Goal: Task Accomplishment & Management: Manage account settings

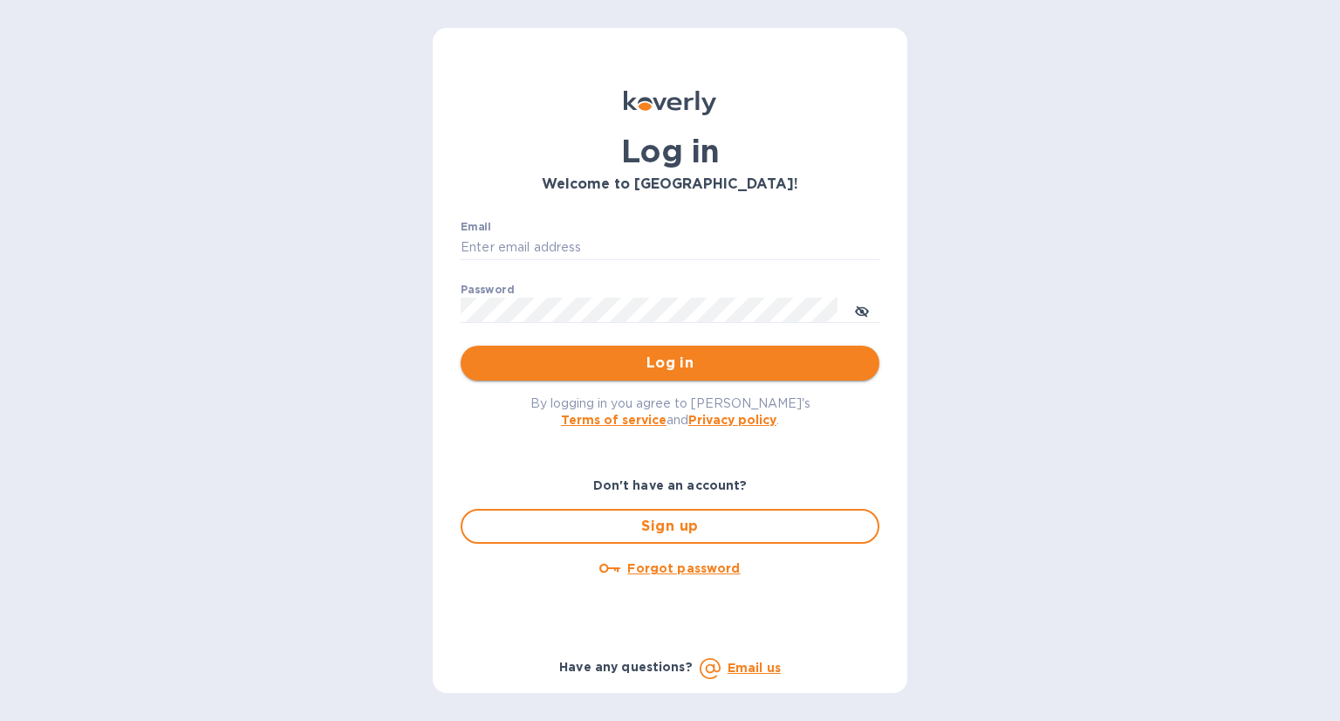
type input "[EMAIL_ADDRESS][DOMAIN_NAME]"
click at [674, 355] on span "Log in" at bounding box center [670, 362] width 391 height 21
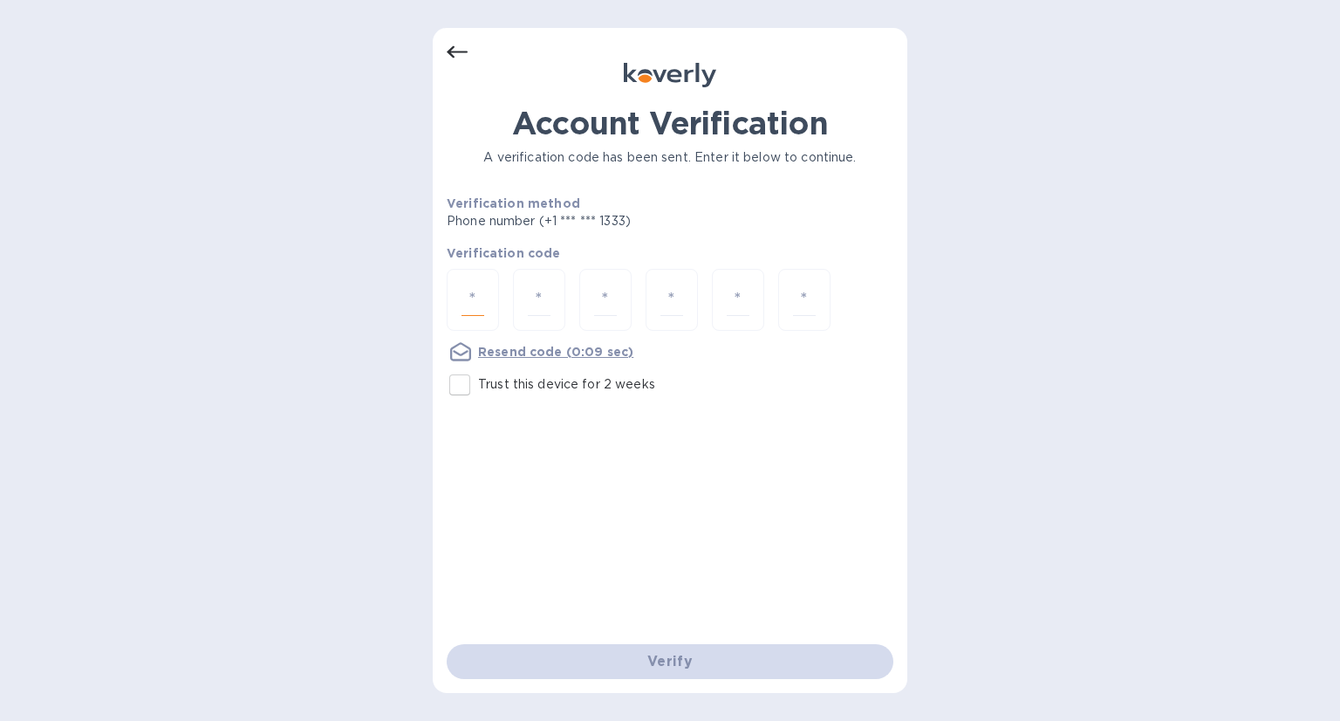
click at [476, 294] on input "number" at bounding box center [473, 300] width 23 height 32
type input "6"
type input "4"
type input "7"
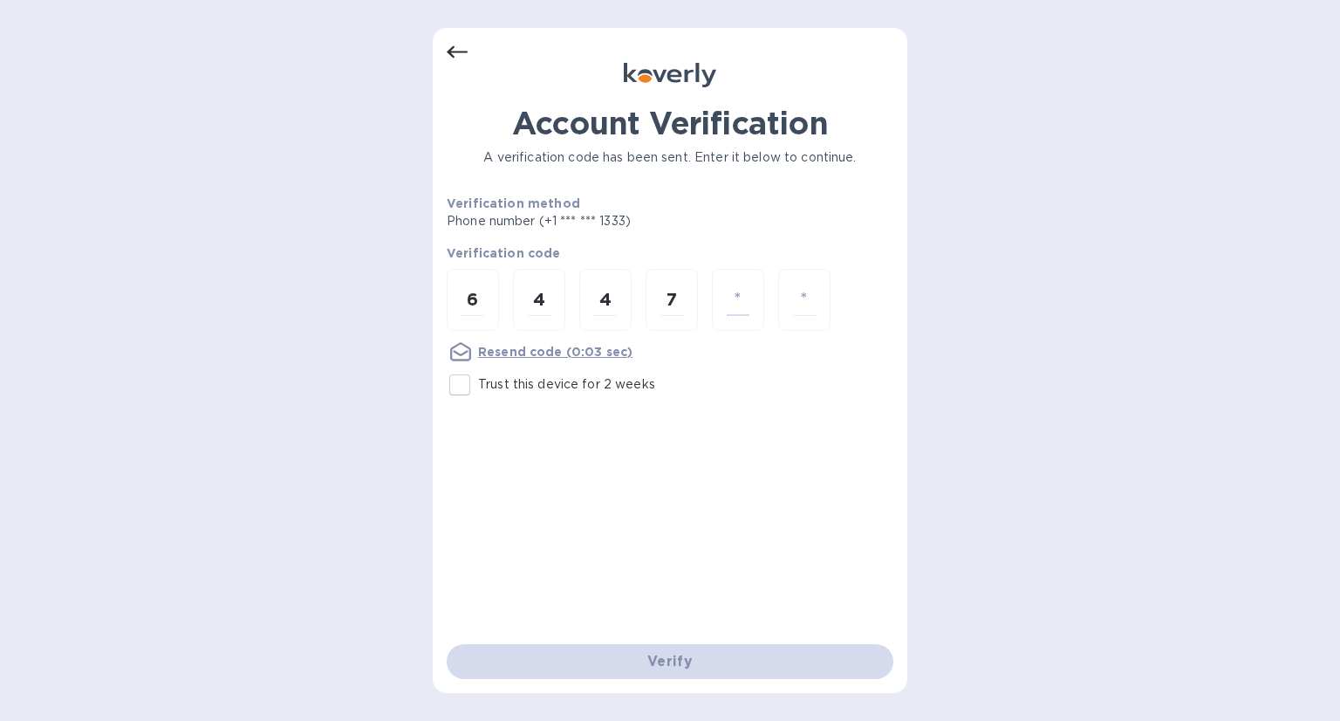
type input "6"
type input "9"
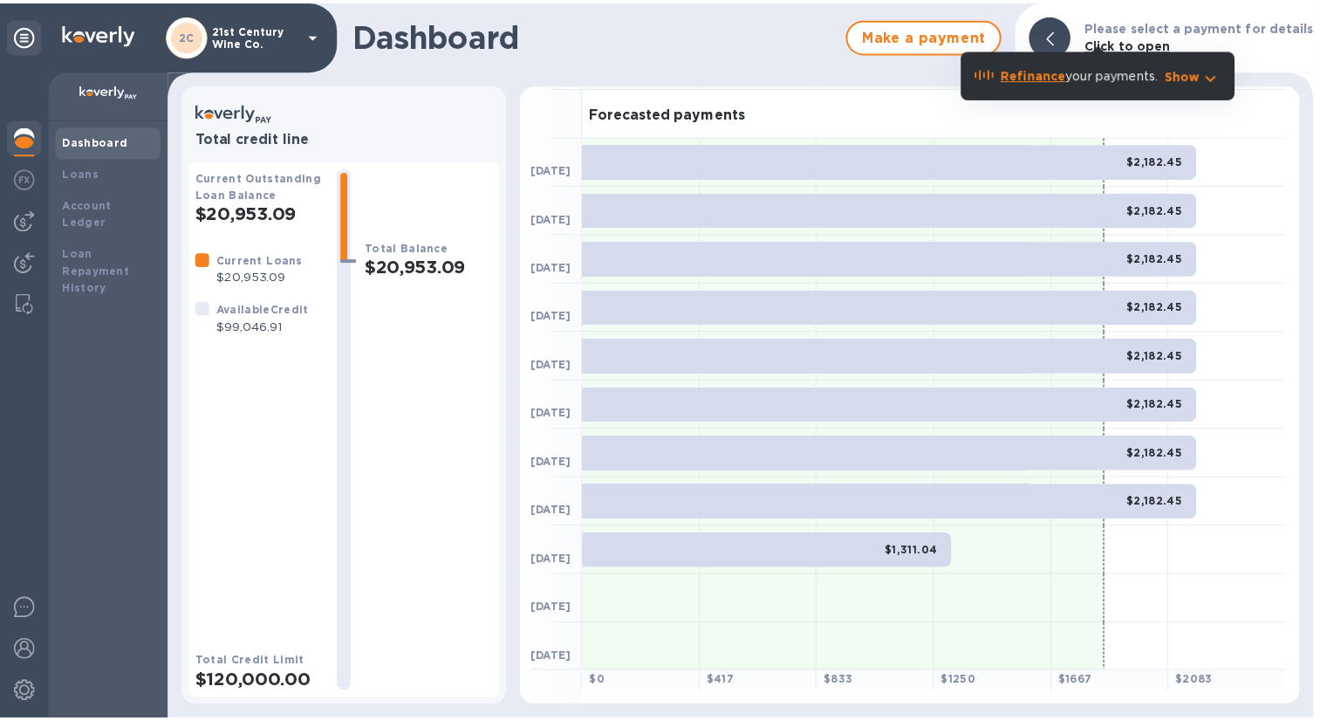
scroll to position [95, 0]
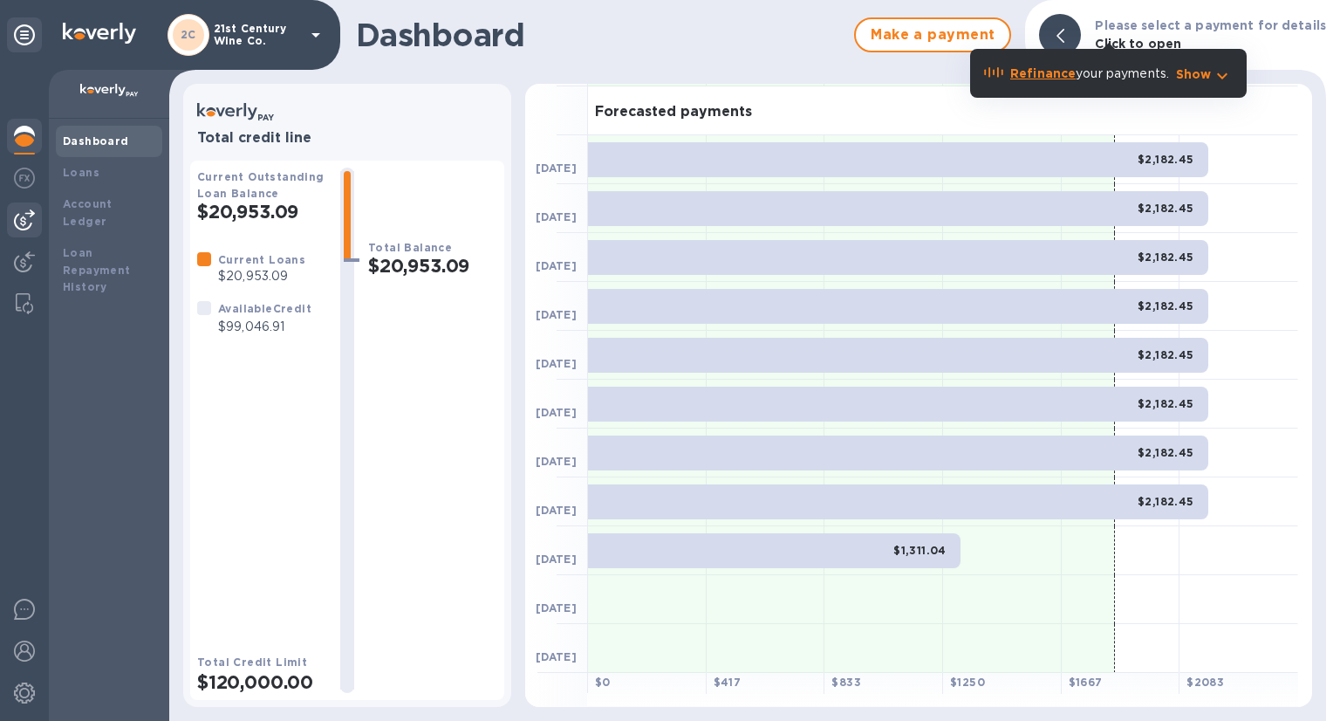
click at [17, 218] on img at bounding box center [24, 219] width 21 height 21
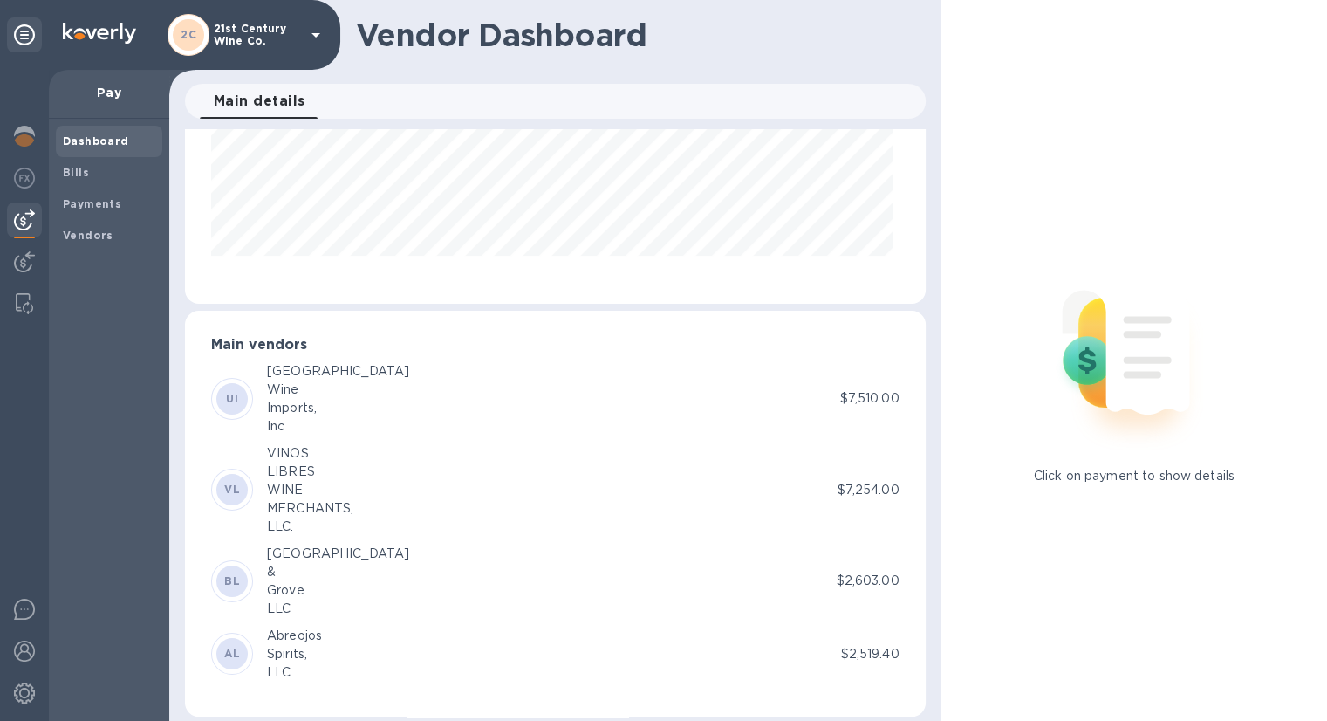
scroll to position [218, 0]
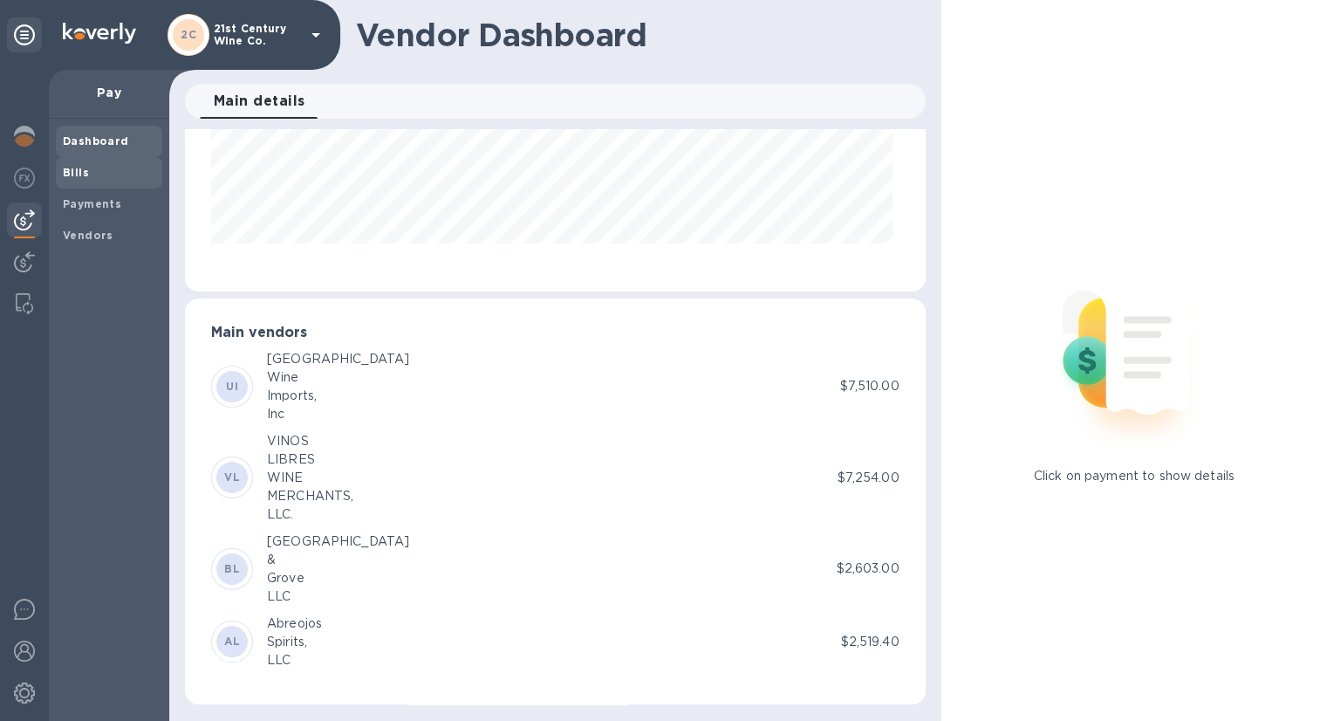
click at [87, 165] on span "Bills" at bounding box center [109, 172] width 92 height 17
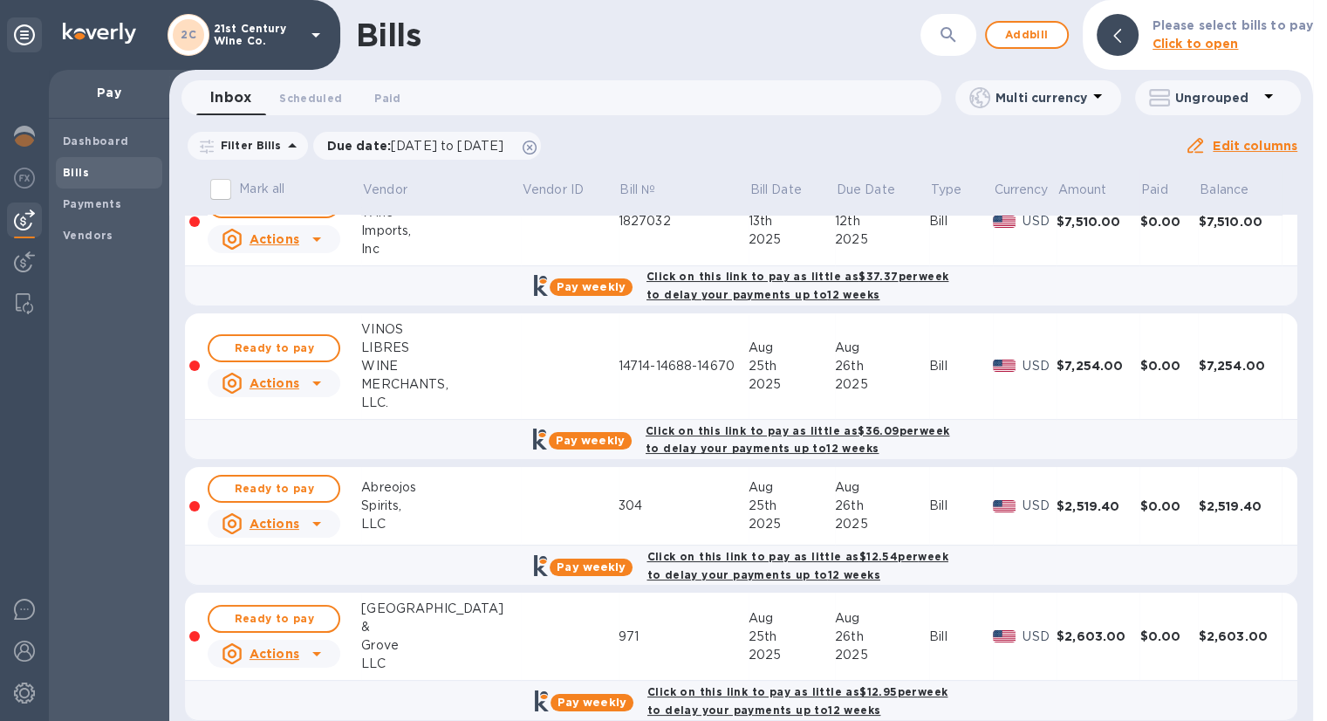
scroll to position [57, 0]
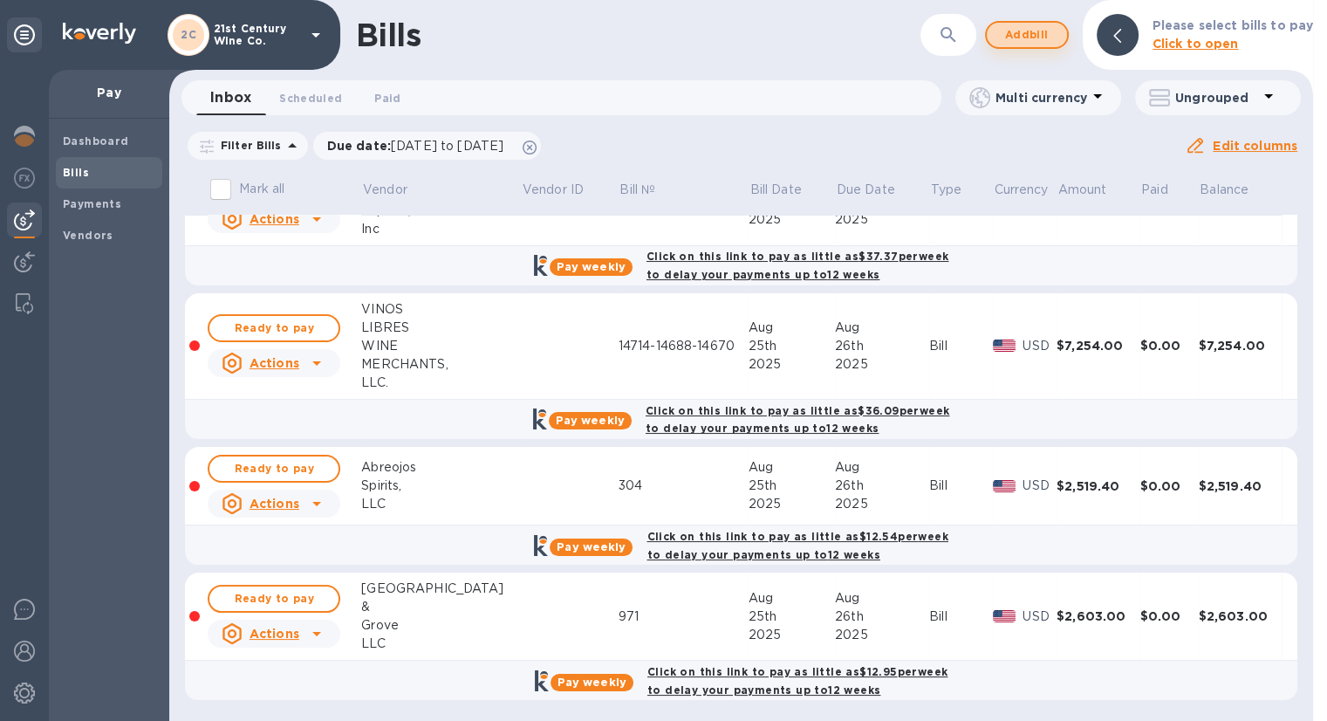
click at [1032, 29] on span "Add bill" at bounding box center [1027, 34] width 52 height 21
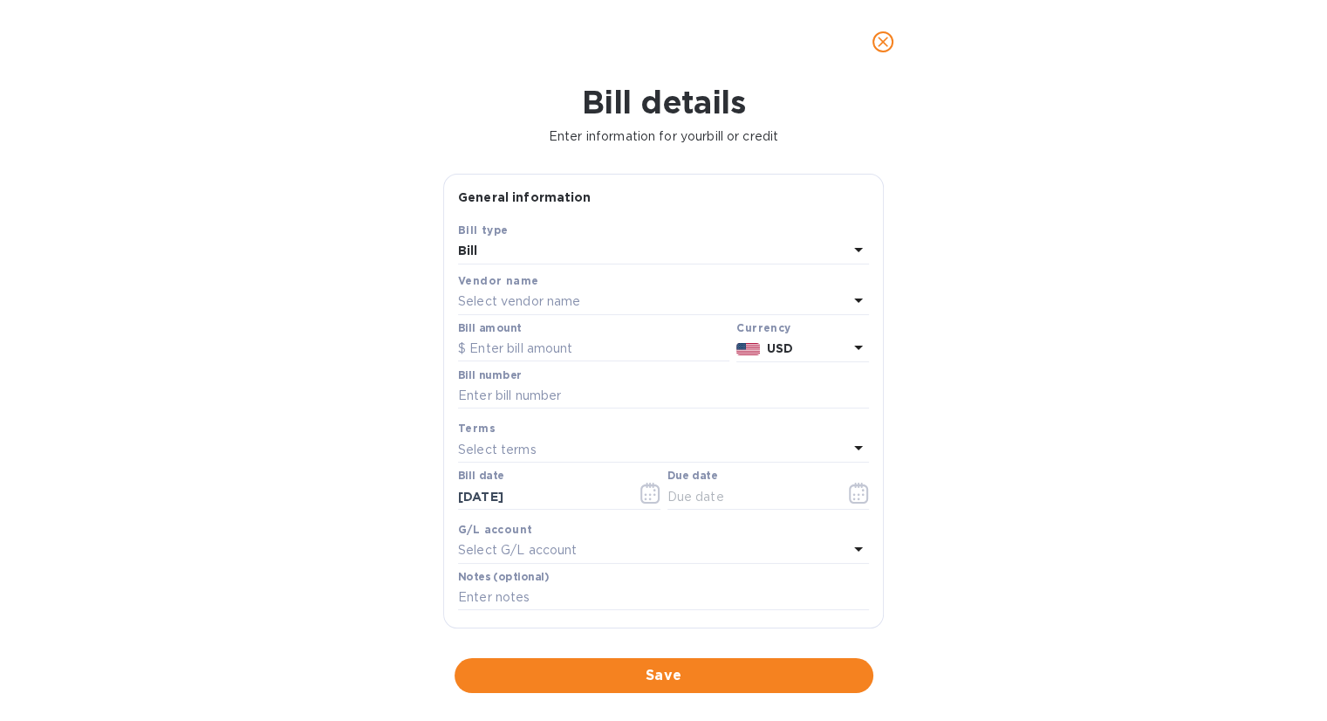
click at [520, 292] on p "Select vendor name" at bounding box center [519, 301] width 122 height 18
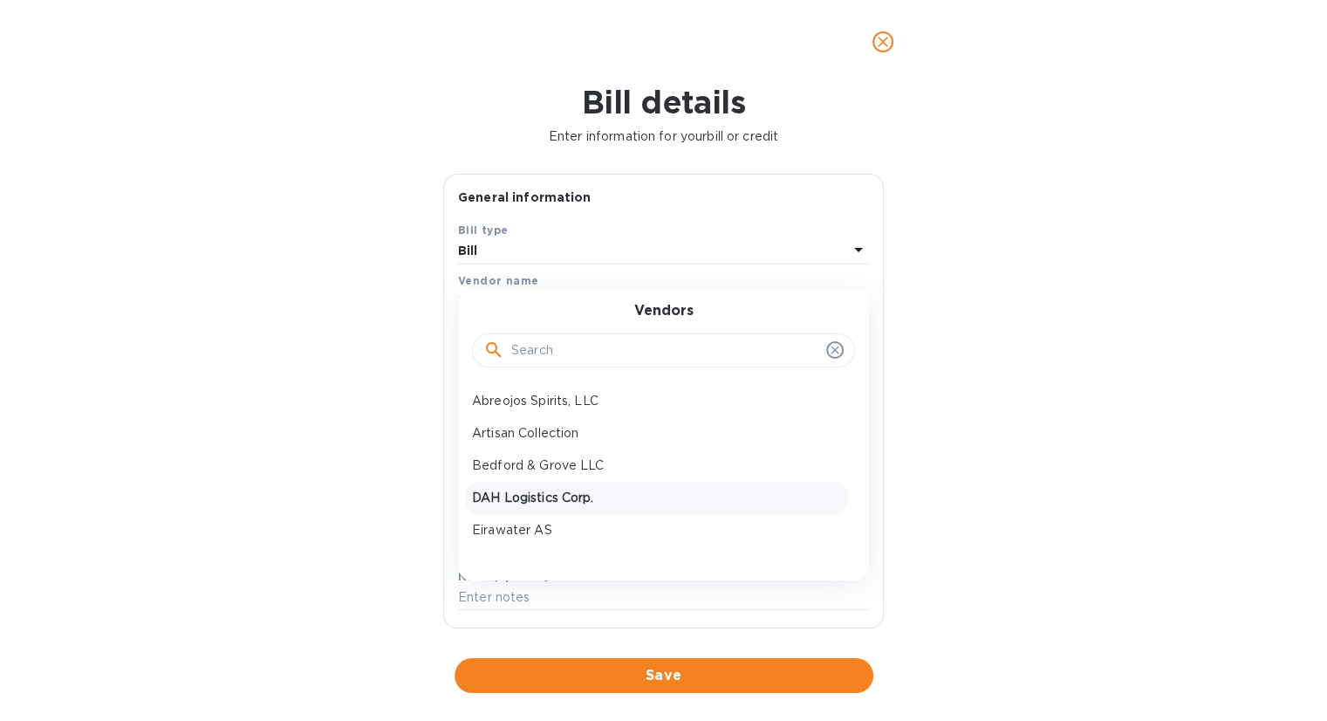
click at [536, 500] on p "DAH Logistics Corp." at bounding box center [656, 498] width 369 height 18
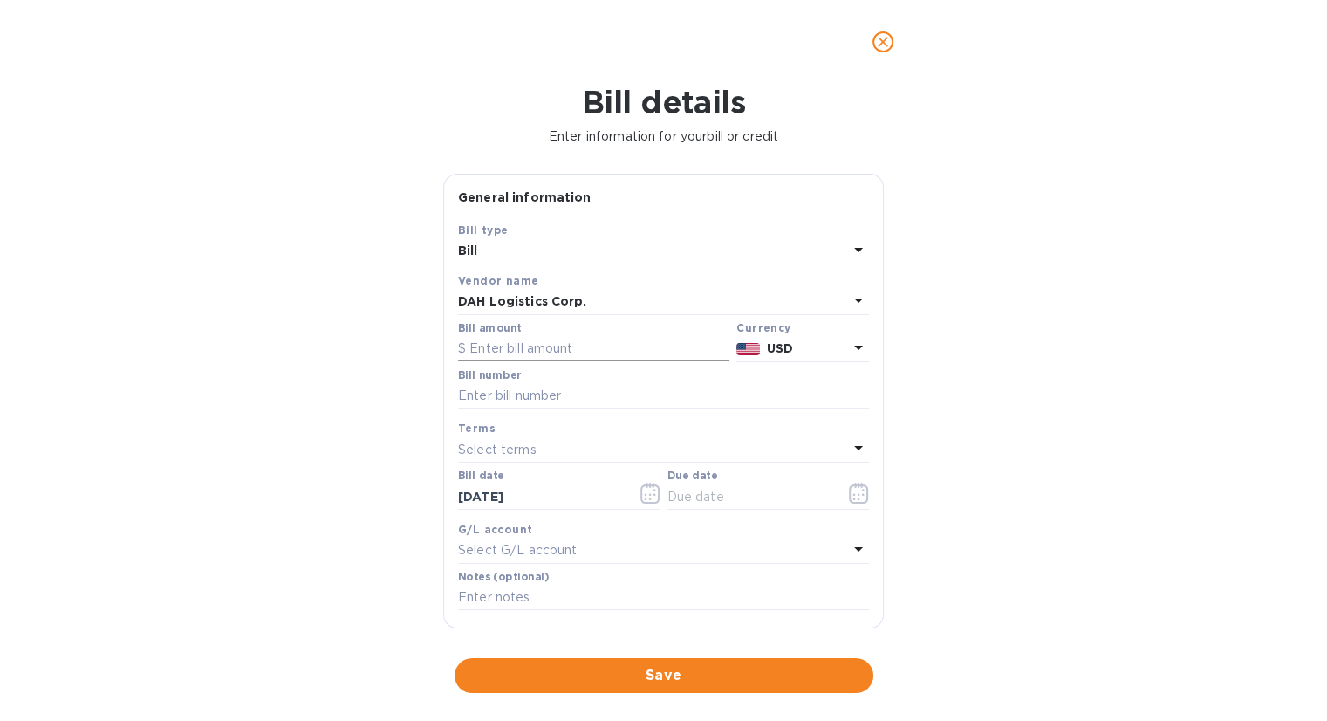
click at [491, 350] on input "text" at bounding box center [593, 349] width 271 height 26
type input "450"
click at [549, 396] on input "text" at bounding box center [663, 396] width 411 height 26
type input "2150"
click at [849, 493] on icon "button" at bounding box center [859, 492] width 20 height 21
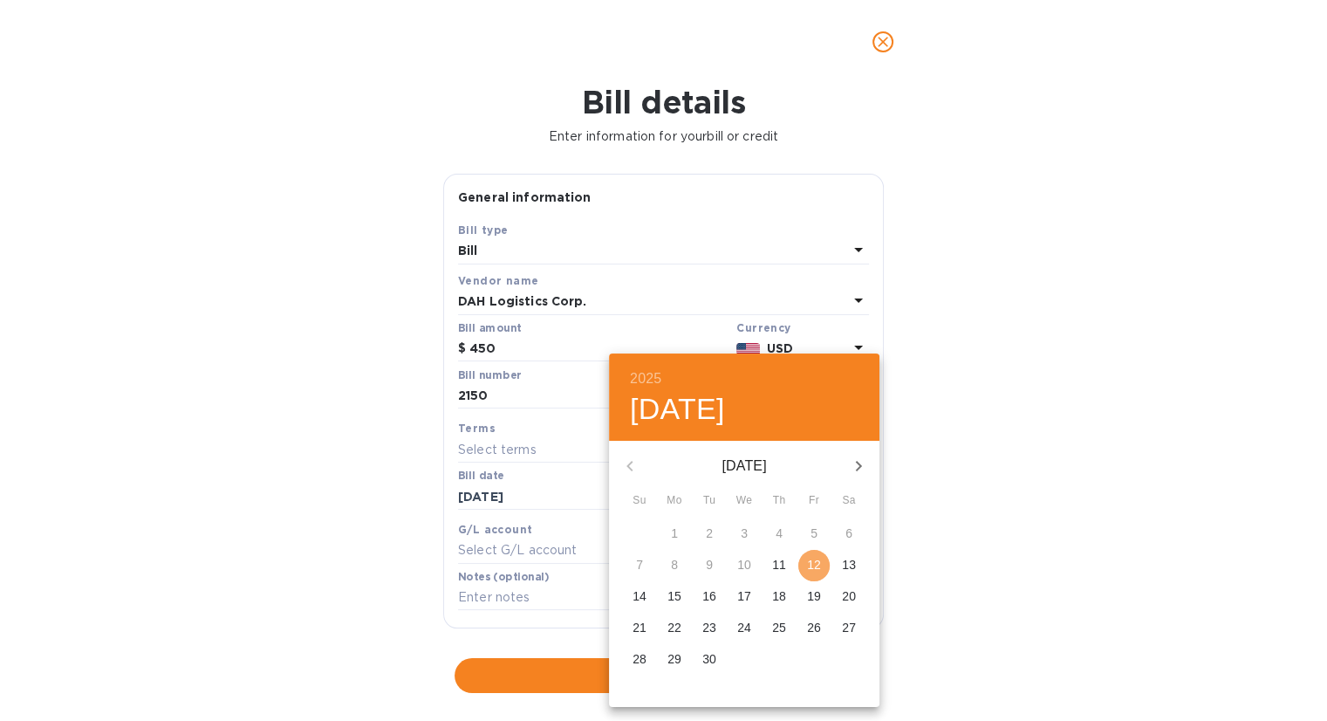
click at [811, 559] on p "12" at bounding box center [814, 564] width 14 height 17
type input "[DATE]"
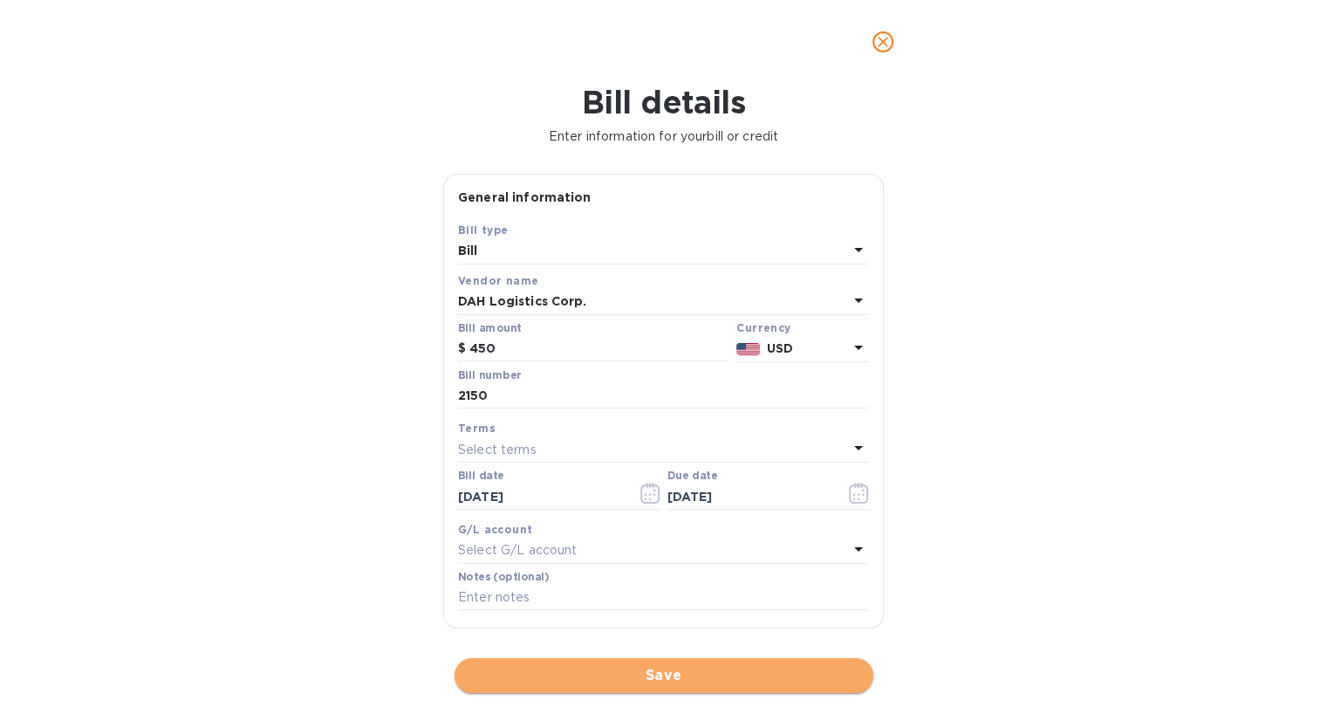
click at [703, 673] on span "Save" at bounding box center [664, 675] width 391 height 21
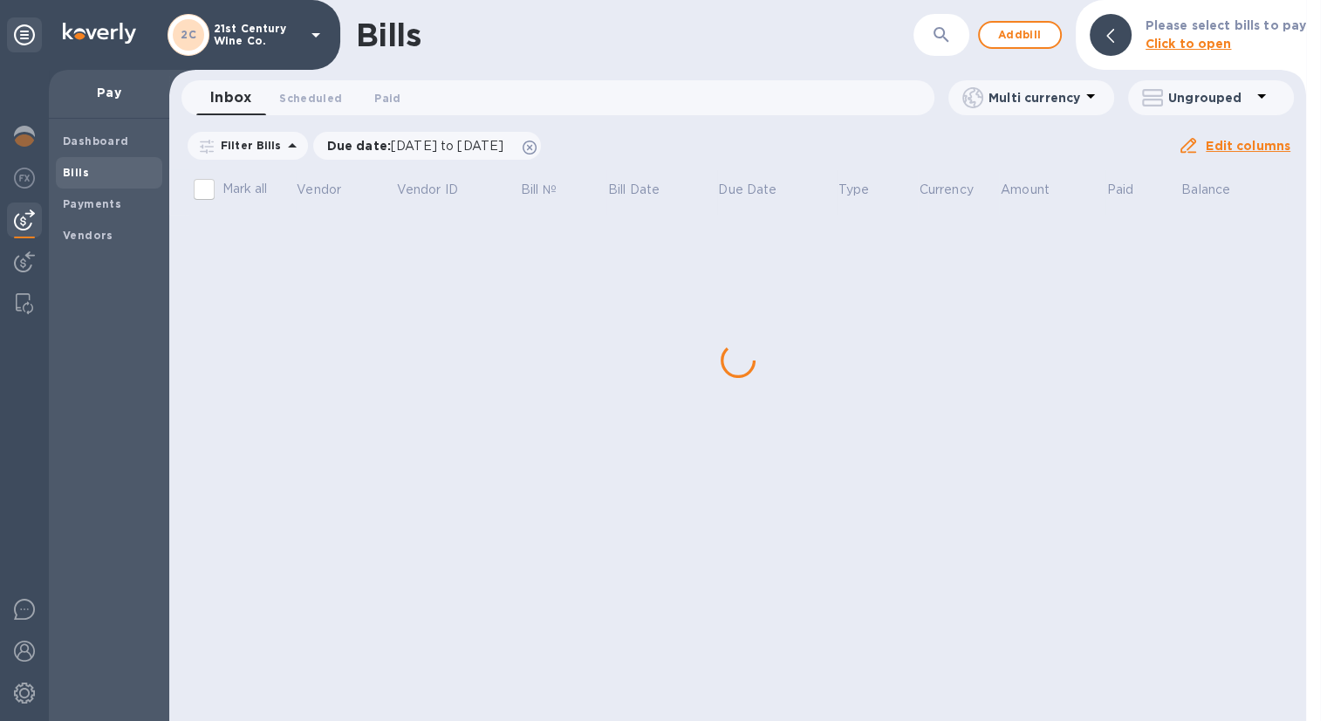
scroll to position [0, 0]
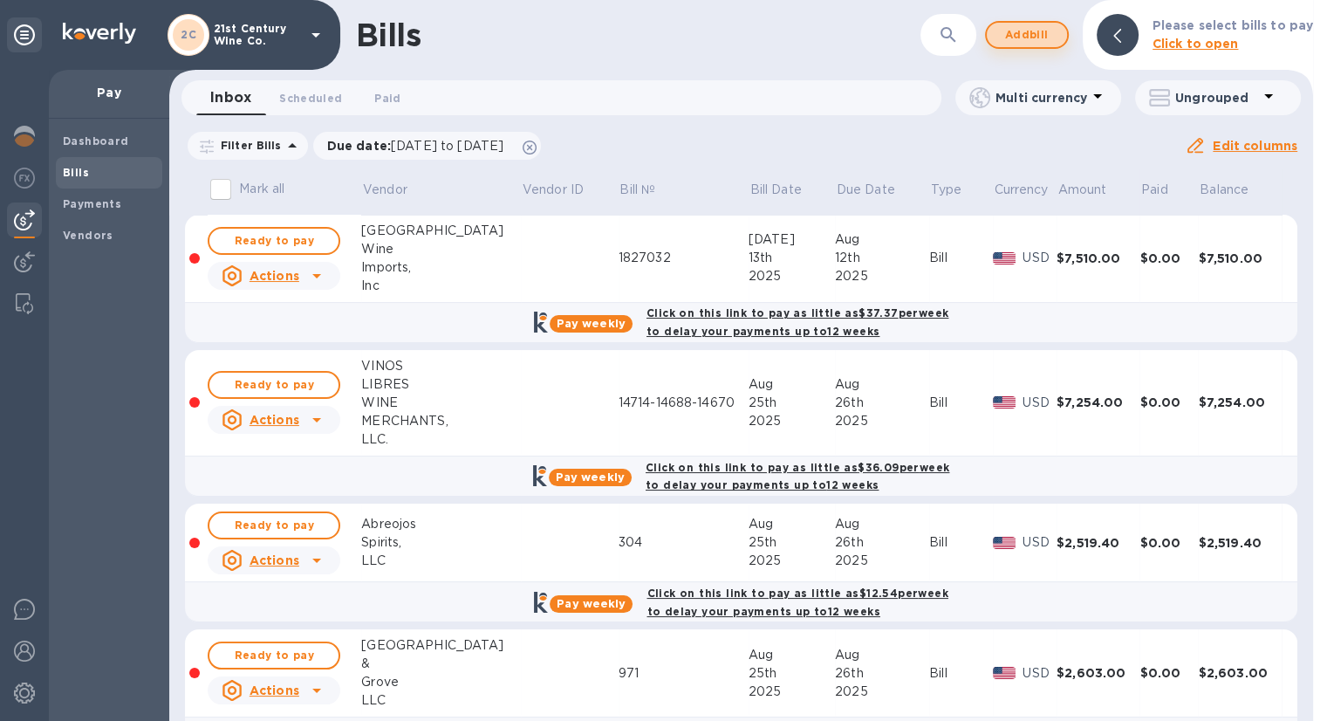
click at [1031, 41] on span "Add bill" at bounding box center [1027, 34] width 52 height 21
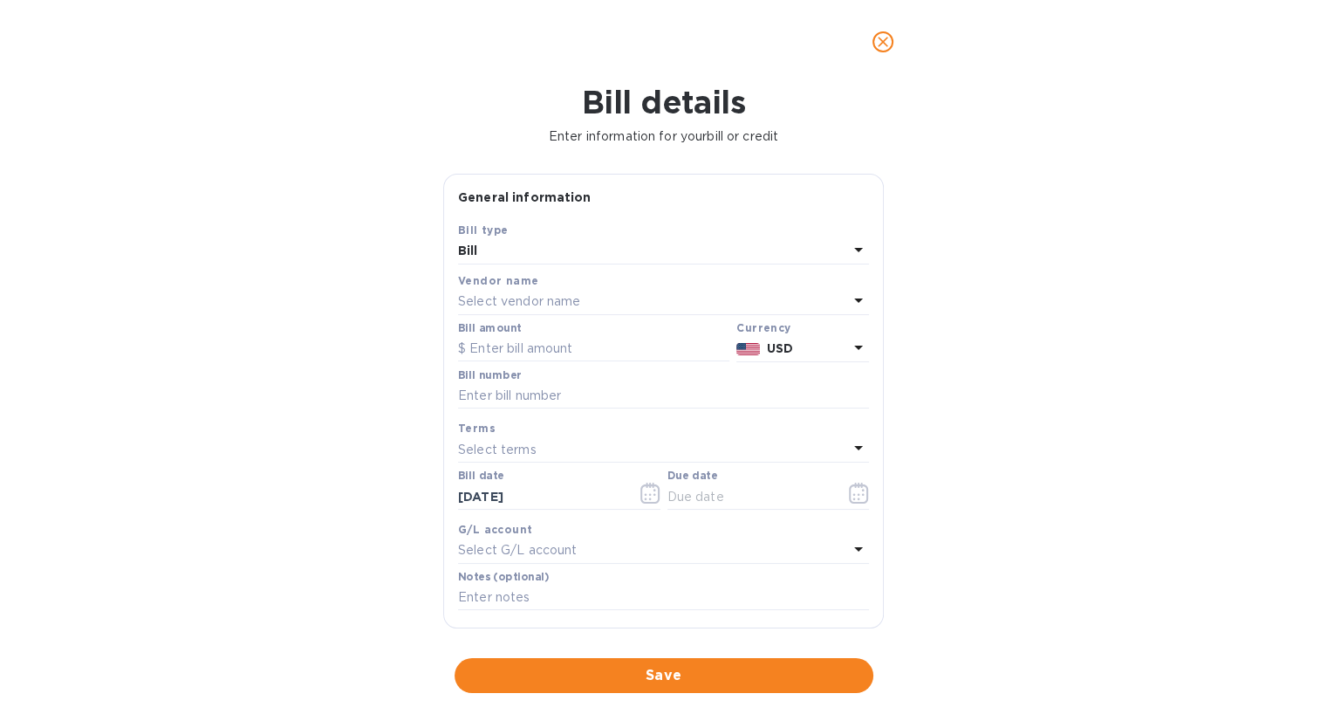
click at [579, 299] on p "Select vendor name" at bounding box center [519, 301] width 122 height 18
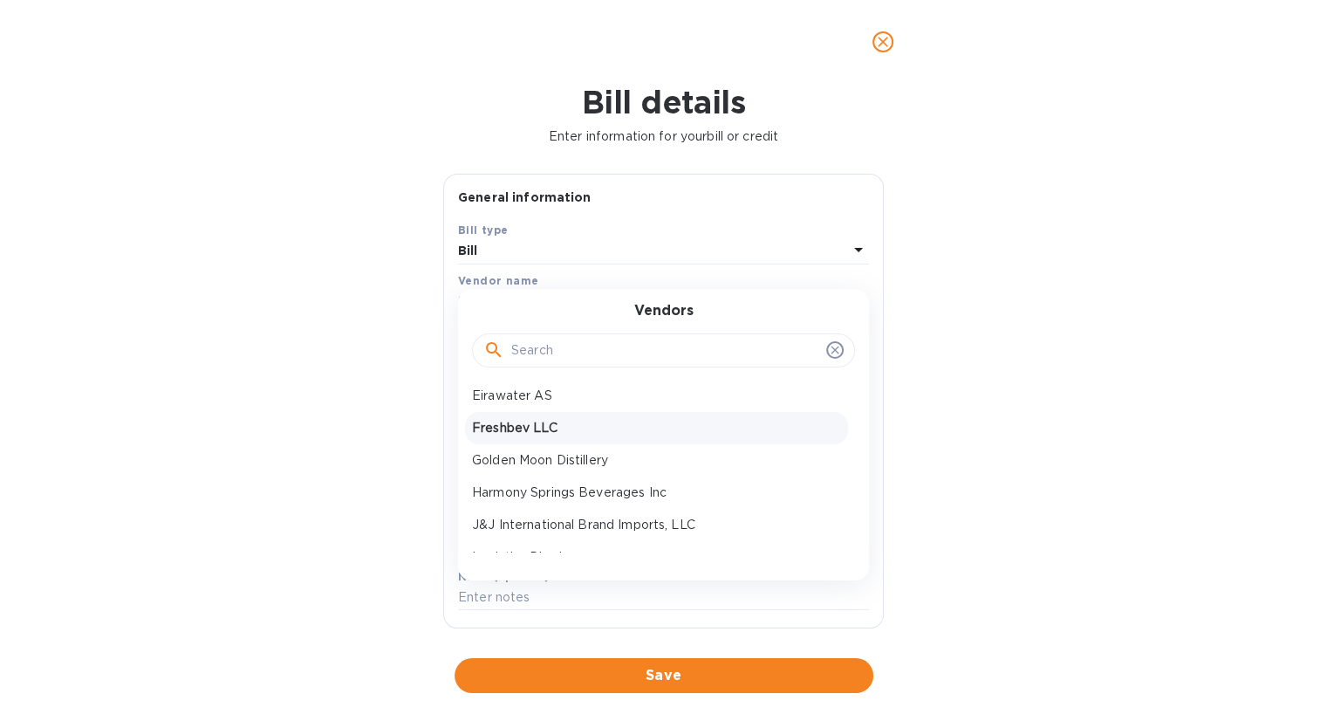
scroll to position [174, 0]
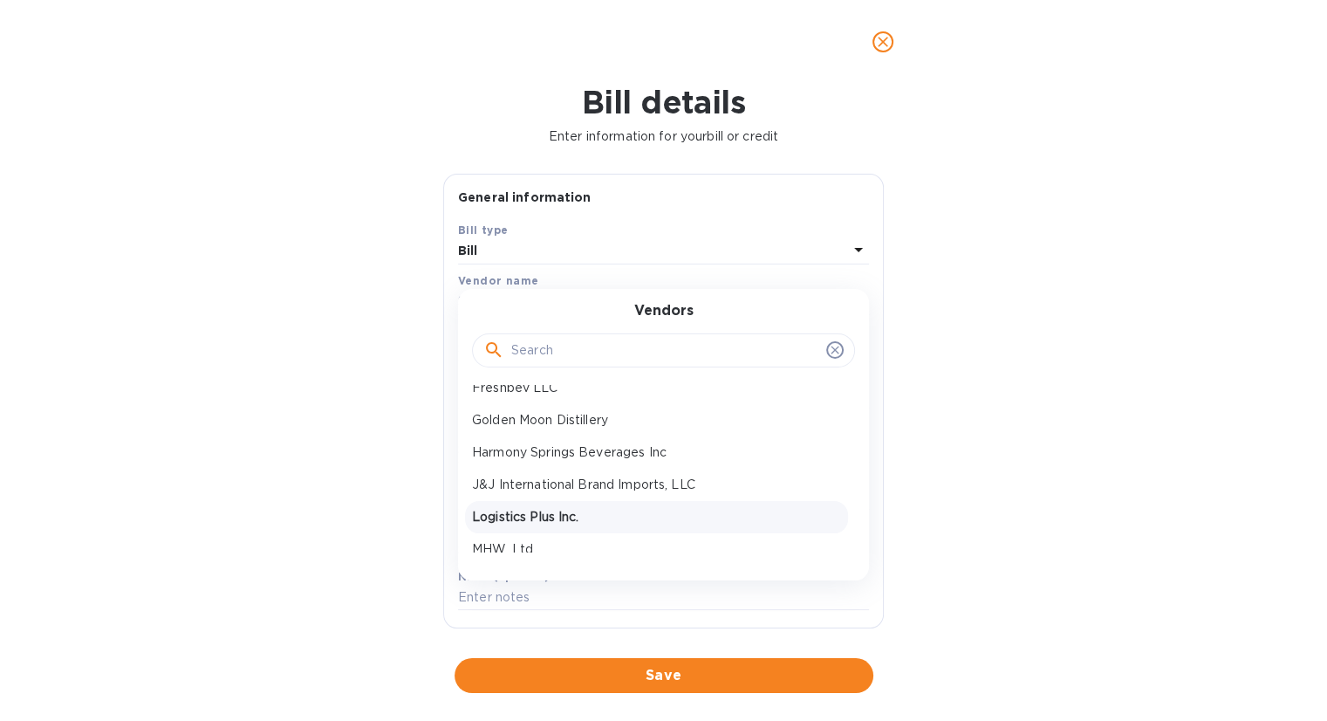
click at [551, 503] on div "Logistics Plus Inc." at bounding box center [656, 517] width 383 height 32
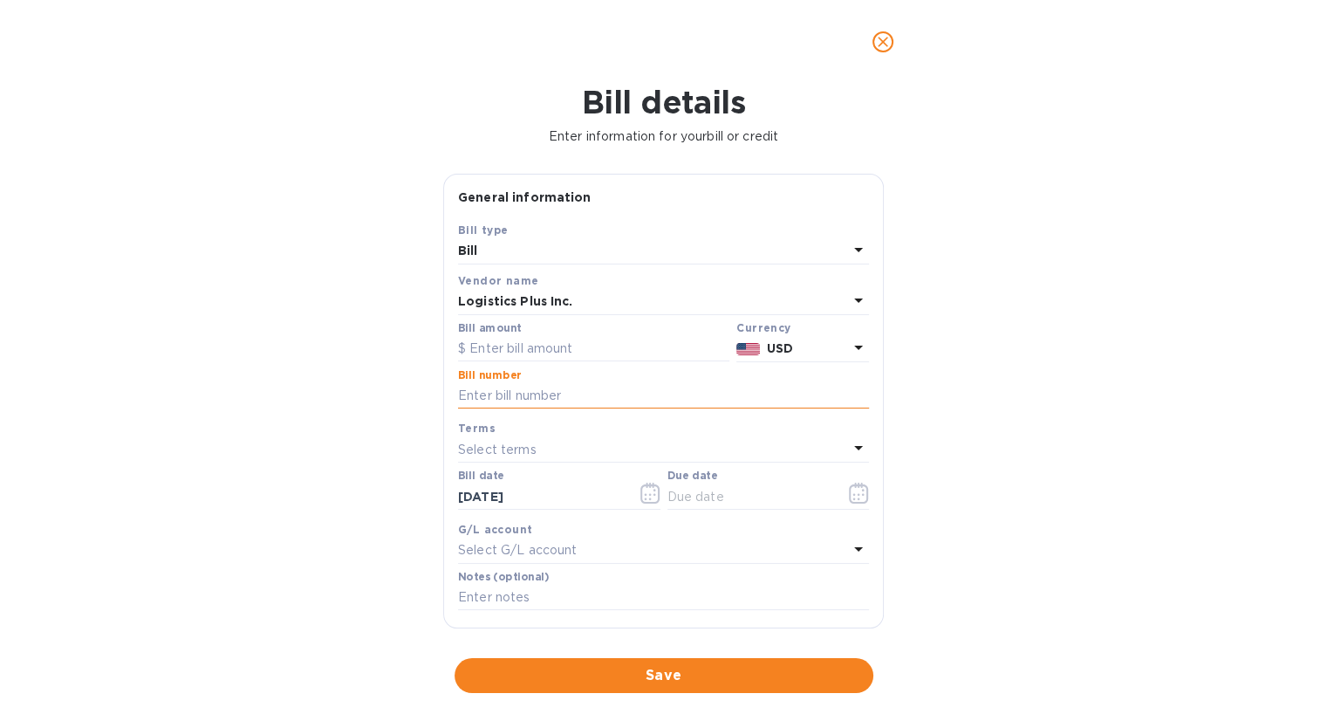
click at [547, 391] on input "text" at bounding box center [663, 396] width 411 height 26
type input "LPA1741216V-LPA1742534V"
click at [552, 350] on input "text" at bounding box center [593, 349] width 271 height 26
type input "444.00"
click at [858, 496] on icon "button" at bounding box center [859, 494] width 3 height 3
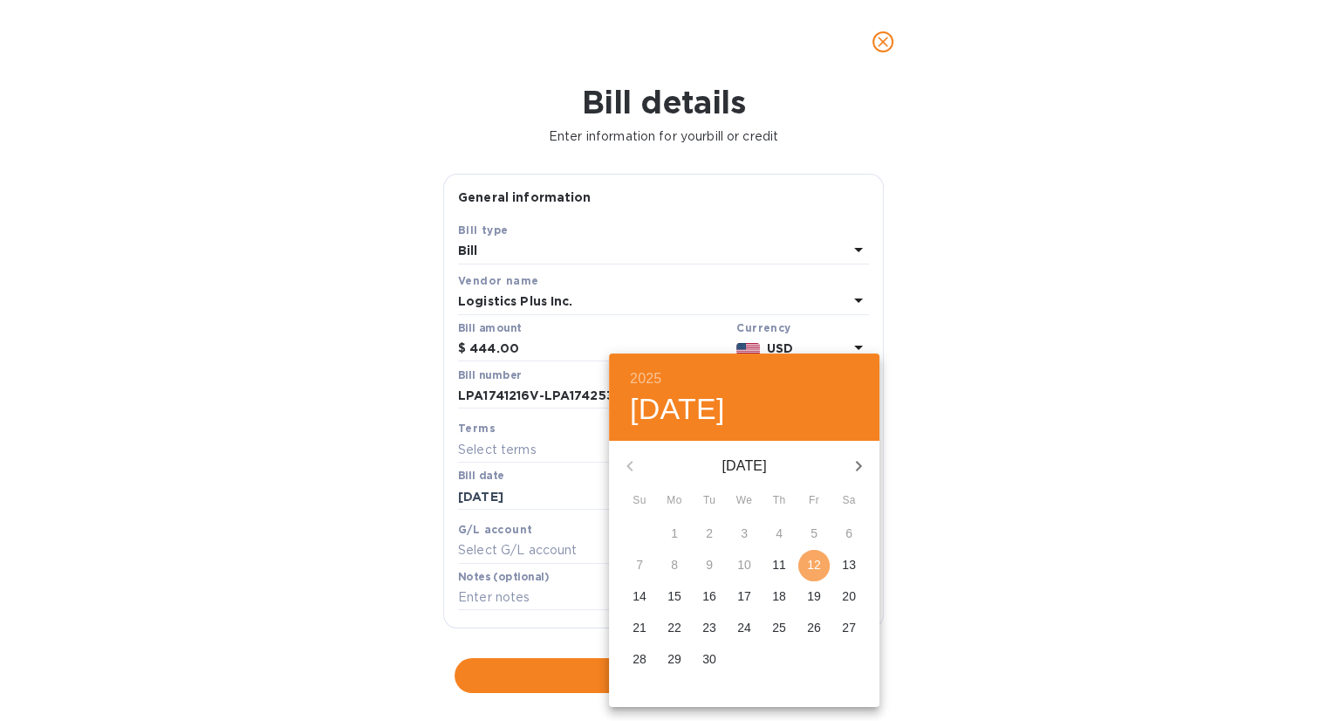
click at [811, 564] on p "12" at bounding box center [814, 564] width 14 height 17
type input "[DATE]"
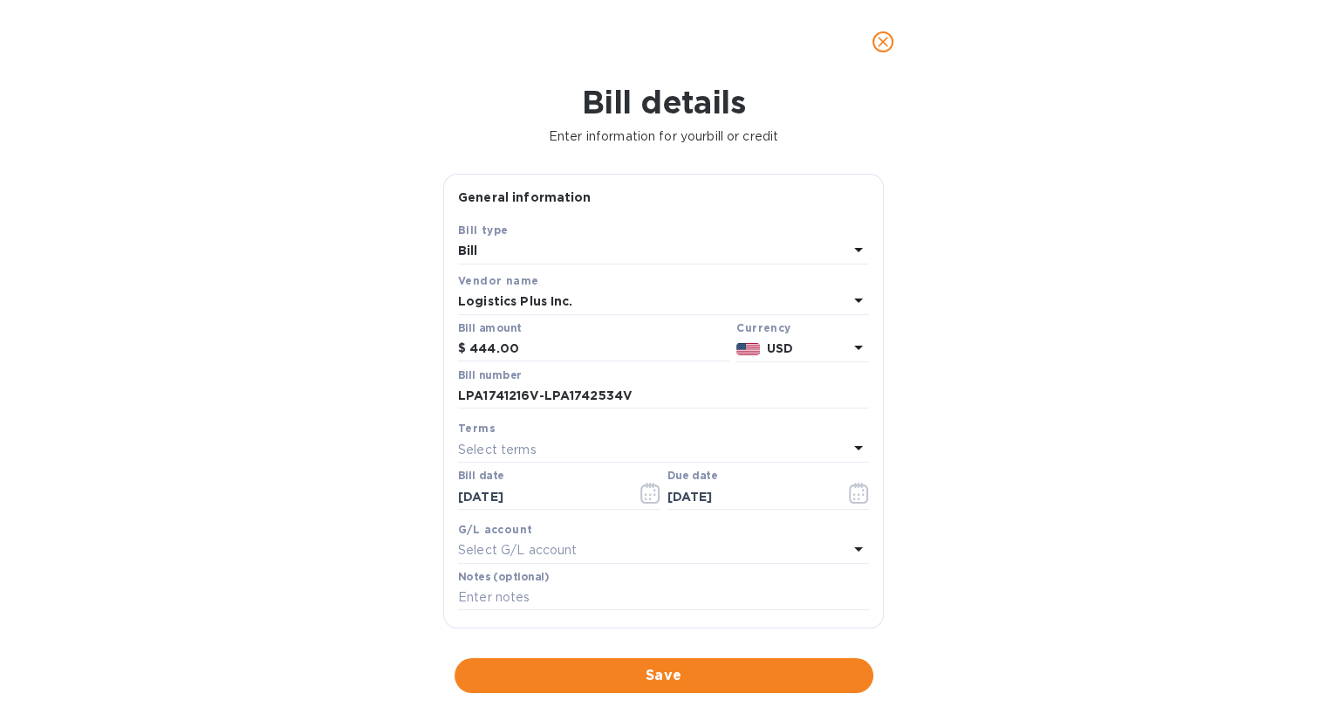
click at [701, 676] on span "Save" at bounding box center [664, 675] width 391 height 21
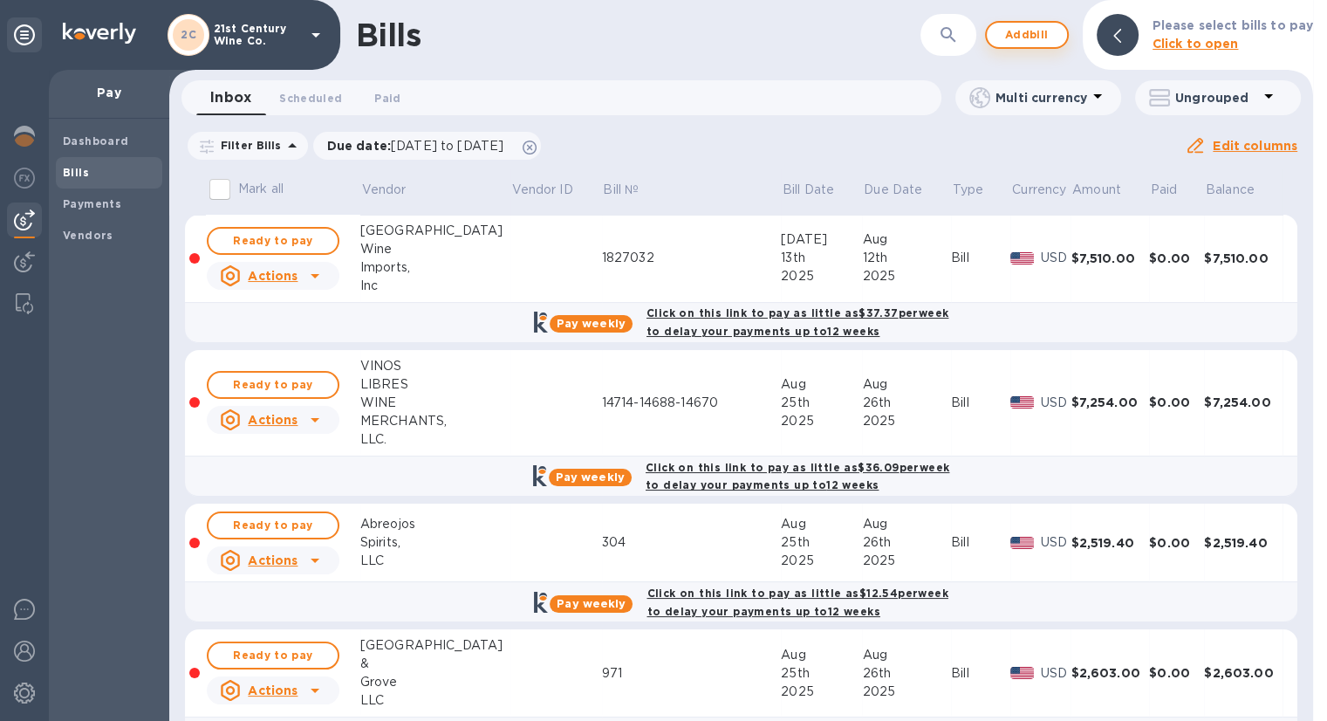
click at [1043, 29] on span "Add bill" at bounding box center [1027, 34] width 52 height 21
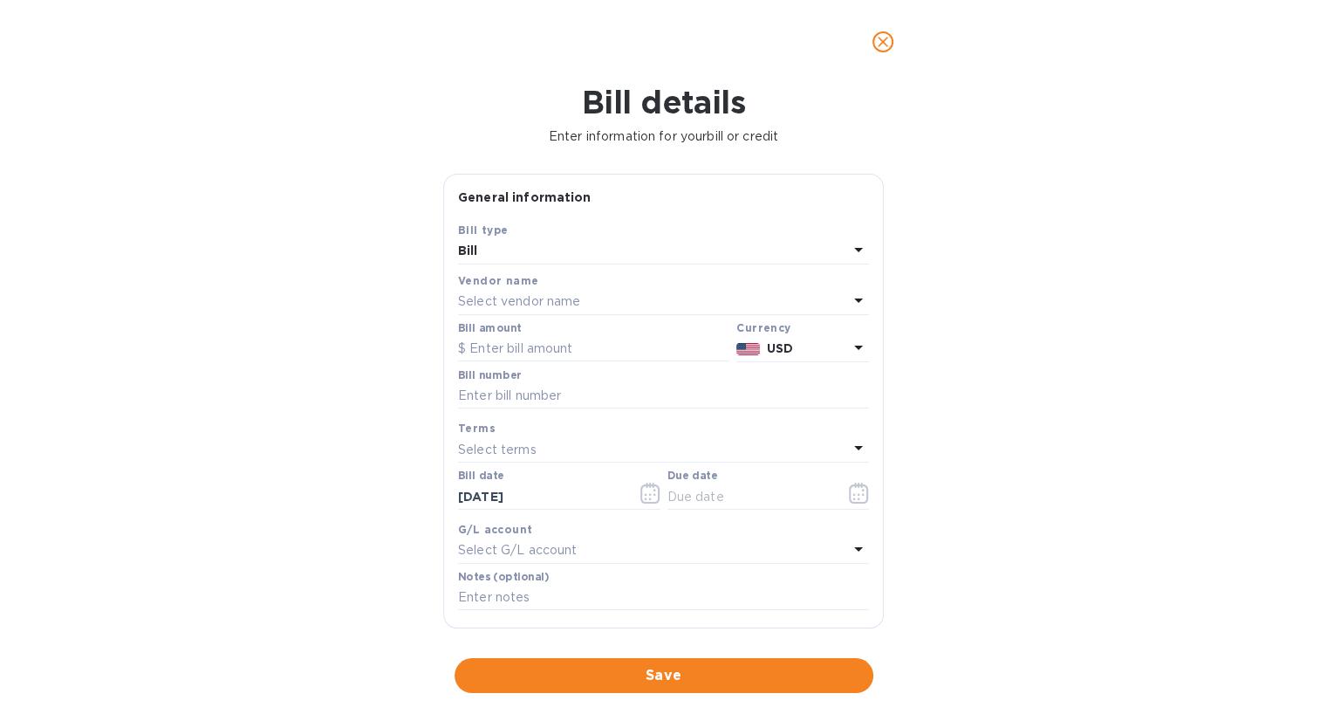
click at [544, 295] on p "Select vendor name" at bounding box center [519, 301] width 122 height 18
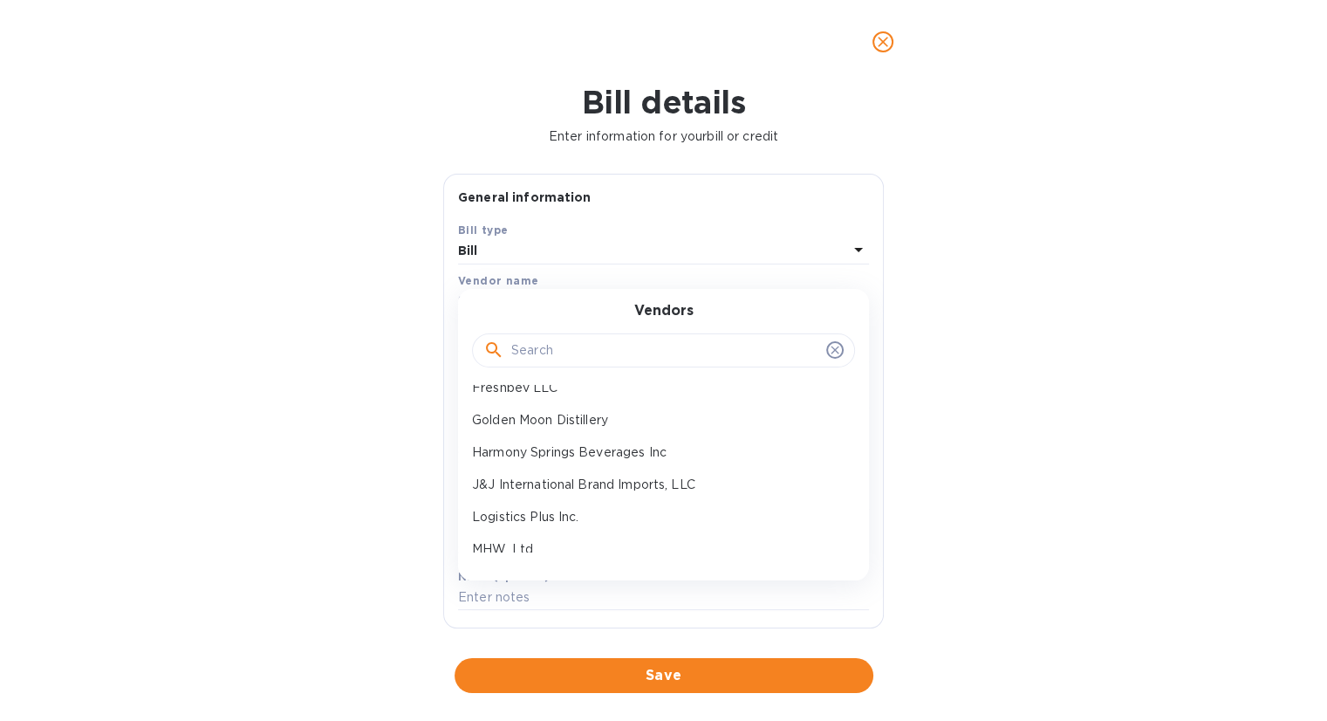
click at [545, 446] on p "Harmony Springs Beverages Inc" at bounding box center [656, 452] width 369 height 18
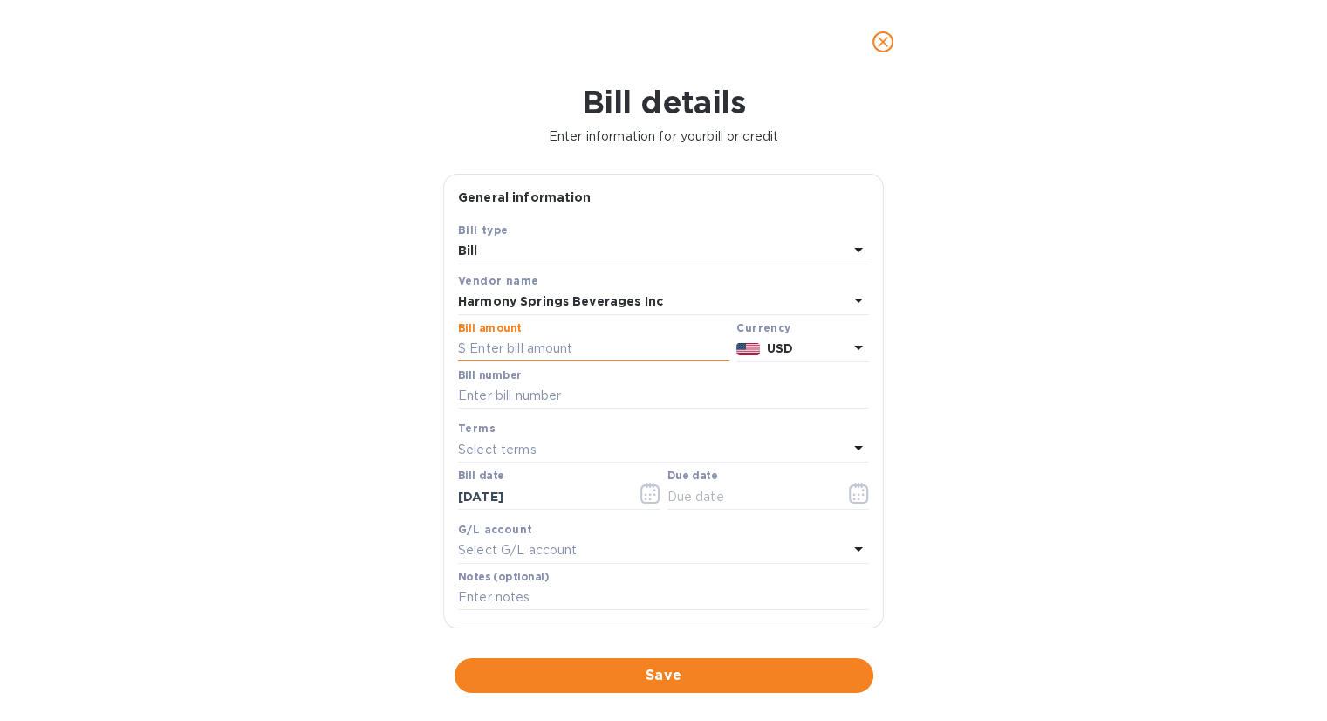
click at [534, 351] on input "text" at bounding box center [593, 349] width 271 height 26
type input "1,520"
click at [540, 391] on input "text" at bounding box center [663, 396] width 411 height 26
type input "250317"
click at [860, 495] on icon "button" at bounding box center [858, 492] width 19 height 21
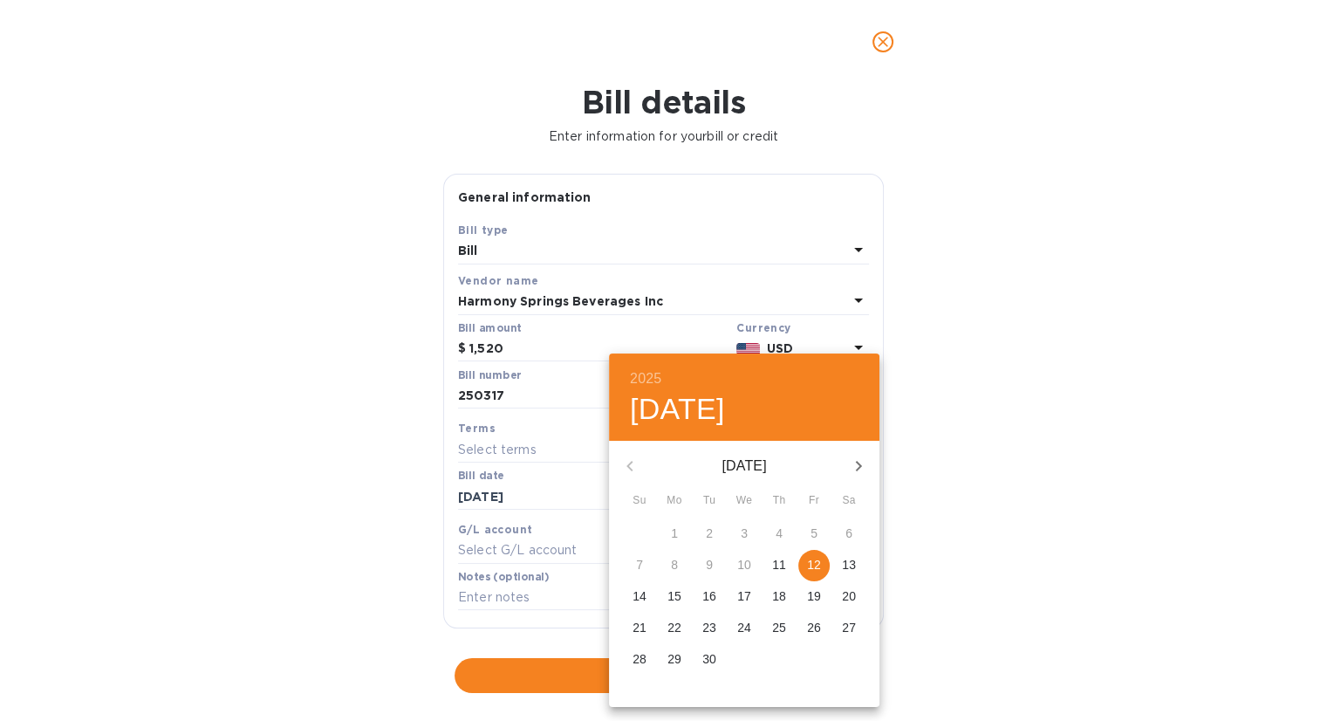
click at [813, 556] on p "12" at bounding box center [814, 564] width 14 height 17
type input "[DATE]"
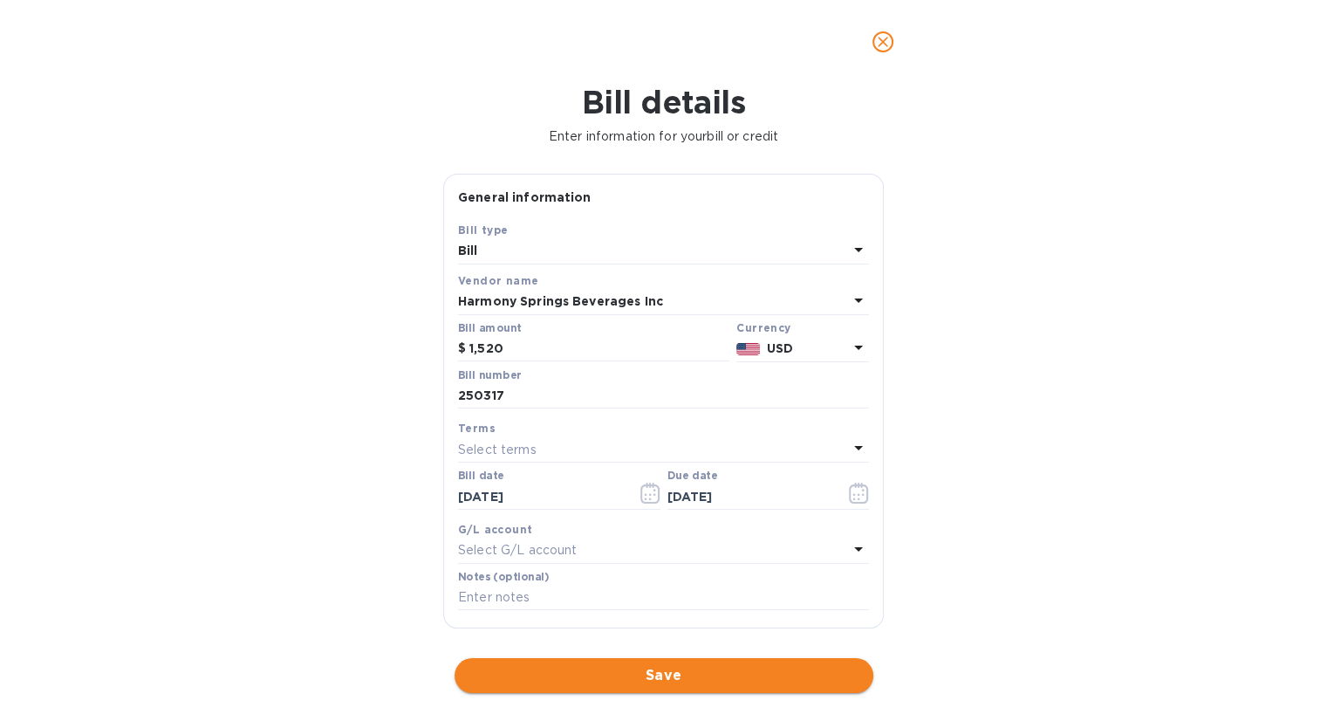
click at [670, 665] on span "Save" at bounding box center [664, 675] width 391 height 21
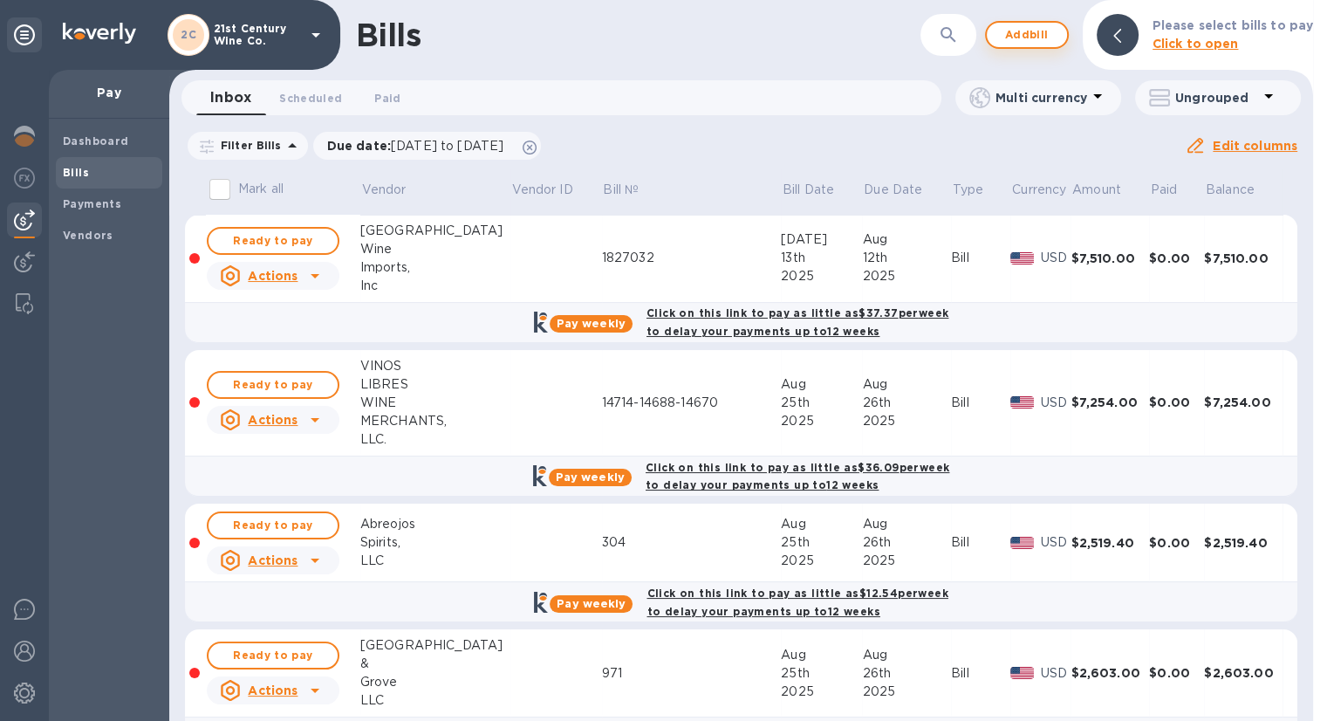
click at [1033, 32] on span "Add bill" at bounding box center [1027, 34] width 52 height 21
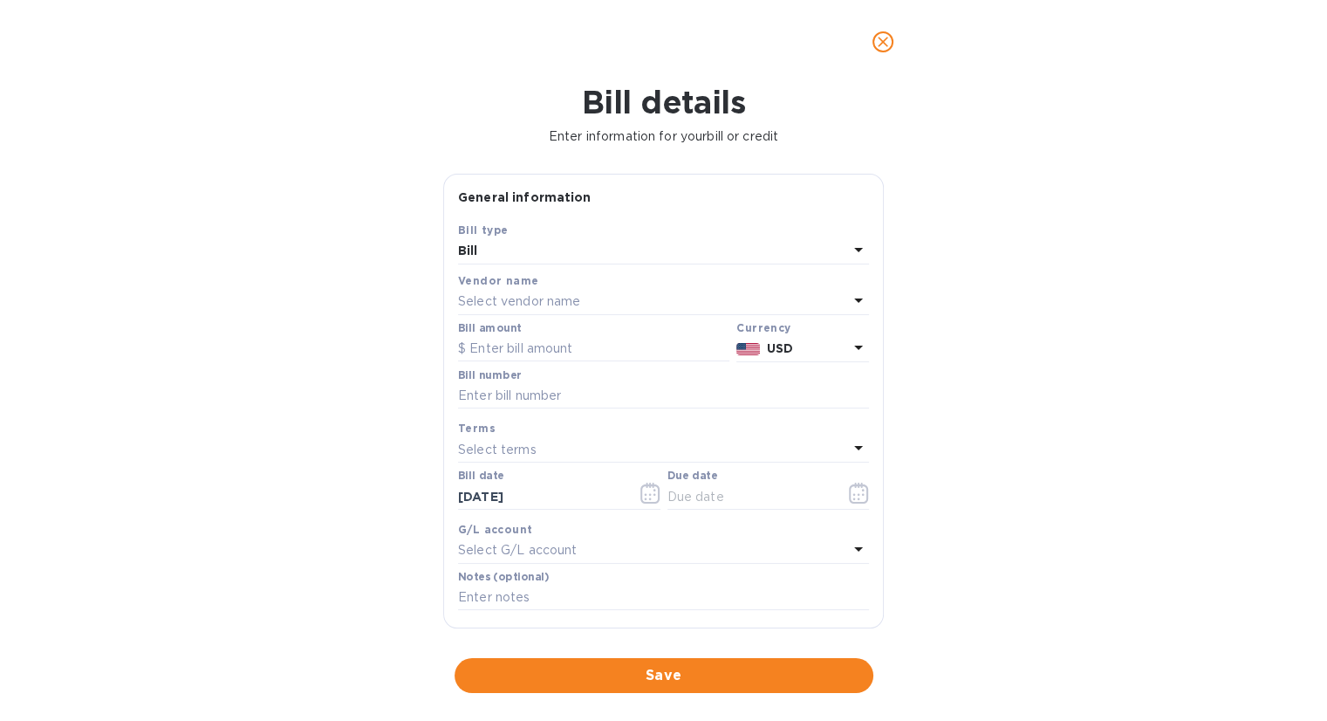
click at [588, 298] on div "Select vendor name" at bounding box center [653, 302] width 390 height 24
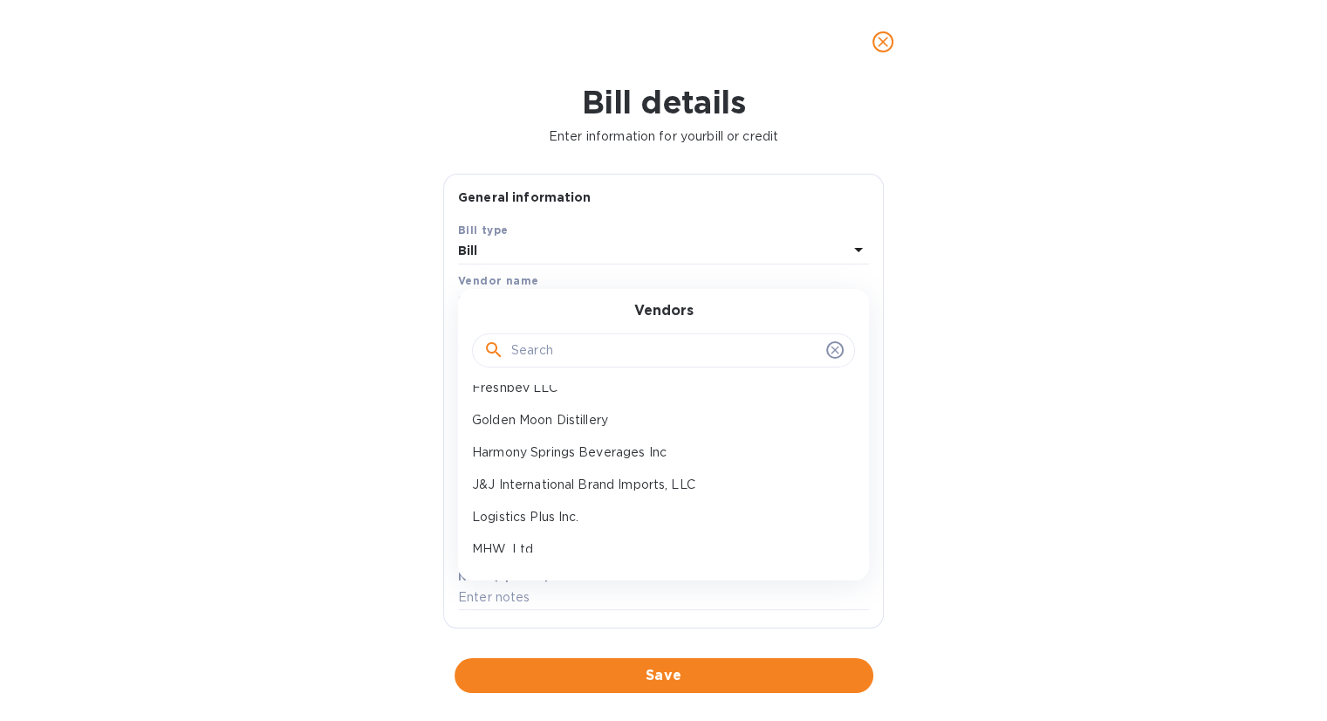
scroll to position [262, 0]
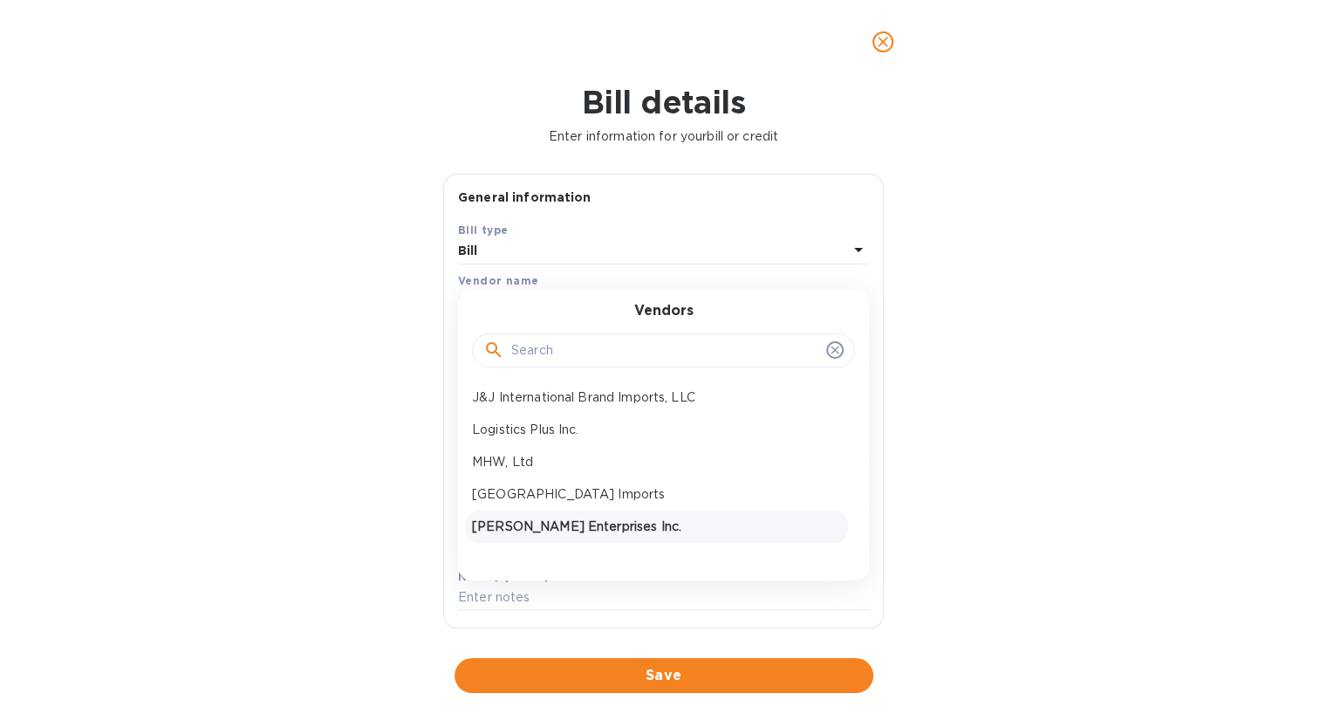
click at [611, 526] on p "[PERSON_NAME] Enterprises Inc." at bounding box center [656, 526] width 369 height 18
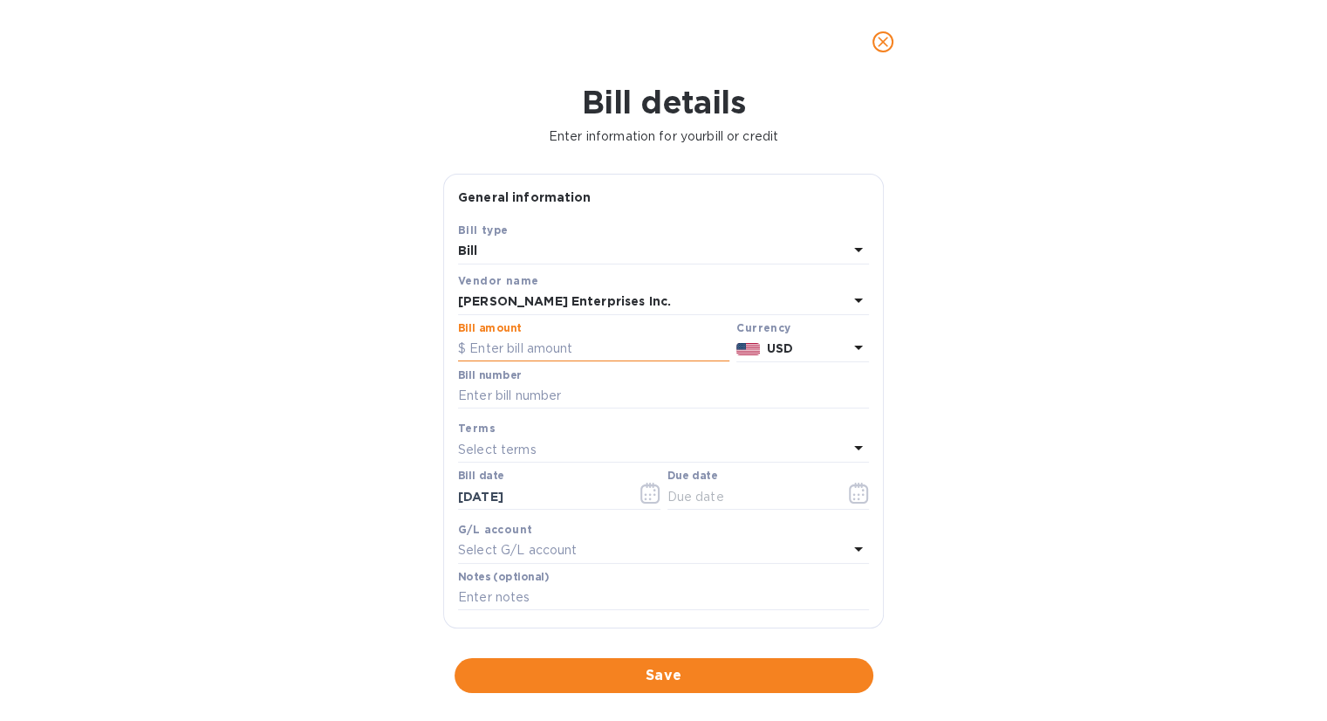
click at [566, 347] on input "text" at bounding box center [593, 349] width 271 height 26
type input "704.60"
click at [520, 402] on input "text" at bounding box center [663, 396] width 411 height 26
type input "1772-529, 1772-530"
click at [855, 493] on icon "button" at bounding box center [859, 492] width 20 height 21
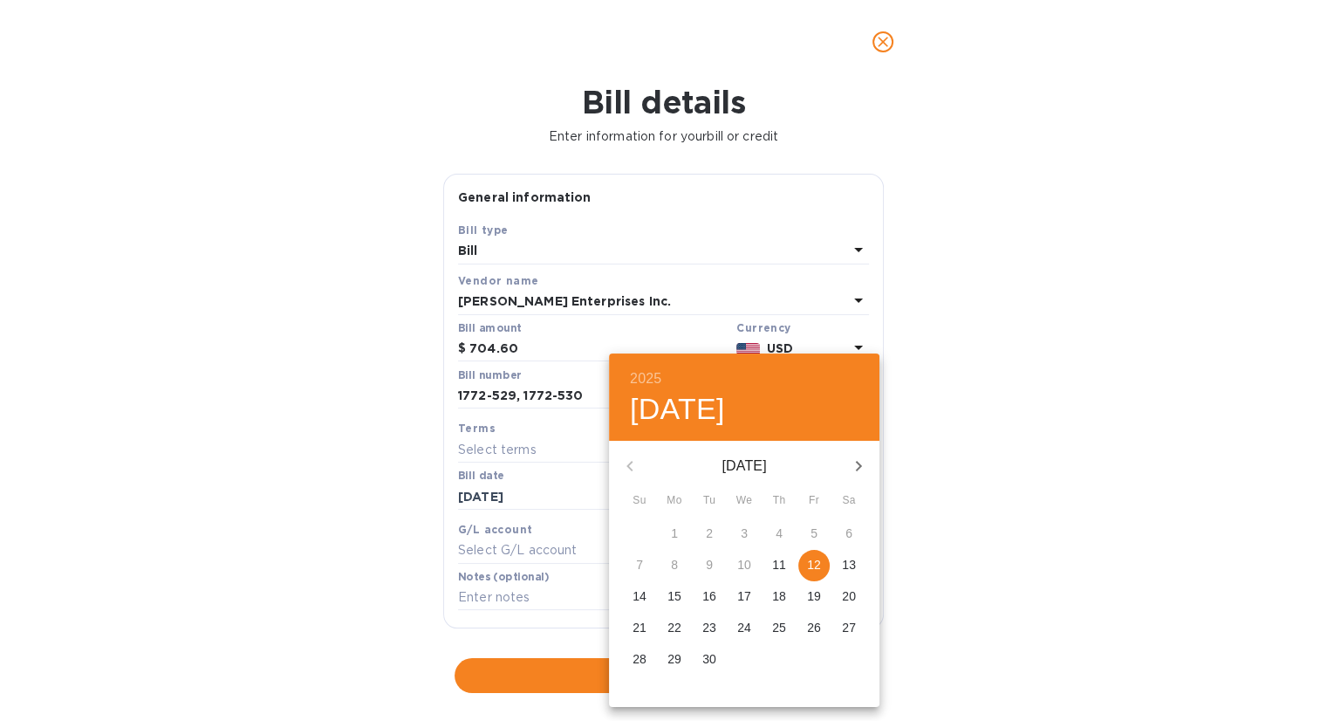
click at [817, 566] on p "12" at bounding box center [814, 564] width 14 height 17
type input "[DATE]"
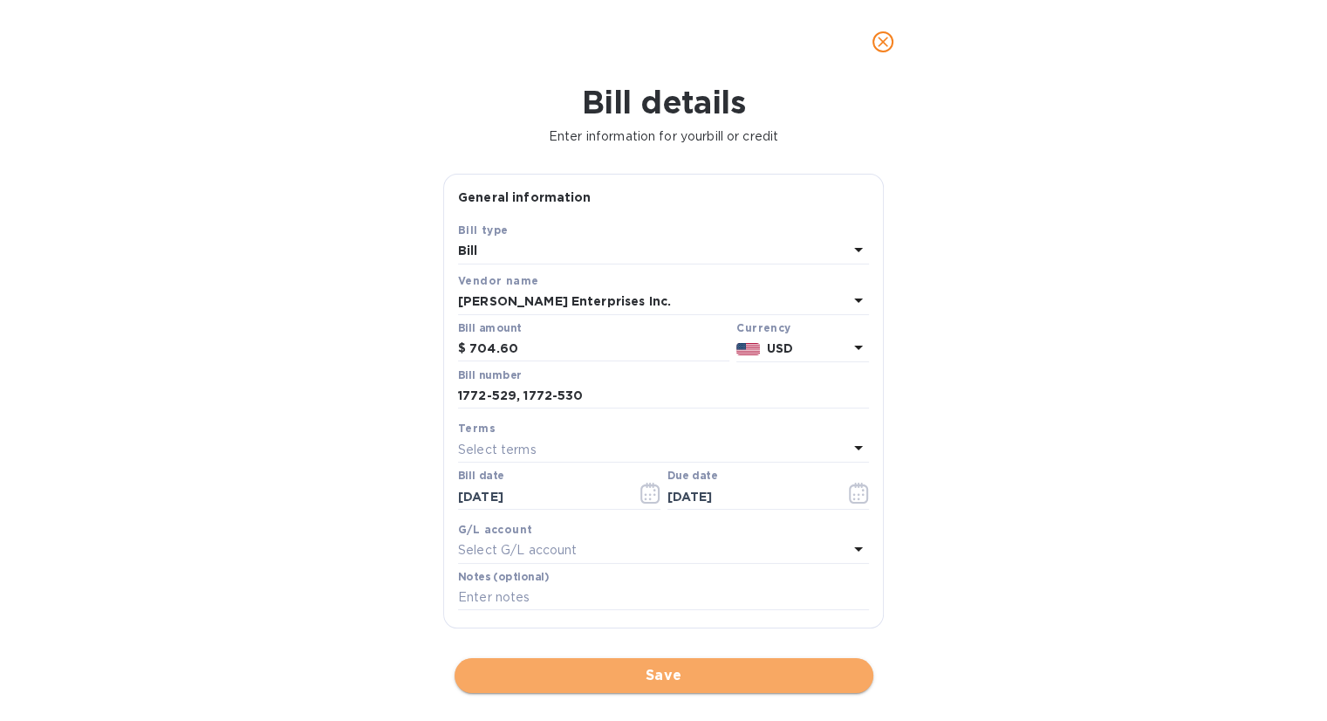
click at [740, 677] on span "Save" at bounding box center [664, 675] width 391 height 21
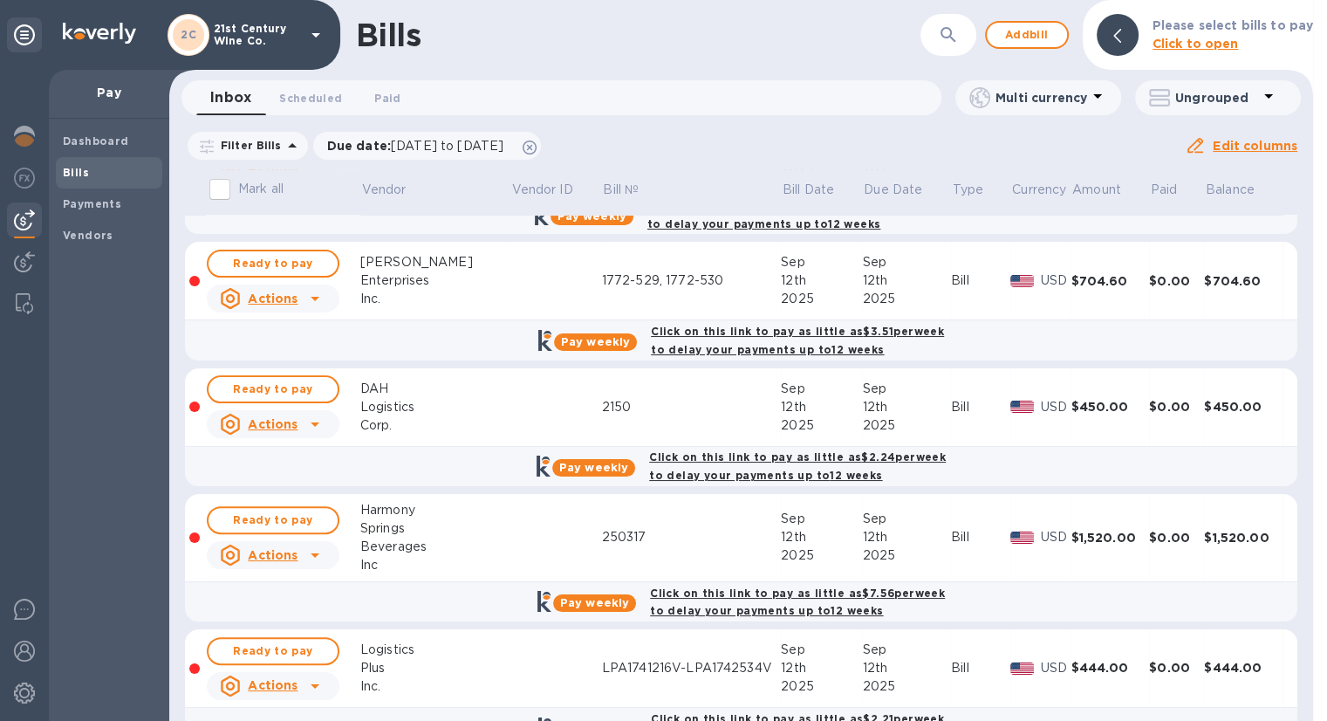
scroll to position [523, 0]
click at [322, 385] on span "Ready to pay" at bounding box center [272, 388] width 101 height 21
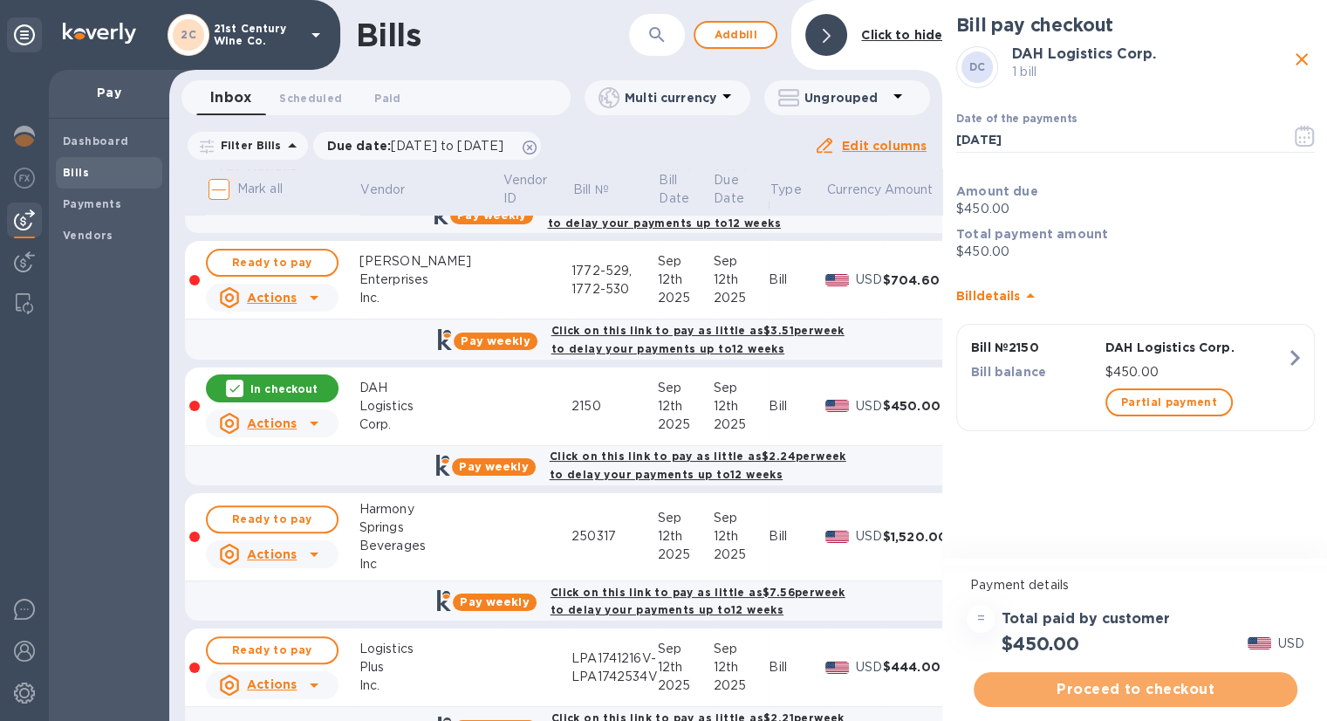
click at [1096, 691] on span "Proceed to checkout" at bounding box center [1136, 689] width 296 height 21
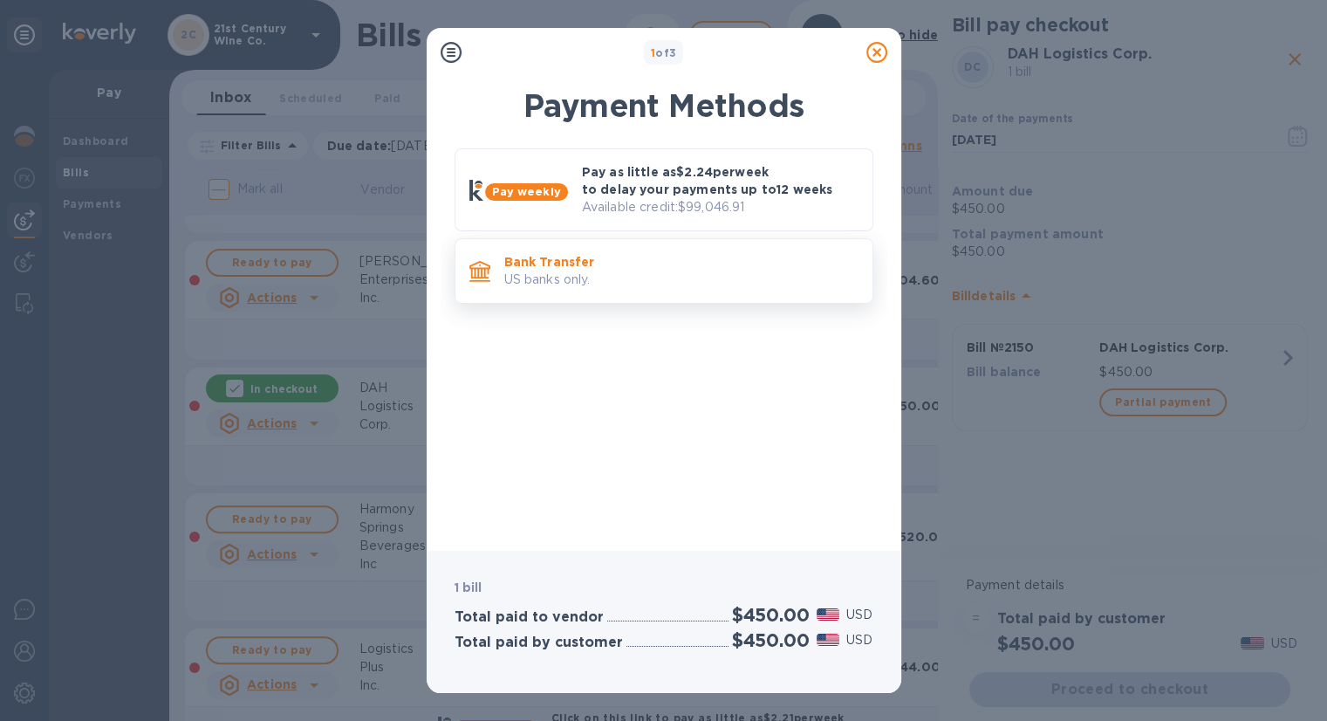
click at [679, 272] on p "US banks only." at bounding box center [681, 279] width 354 height 18
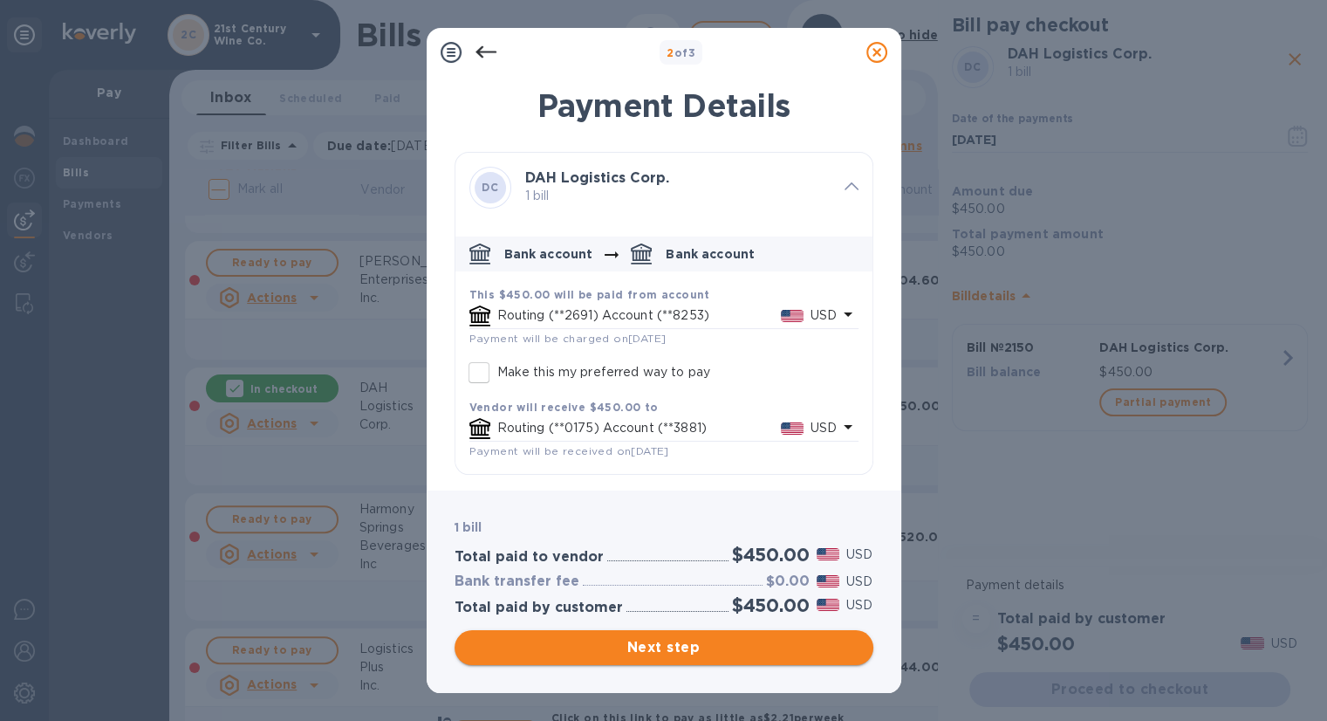
click at [675, 643] on span "Next step" at bounding box center [664, 647] width 391 height 21
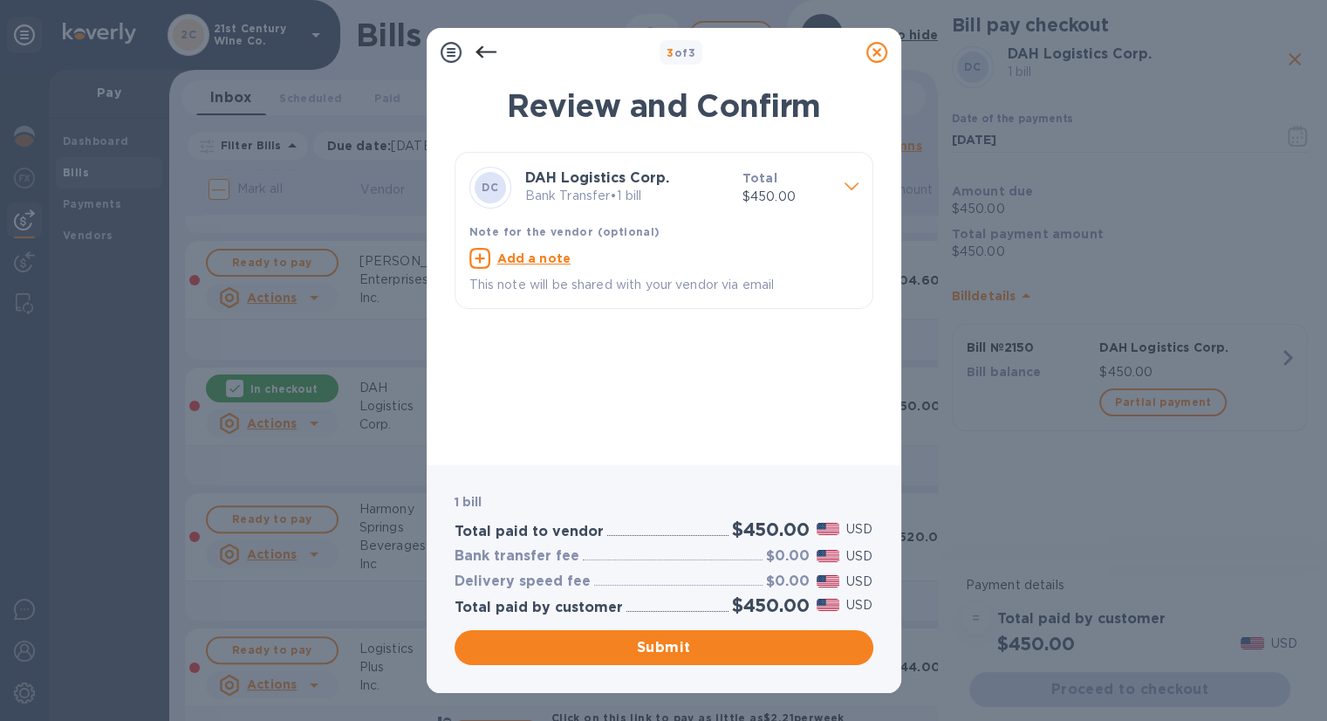
click at [484, 45] on icon at bounding box center [486, 52] width 21 height 21
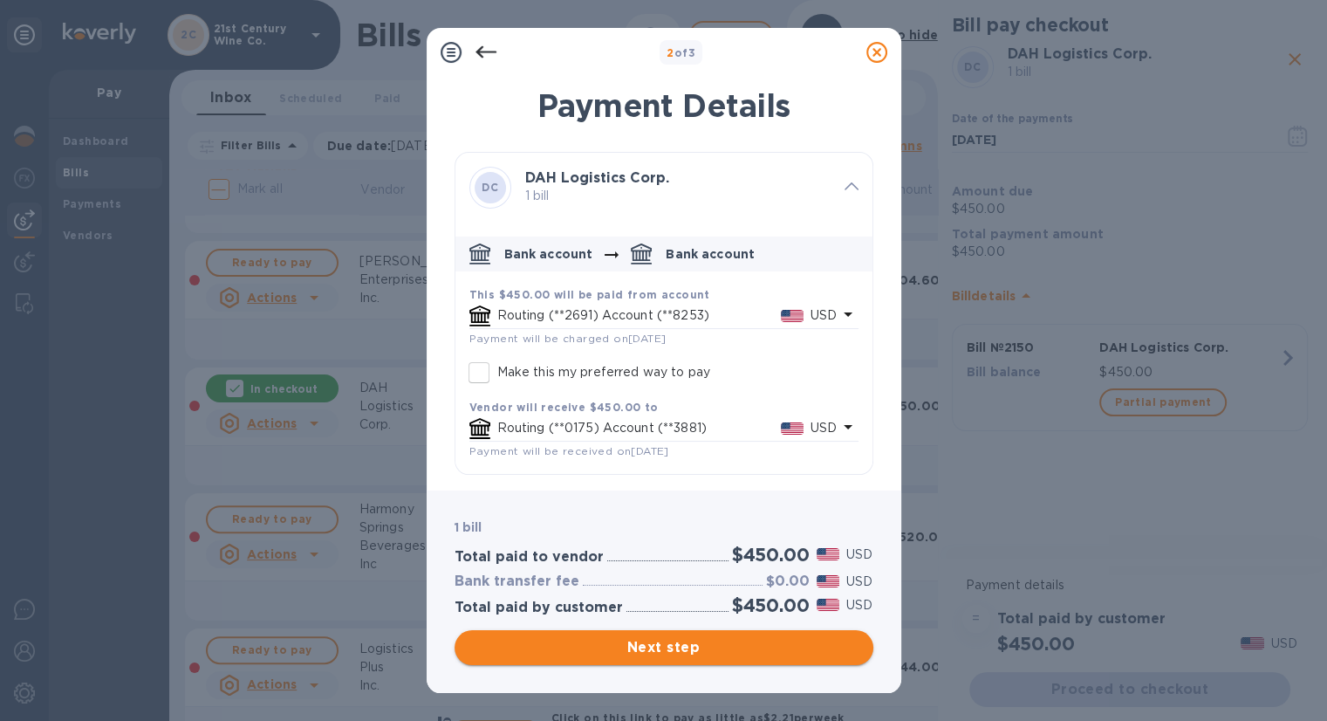
click at [688, 643] on span "Next step" at bounding box center [664, 647] width 391 height 21
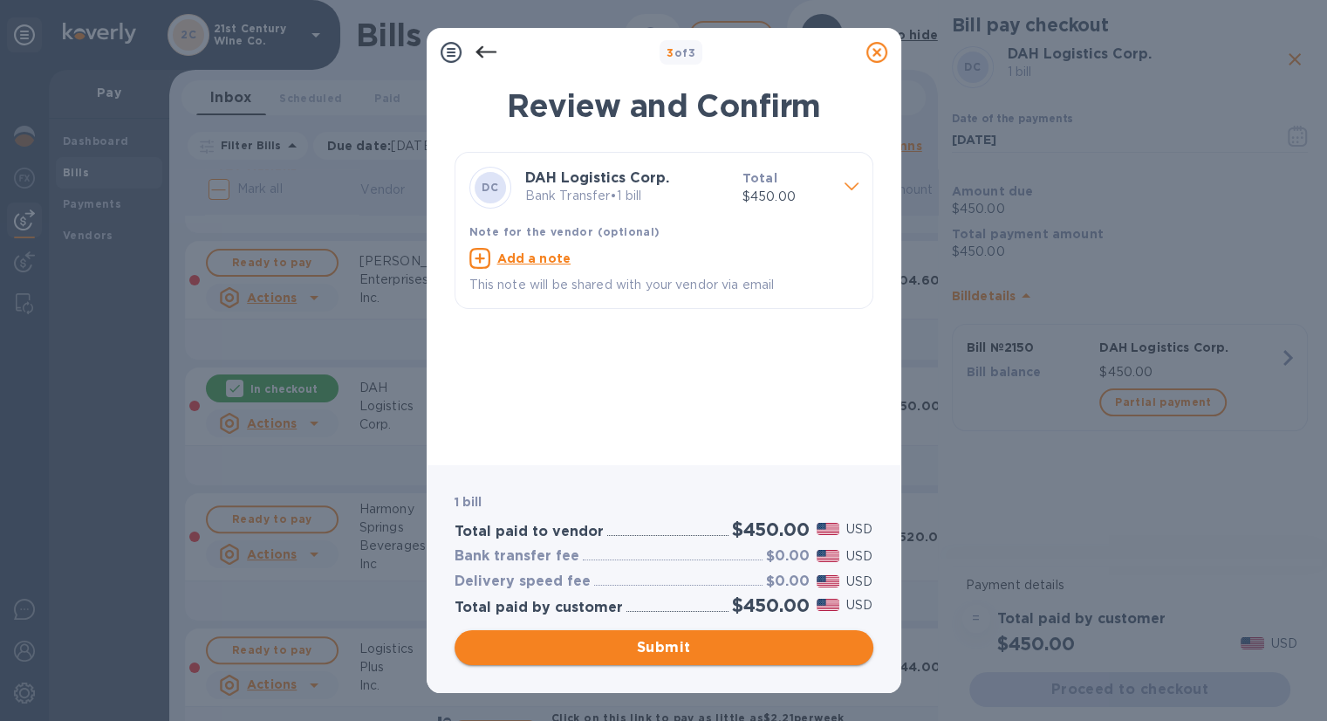
click at [688, 643] on span "Submit" at bounding box center [664, 647] width 391 height 21
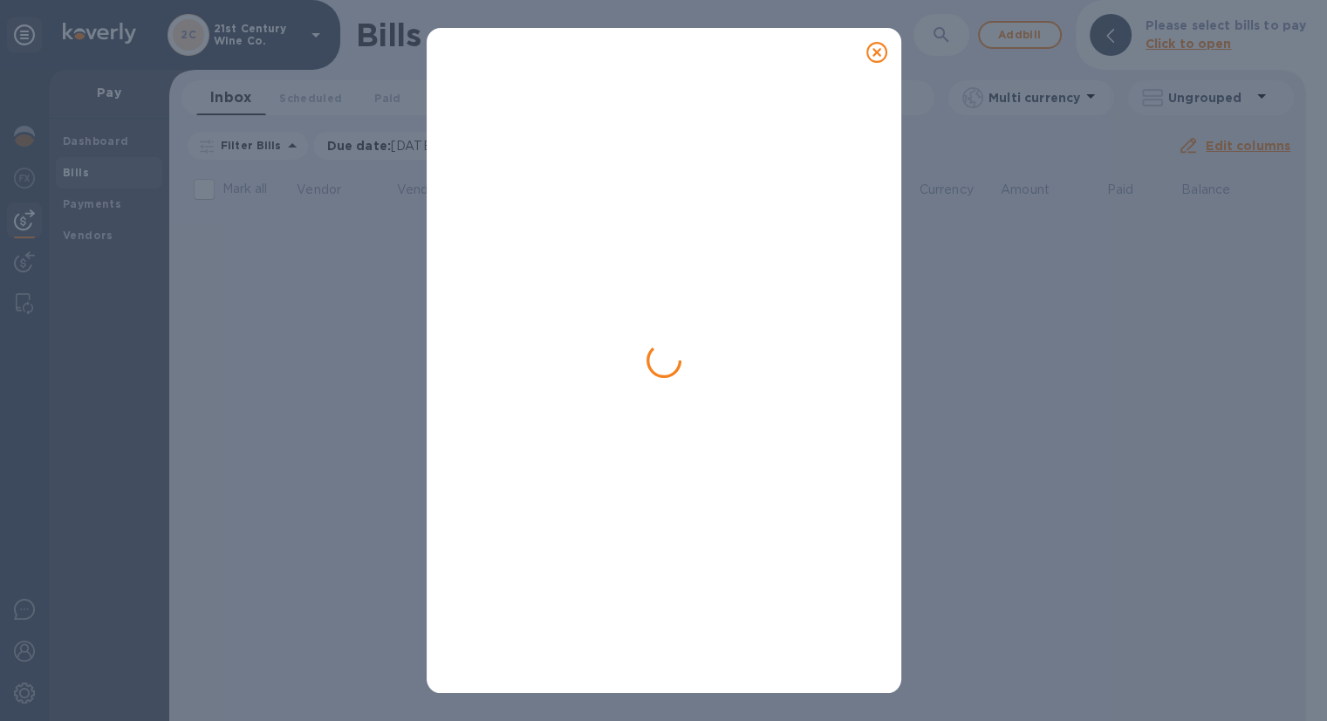
scroll to position [0, 0]
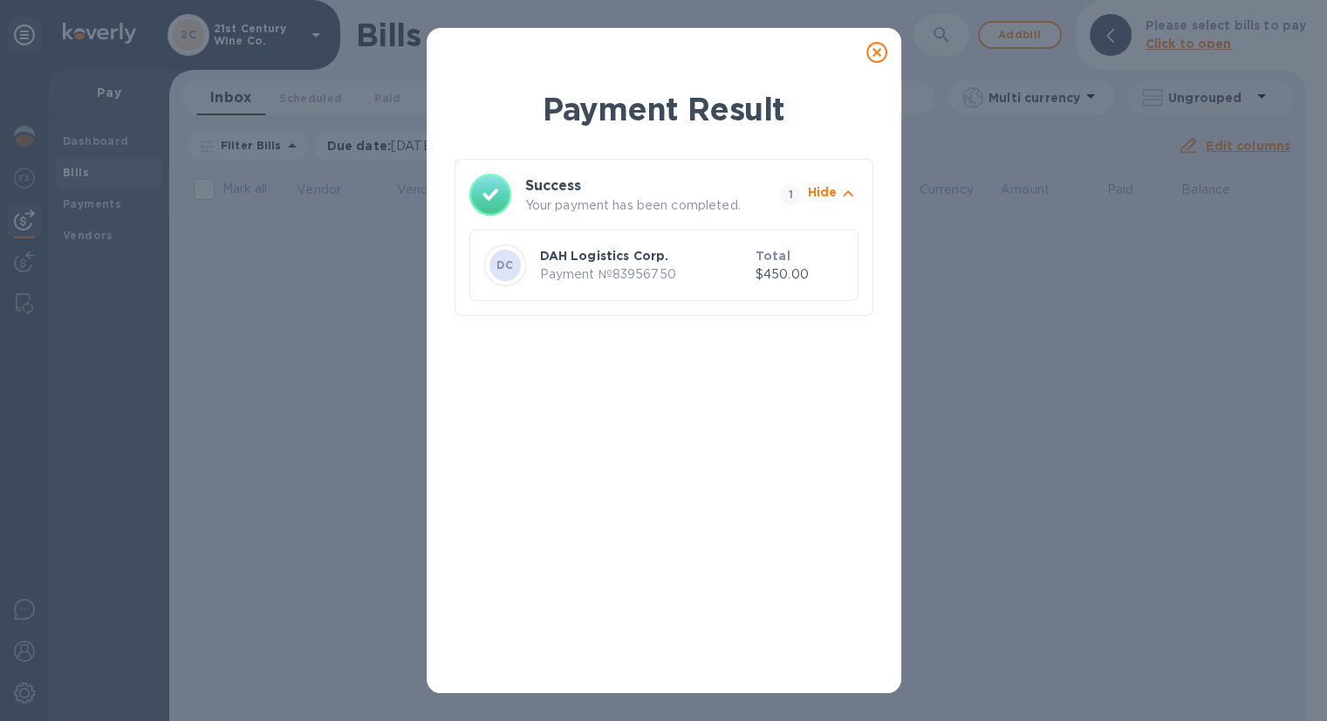
click at [872, 48] on icon at bounding box center [876, 52] width 21 height 21
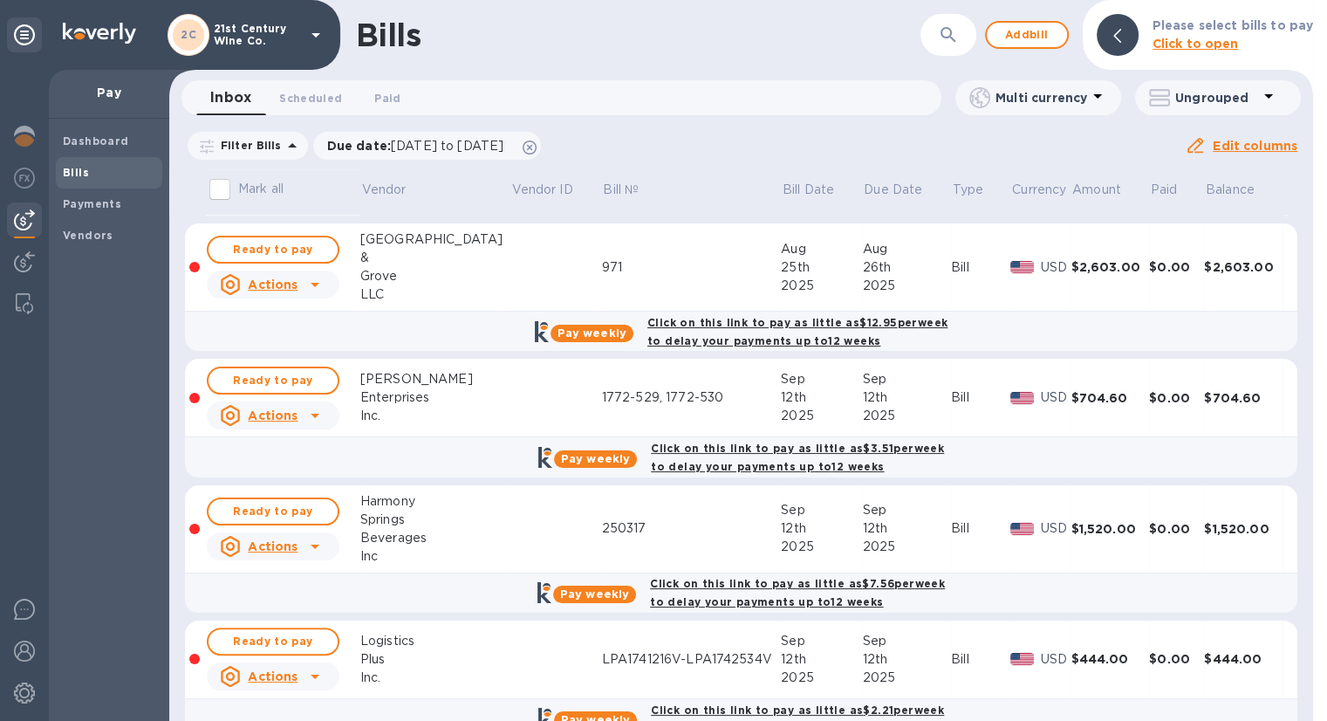
scroll to position [436, 0]
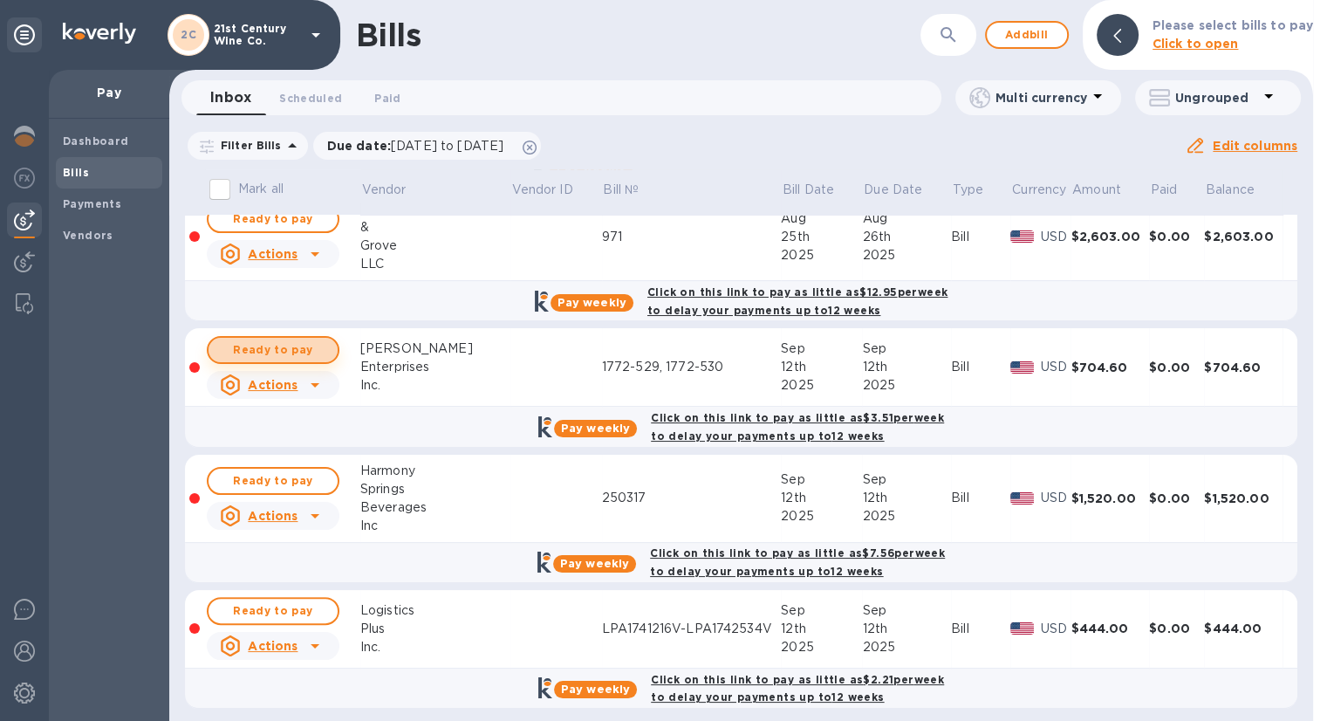
click at [301, 344] on span "Ready to pay" at bounding box center [272, 349] width 101 height 21
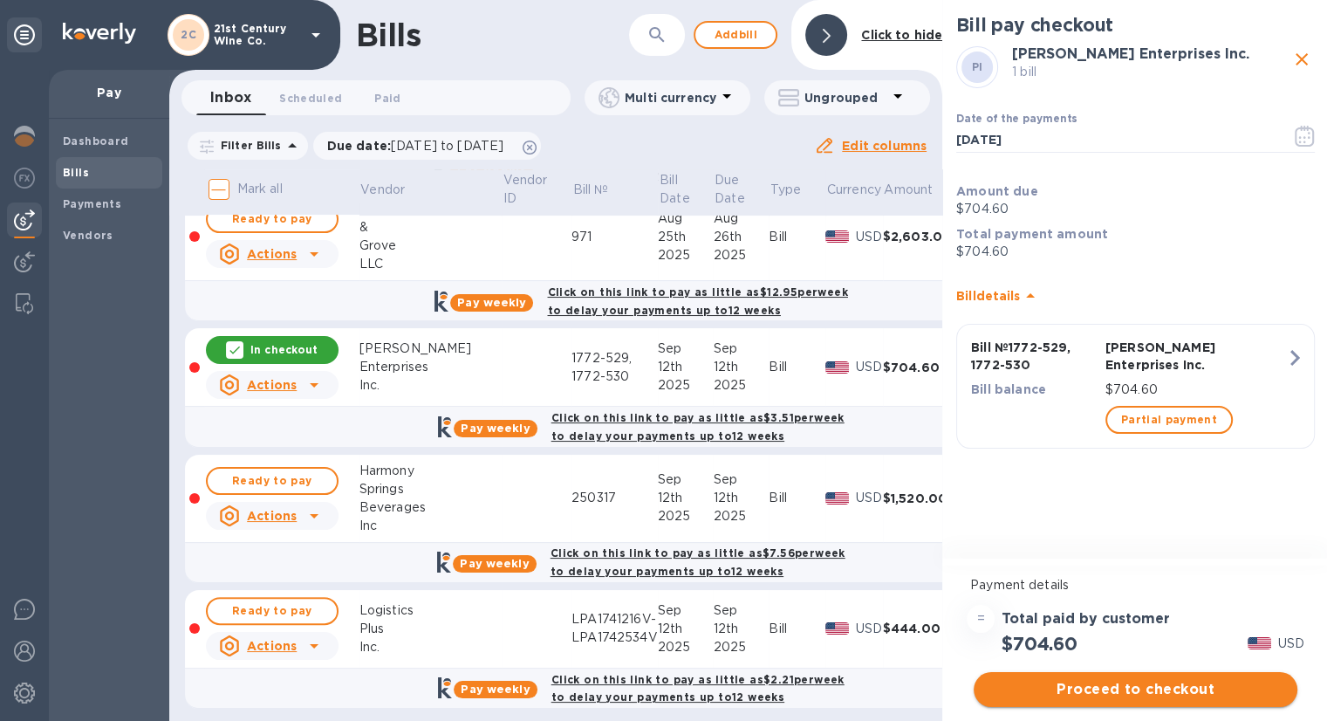
click at [1089, 686] on span "Proceed to checkout" at bounding box center [1136, 689] width 296 height 21
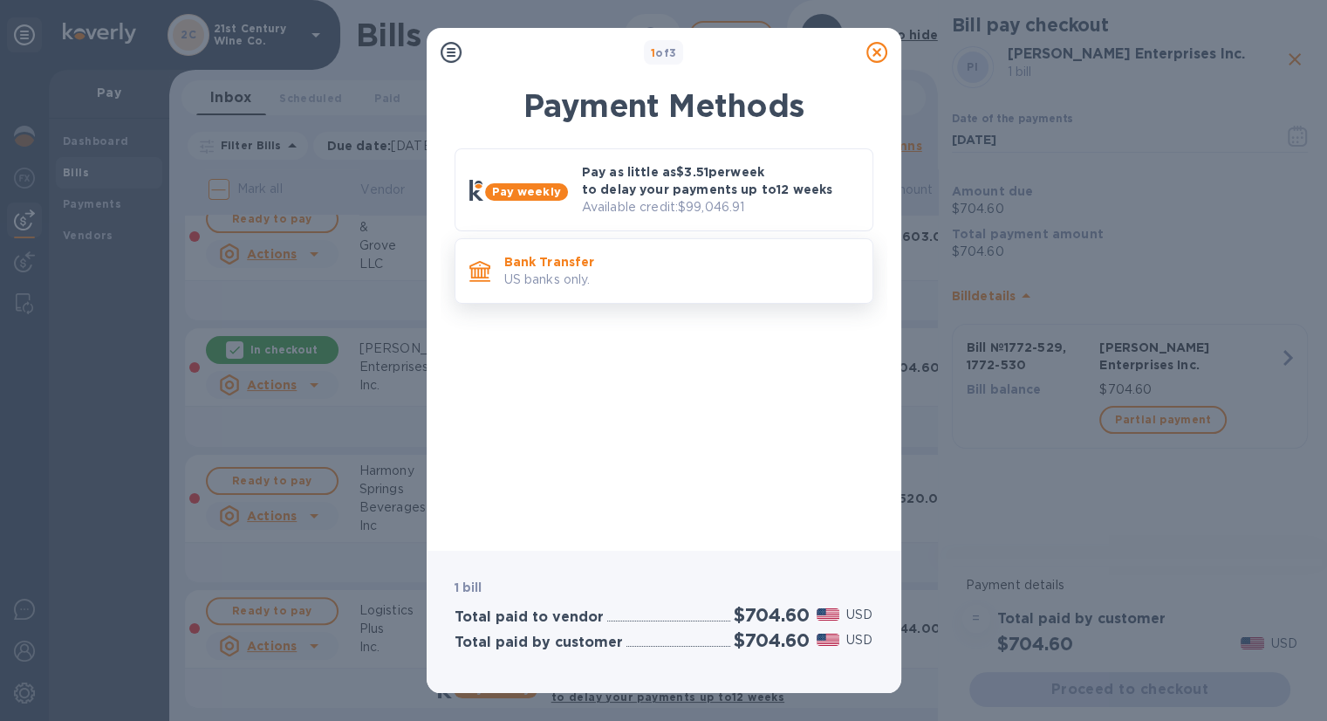
click at [630, 270] on p "US banks only." at bounding box center [681, 279] width 354 height 18
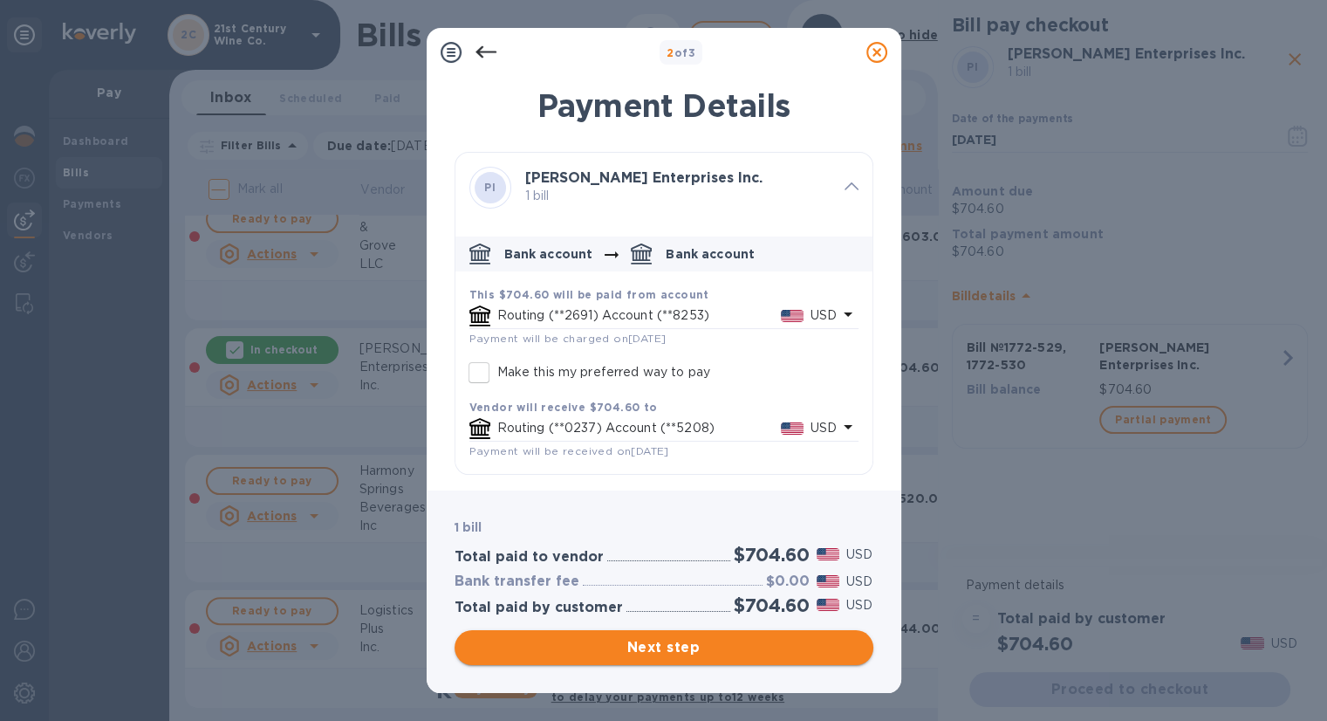
click at [674, 641] on span "Next step" at bounding box center [664, 647] width 391 height 21
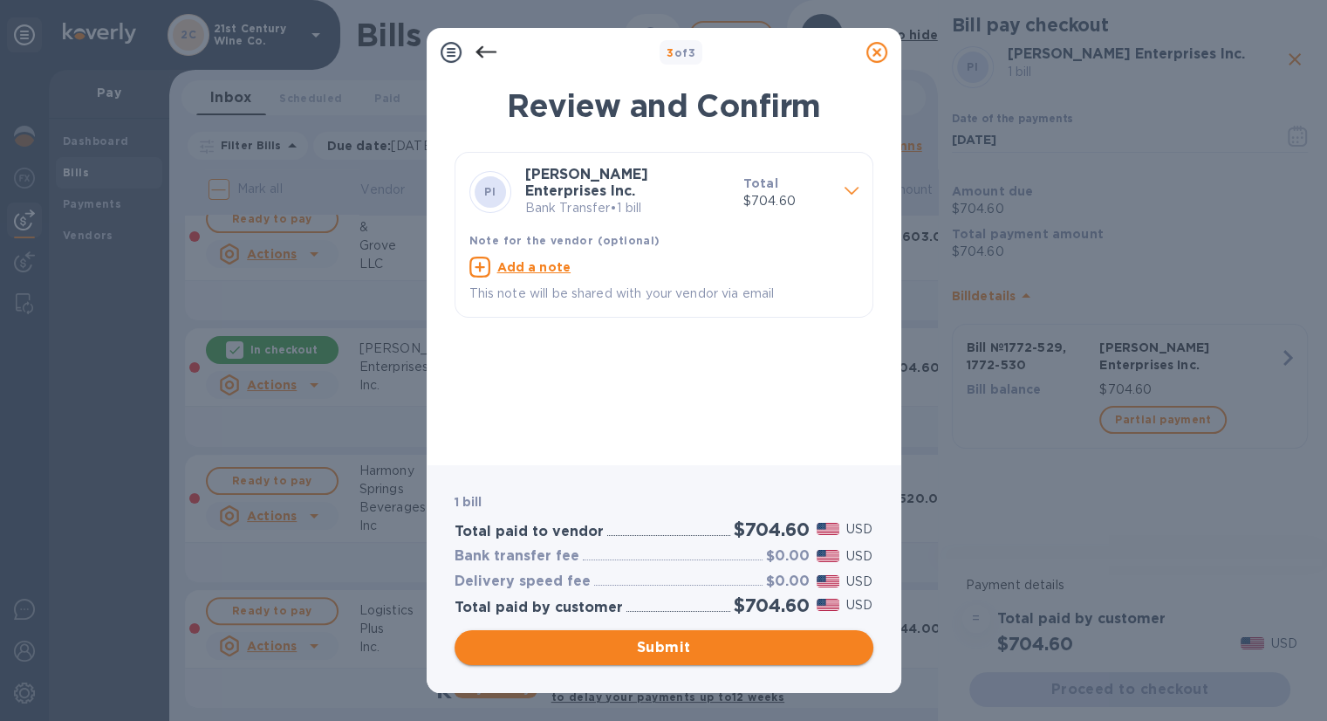
click at [674, 641] on span "Submit" at bounding box center [664, 647] width 391 height 21
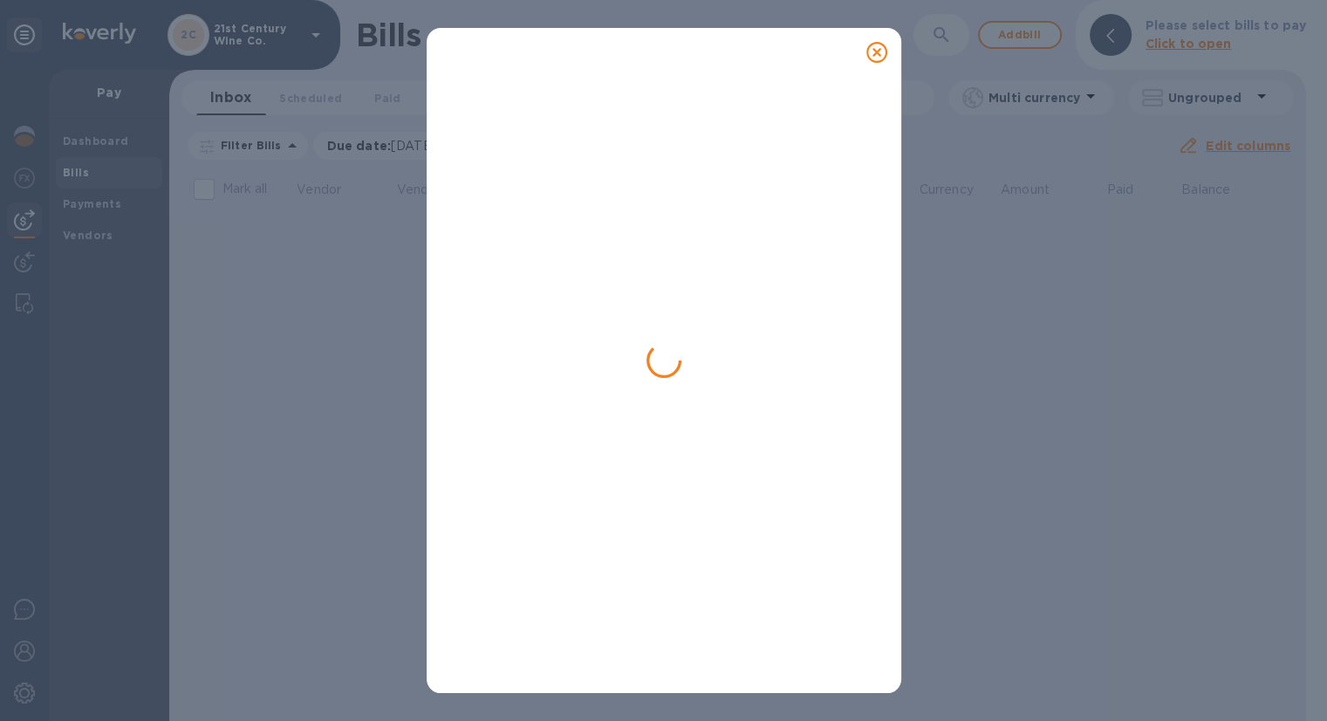
scroll to position [0, 0]
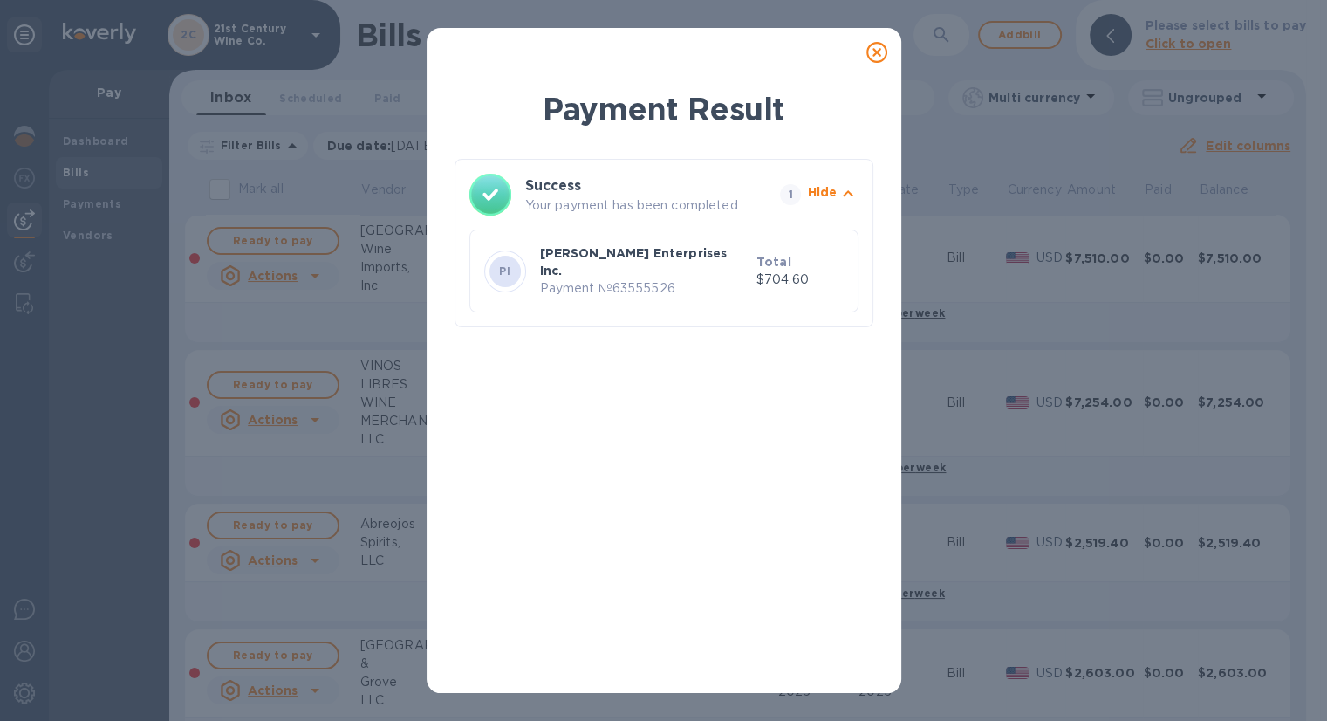
click at [877, 48] on icon at bounding box center [876, 52] width 21 height 21
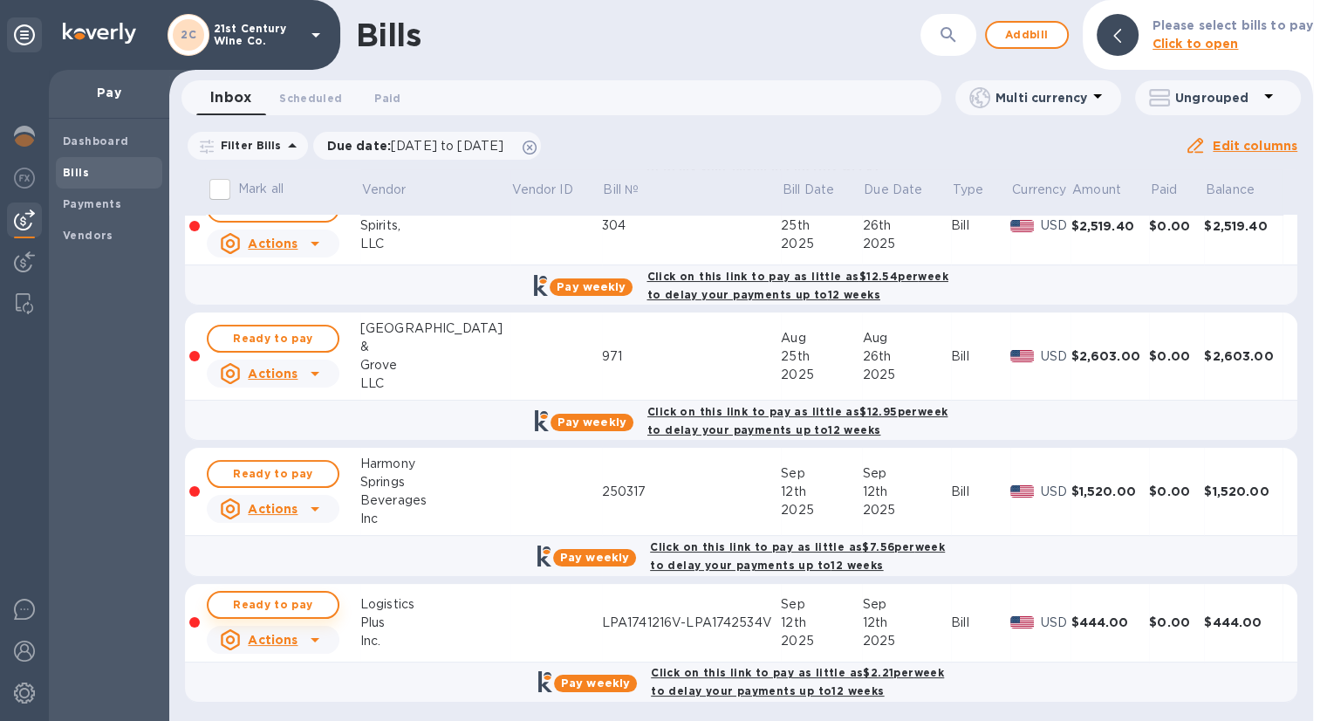
click at [294, 599] on span "Ready to pay" at bounding box center [272, 604] width 101 height 21
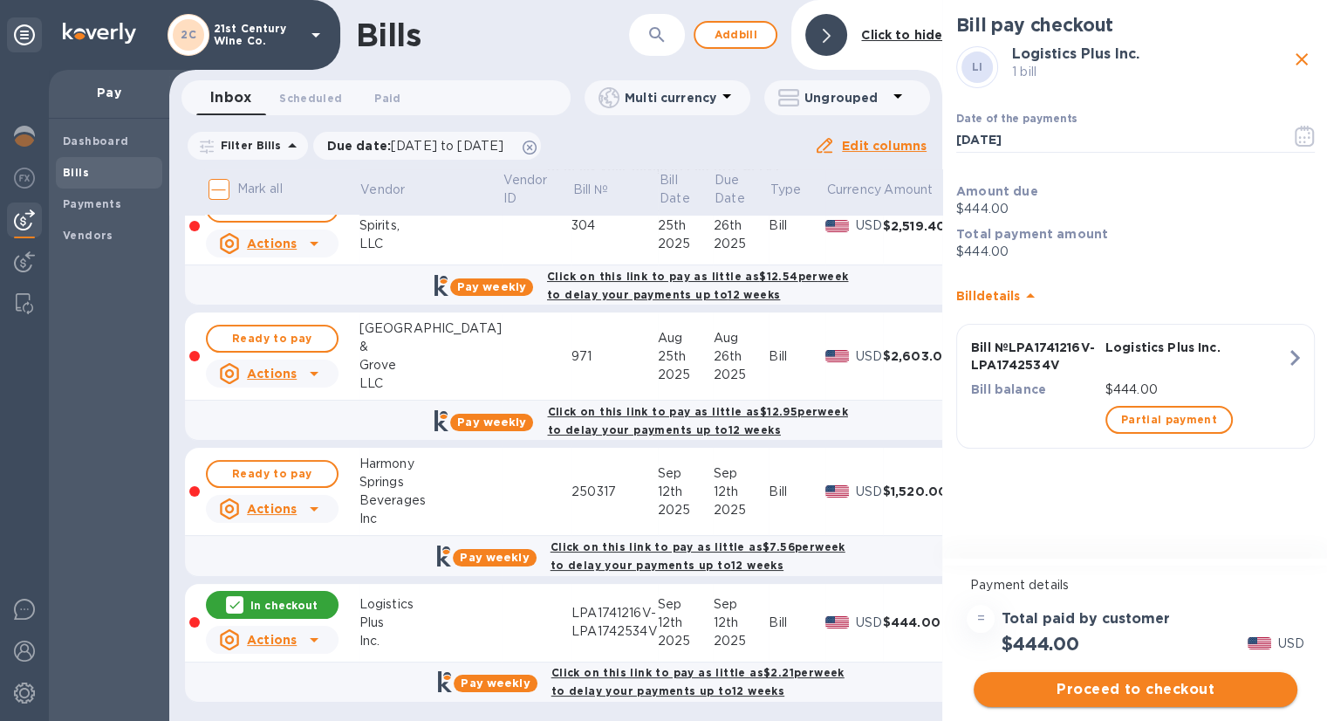
click at [1126, 692] on span "Proceed to checkout" at bounding box center [1136, 689] width 296 height 21
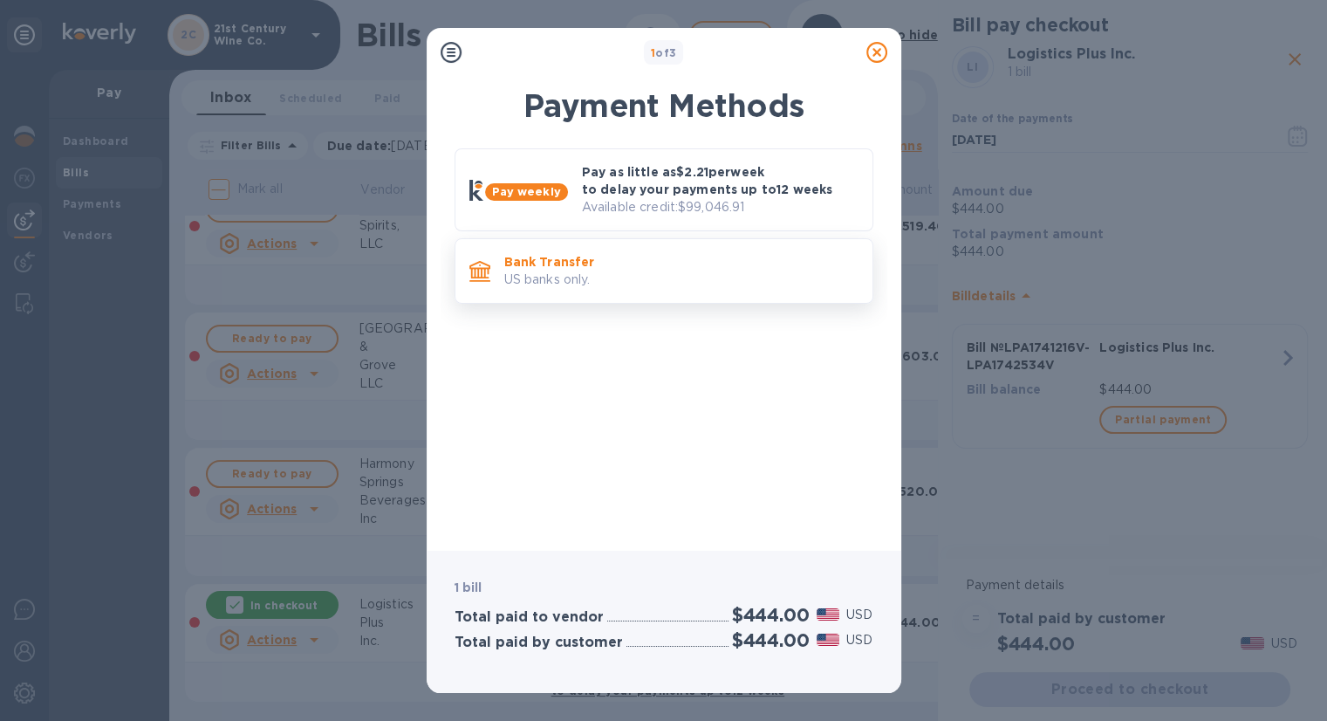
click at [564, 274] on p "US banks only." at bounding box center [681, 279] width 354 height 18
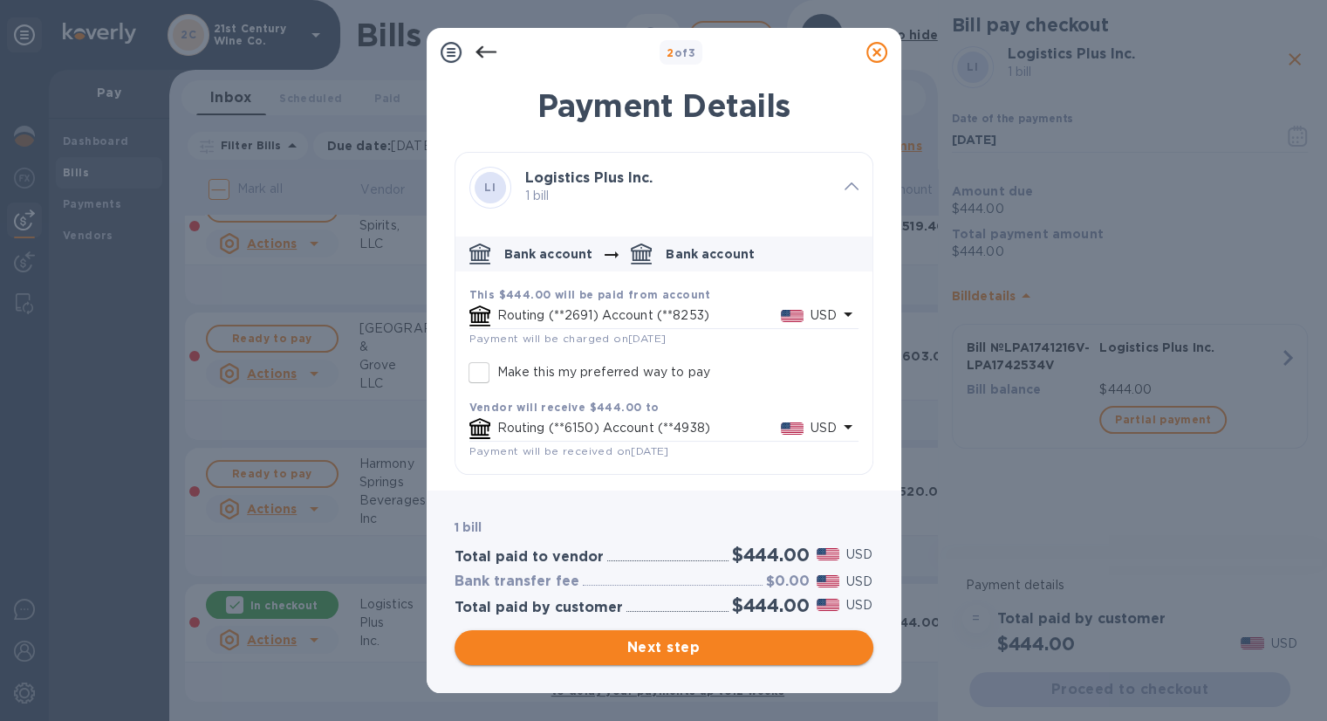
click at [714, 637] on span "Next step" at bounding box center [664, 647] width 391 height 21
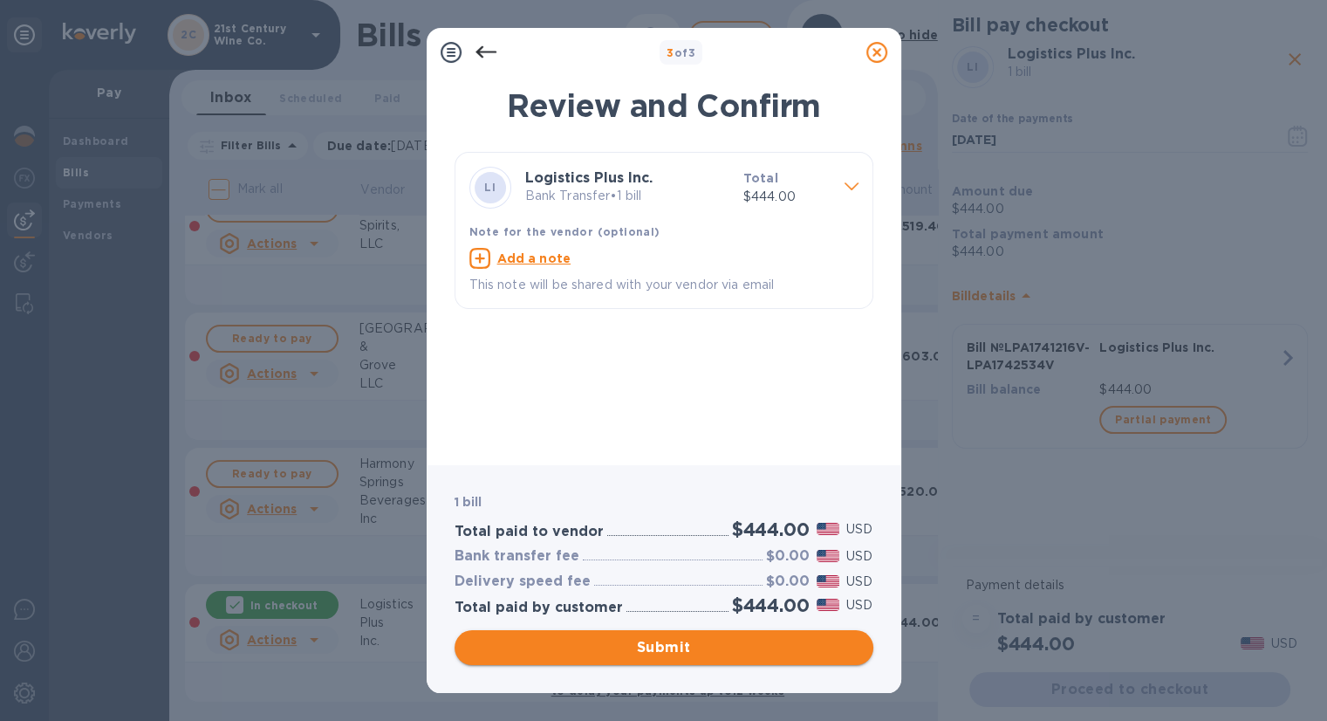
click at [715, 637] on span "Submit" at bounding box center [664, 647] width 391 height 21
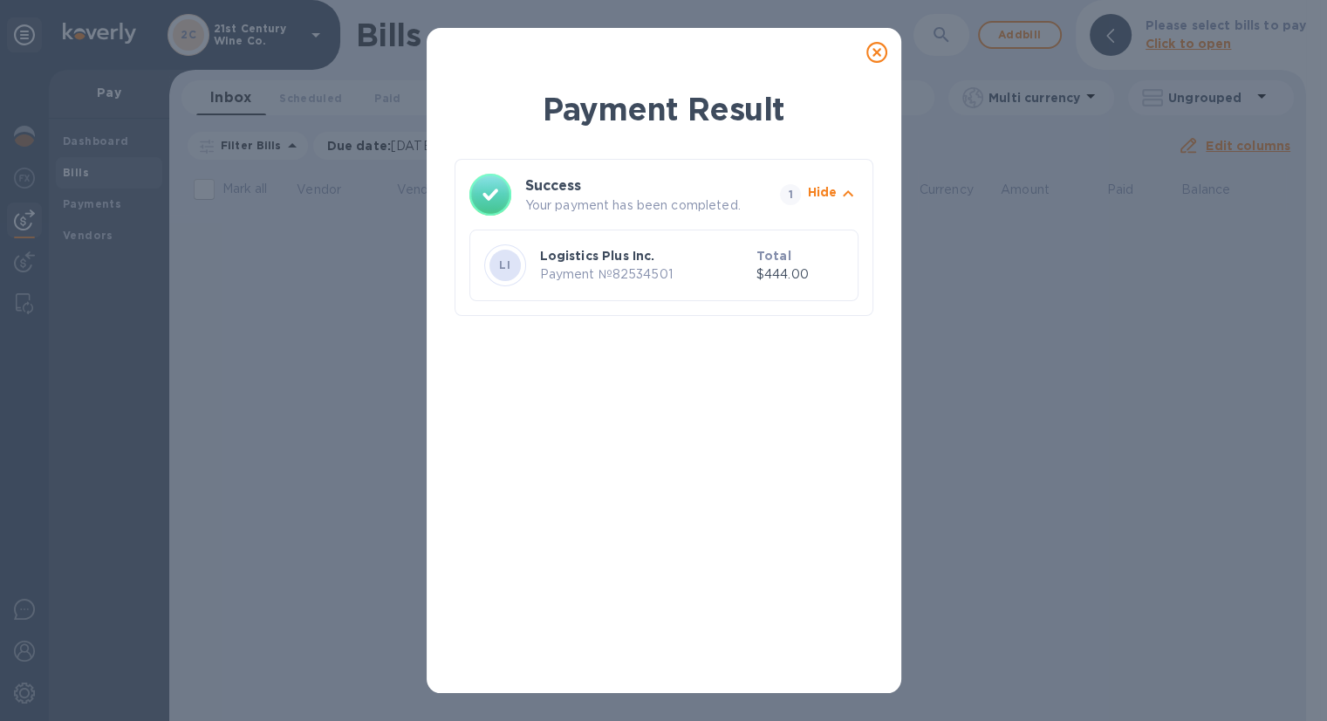
click at [872, 53] on icon at bounding box center [876, 52] width 21 height 21
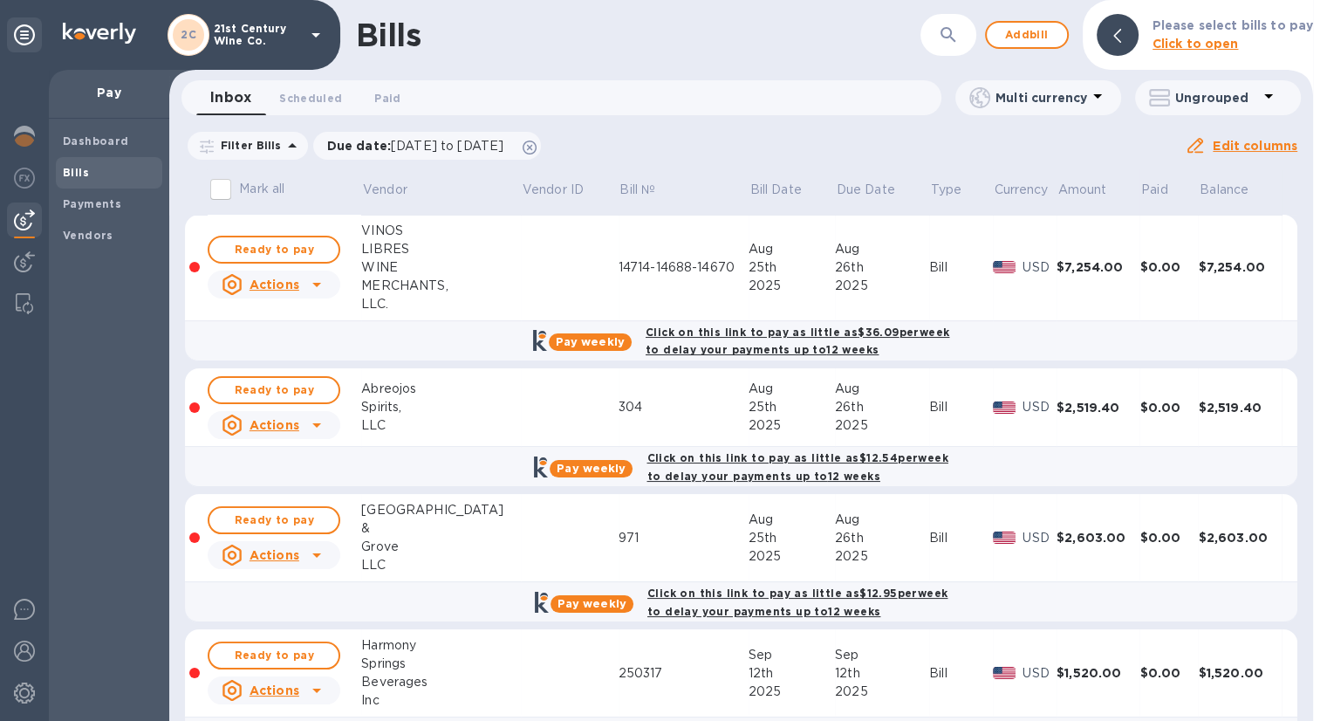
scroll to position [192, 0]
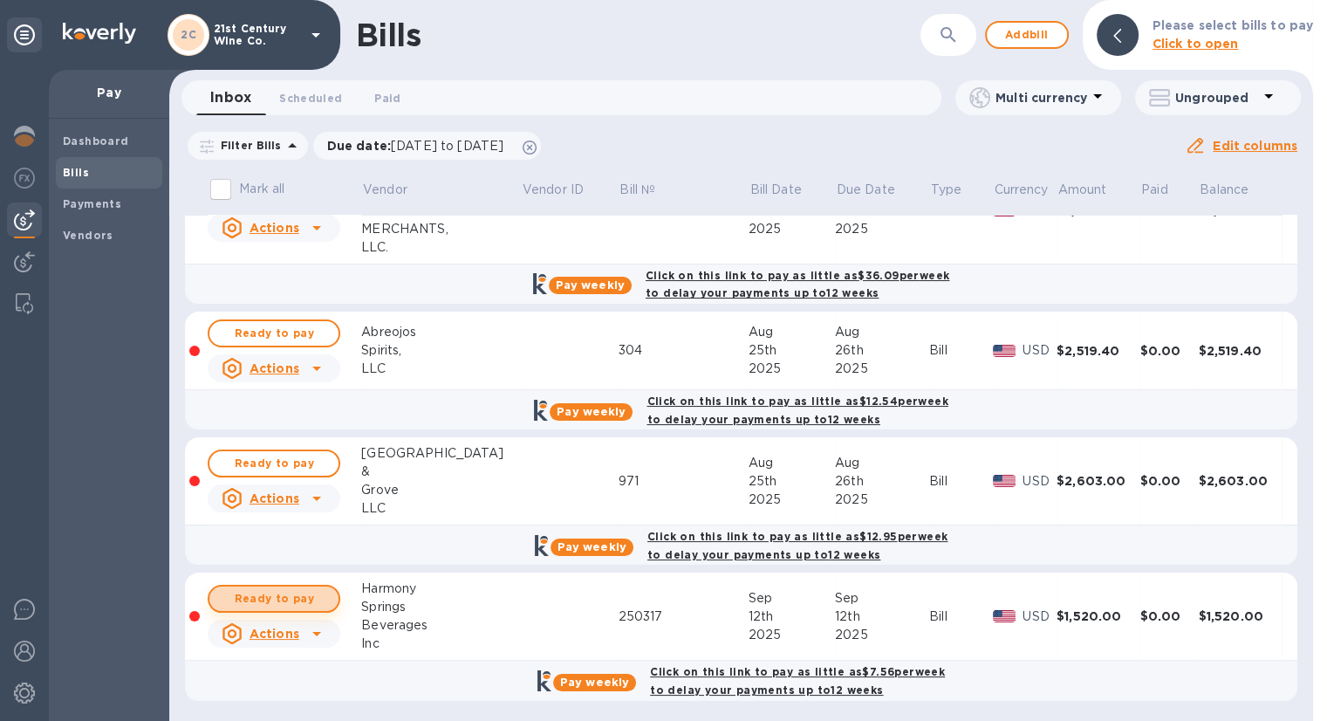
click at [294, 595] on span "Ready to pay" at bounding box center [273, 598] width 101 height 21
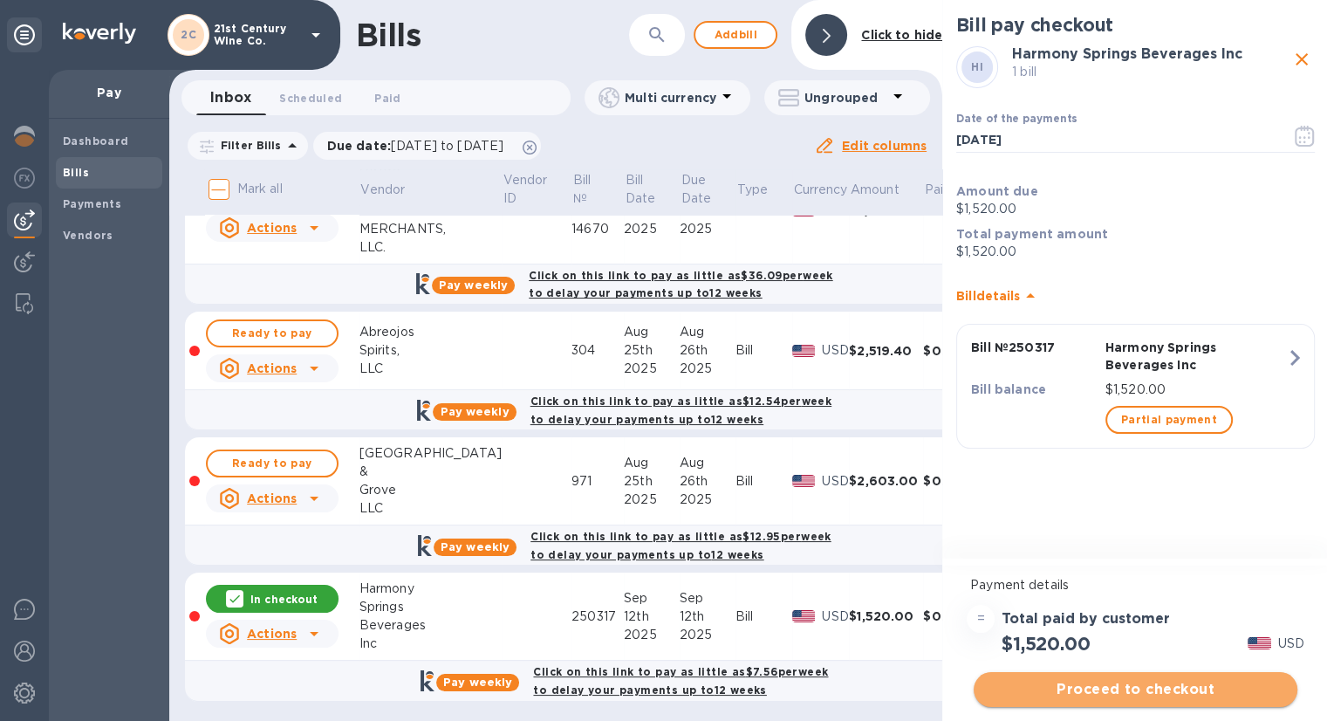
click at [1168, 685] on span "Proceed to checkout" at bounding box center [1136, 689] width 296 height 21
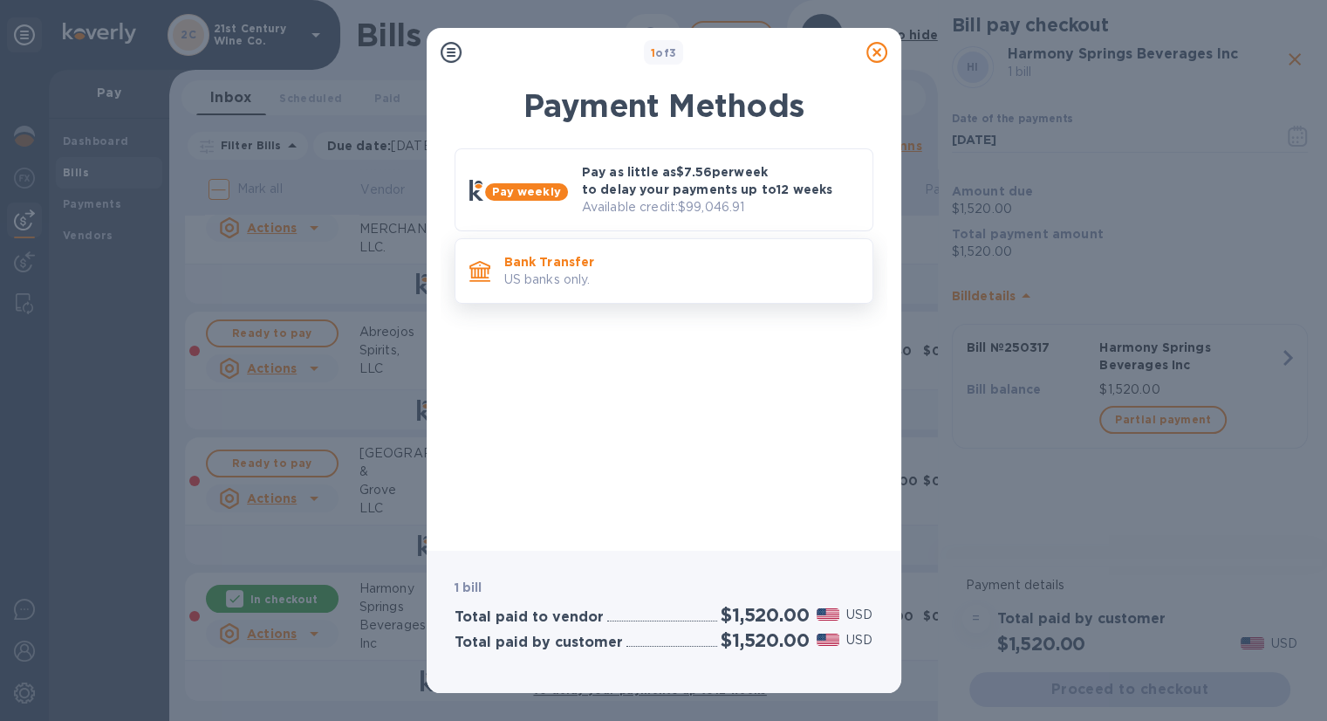
click at [628, 267] on p "Bank Transfer" at bounding box center [681, 261] width 354 height 17
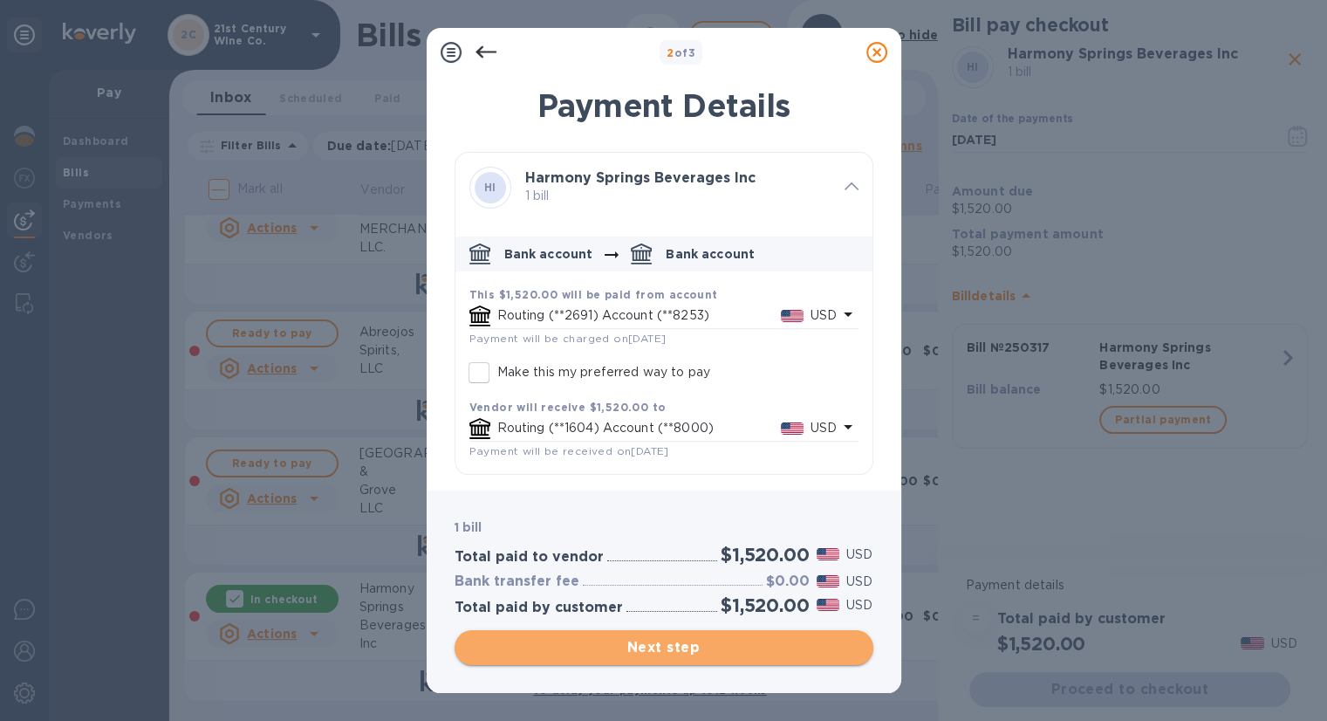
click at [635, 643] on span "Next step" at bounding box center [664, 647] width 391 height 21
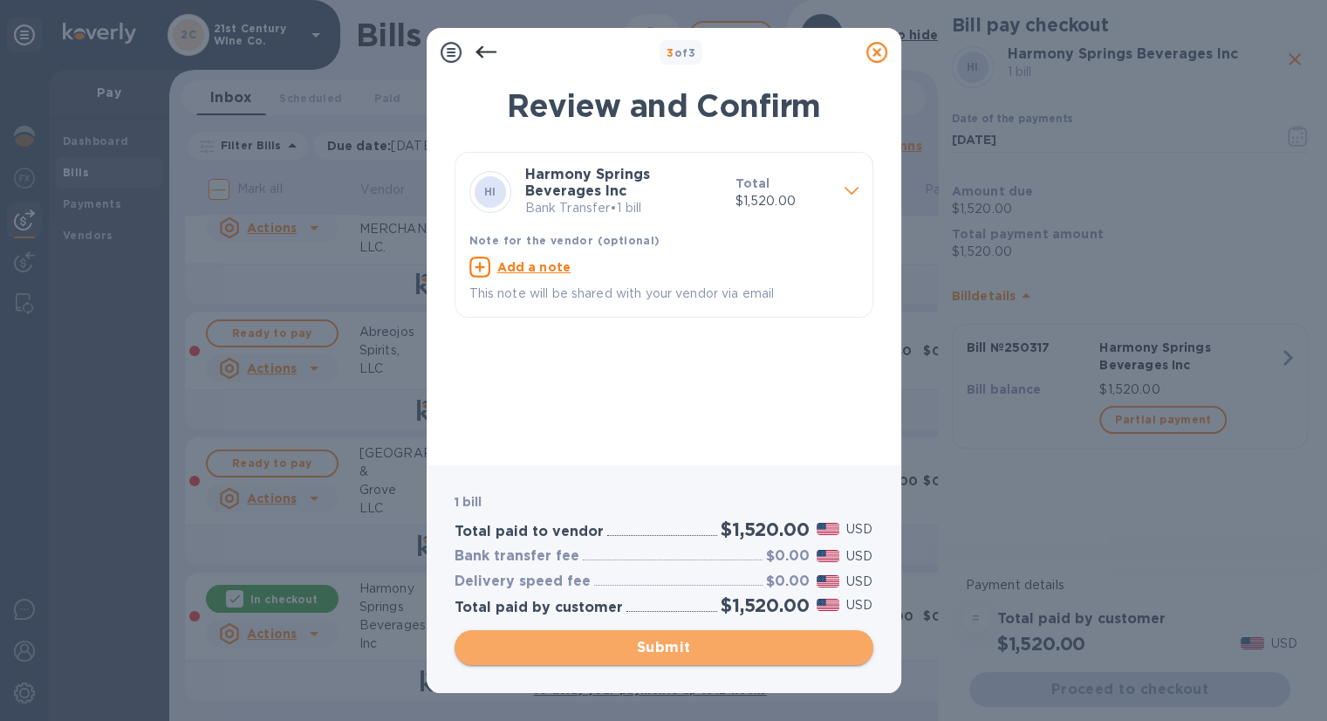
click at [635, 643] on span "Submit" at bounding box center [664, 647] width 391 height 21
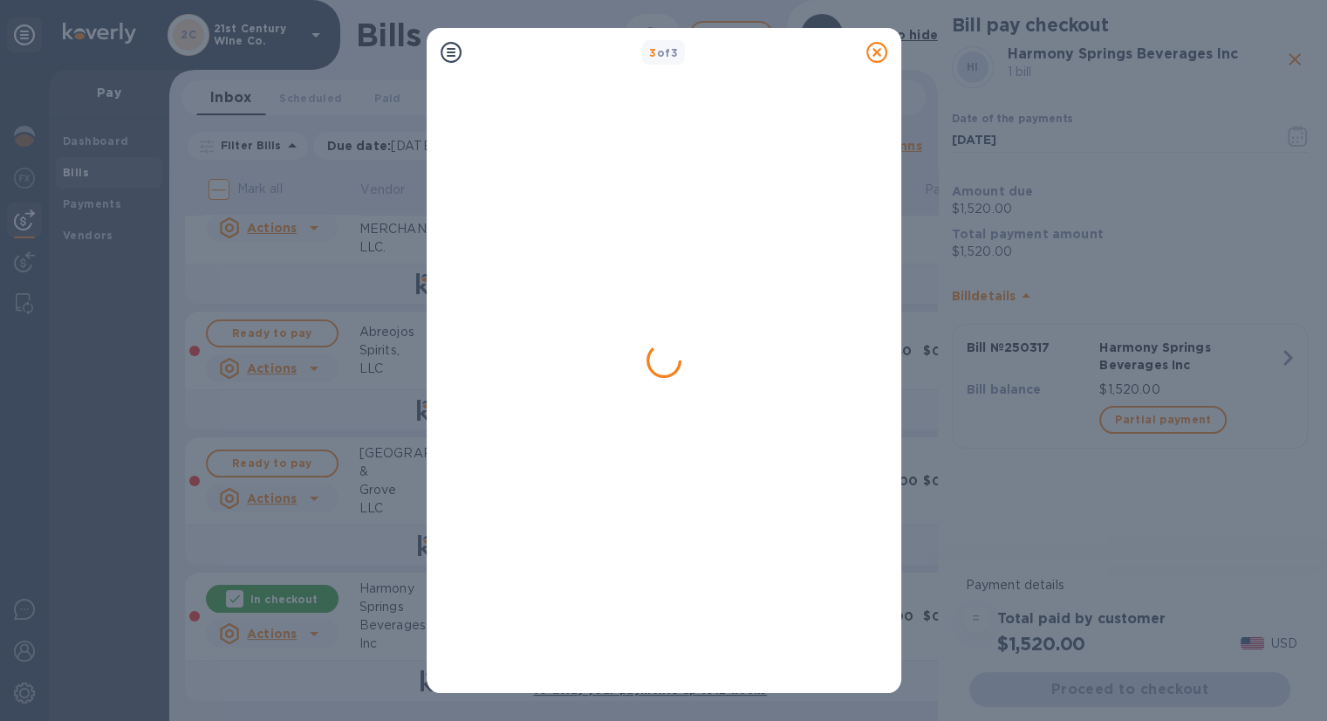
scroll to position [0, 0]
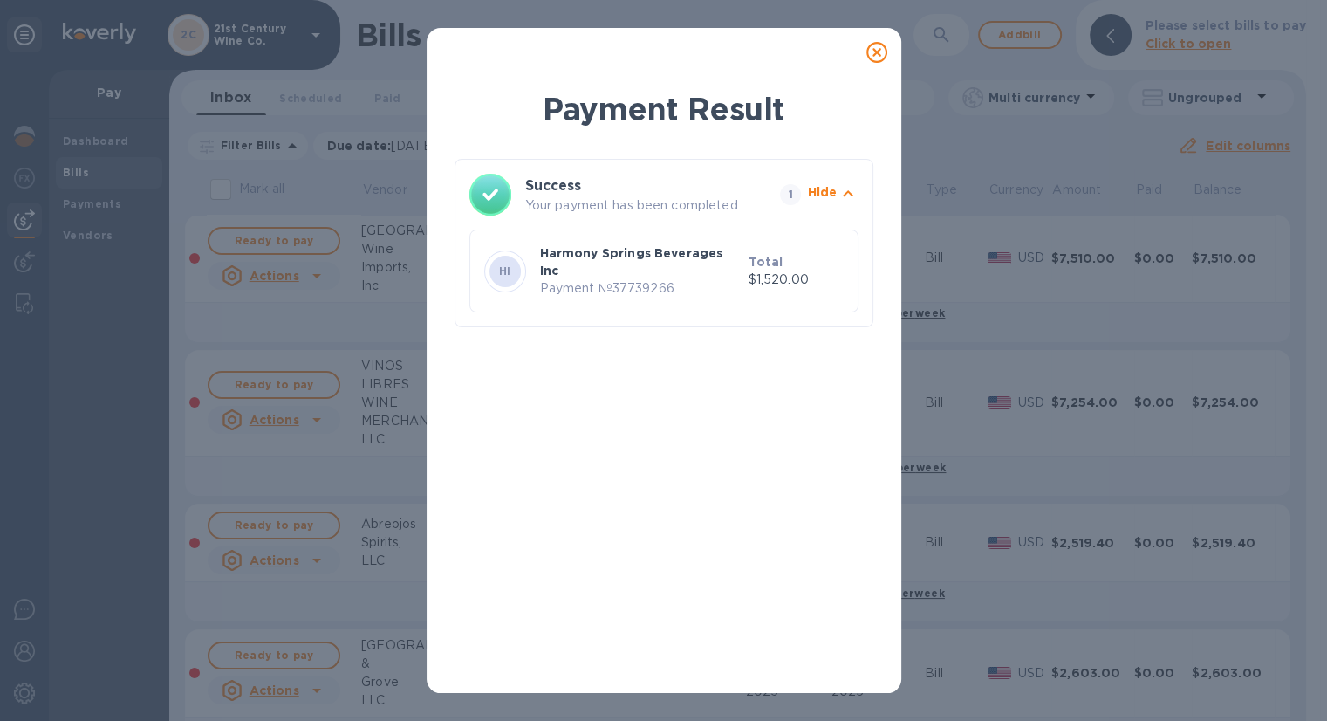
click at [872, 56] on icon at bounding box center [876, 52] width 21 height 21
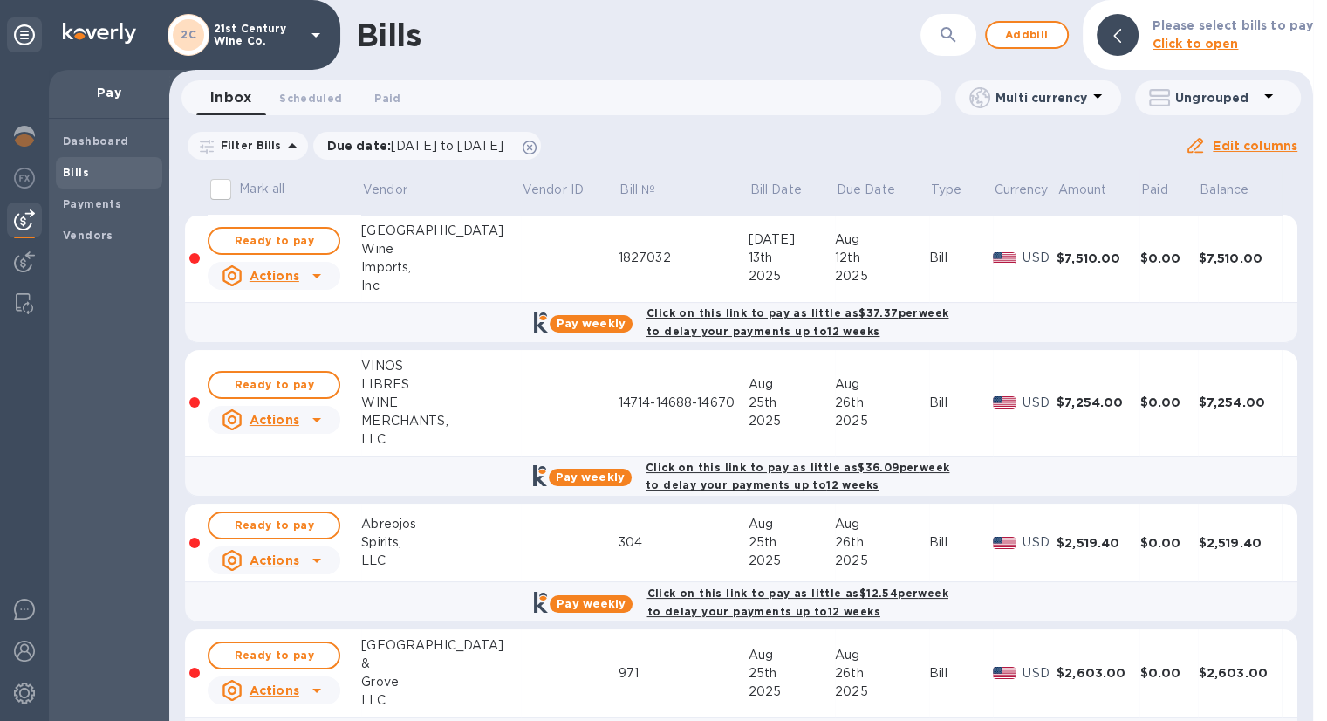
scroll to position [57, 0]
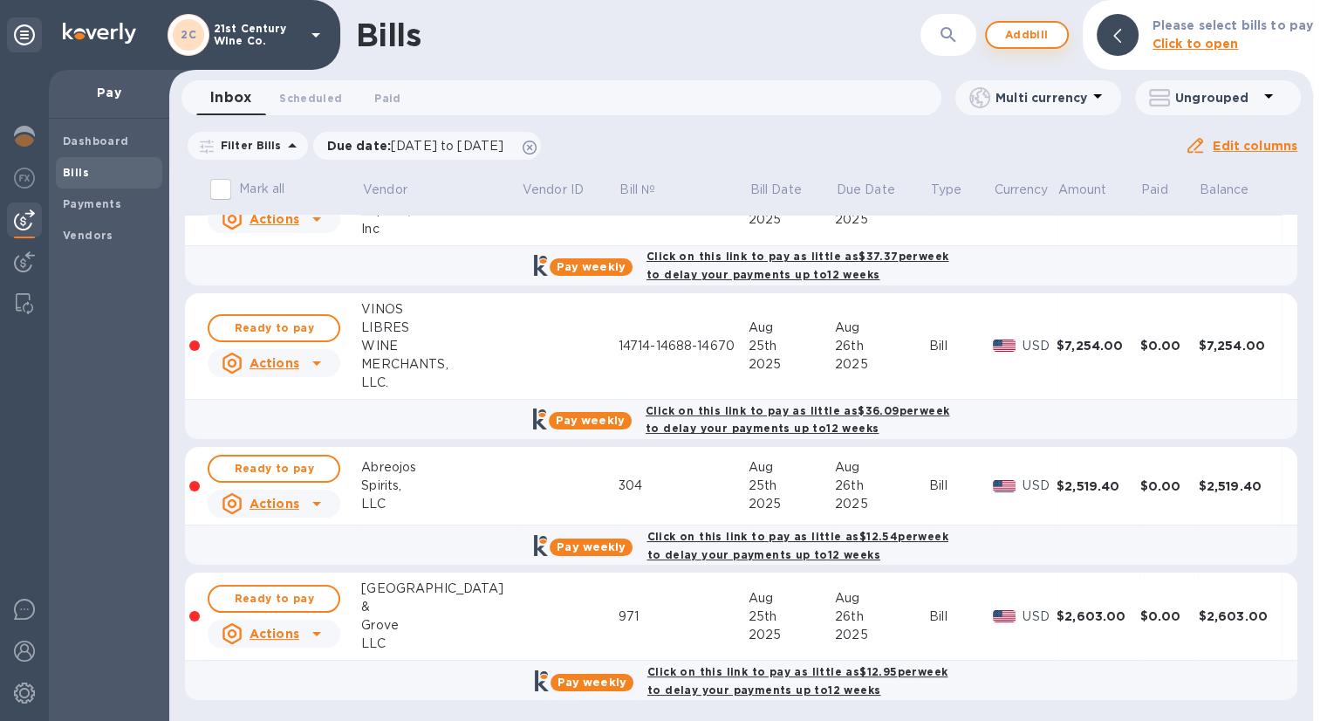
click at [1047, 34] on span "Add bill" at bounding box center [1027, 34] width 52 height 21
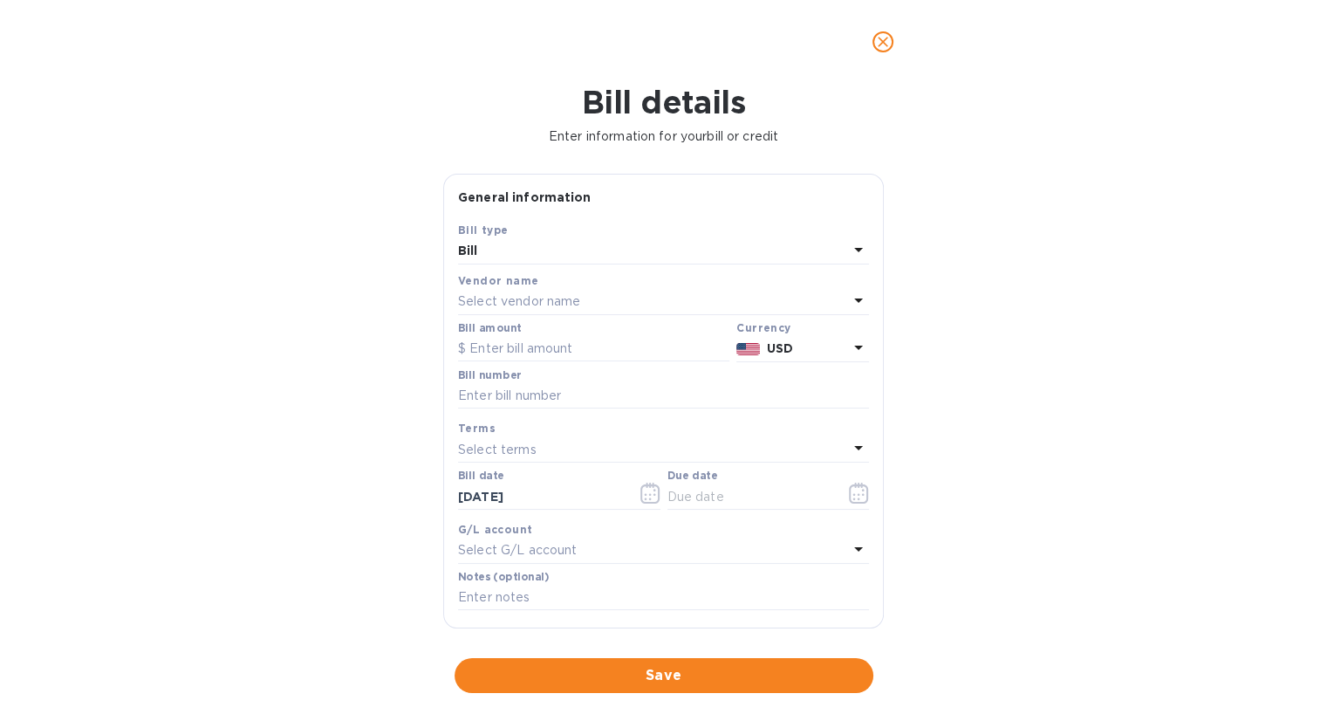
click at [535, 284] on div "Vendor name" at bounding box center [663, 280] width 411 height 18
click at [523, 291] on div "Select vendor name" at bounding box center [653, 302] width 390 height 24
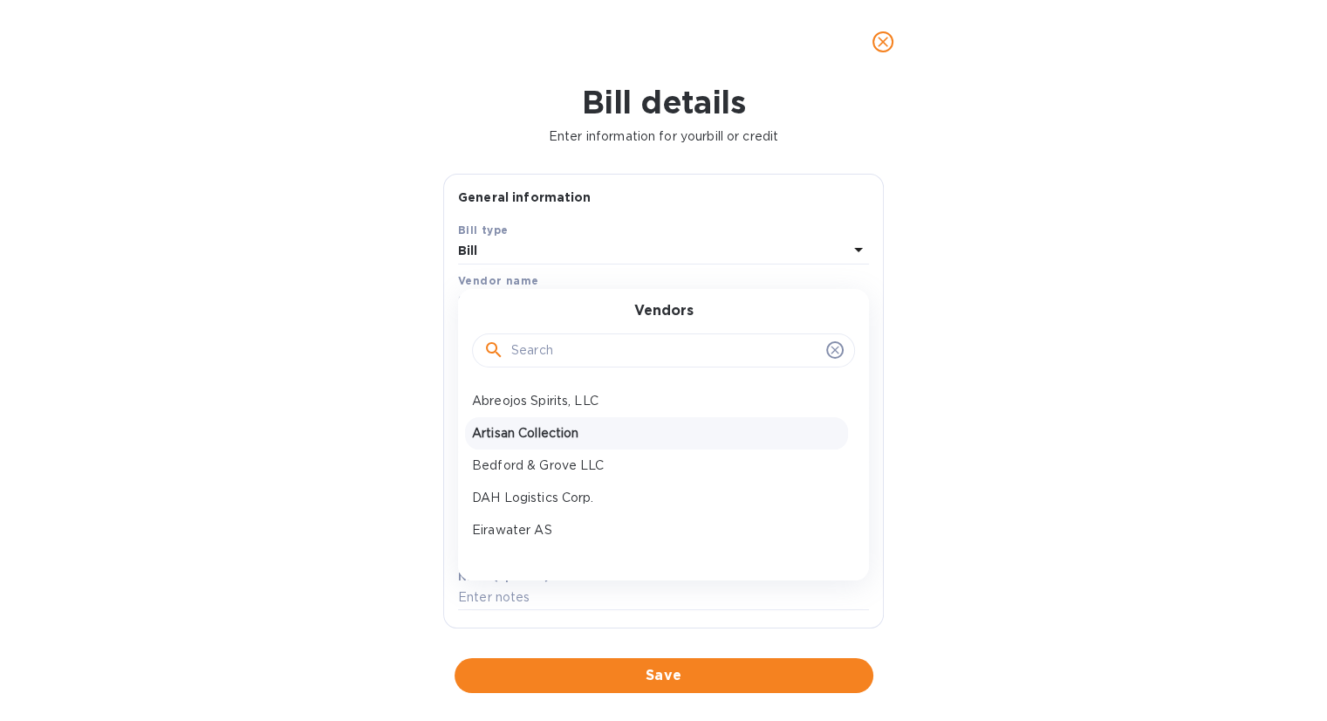
click at [545, 428] on p "Artisan Collection" at bounding box center [656, 433] width 369 height 18
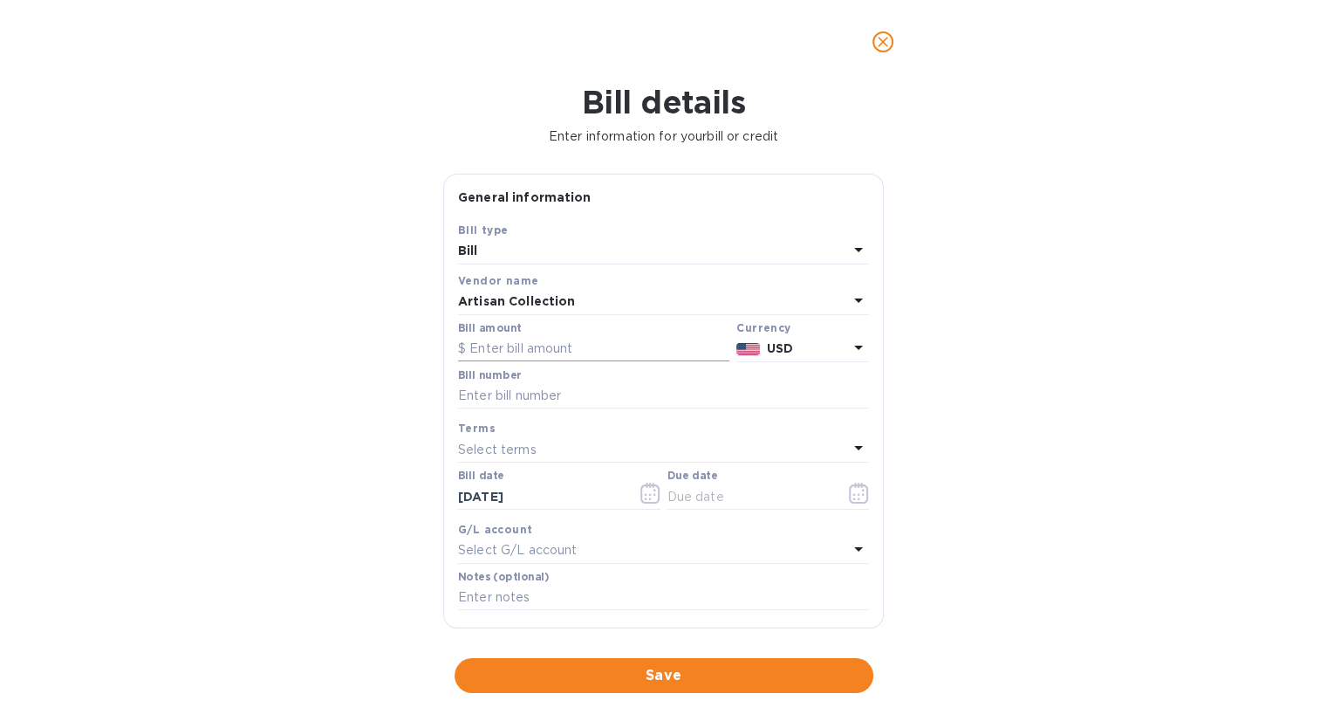
click at [530, 343] on input "text" at bounding box center [593, 349] width 271 height 26
type input "2,507.67"
click at [530, 393] on input "text" at bounding box center [663, 396] width 411 height 26
type input "9013-9072"
click at [849, 492] on icon "button" at bounding box center [858, 492] width 19 height 21
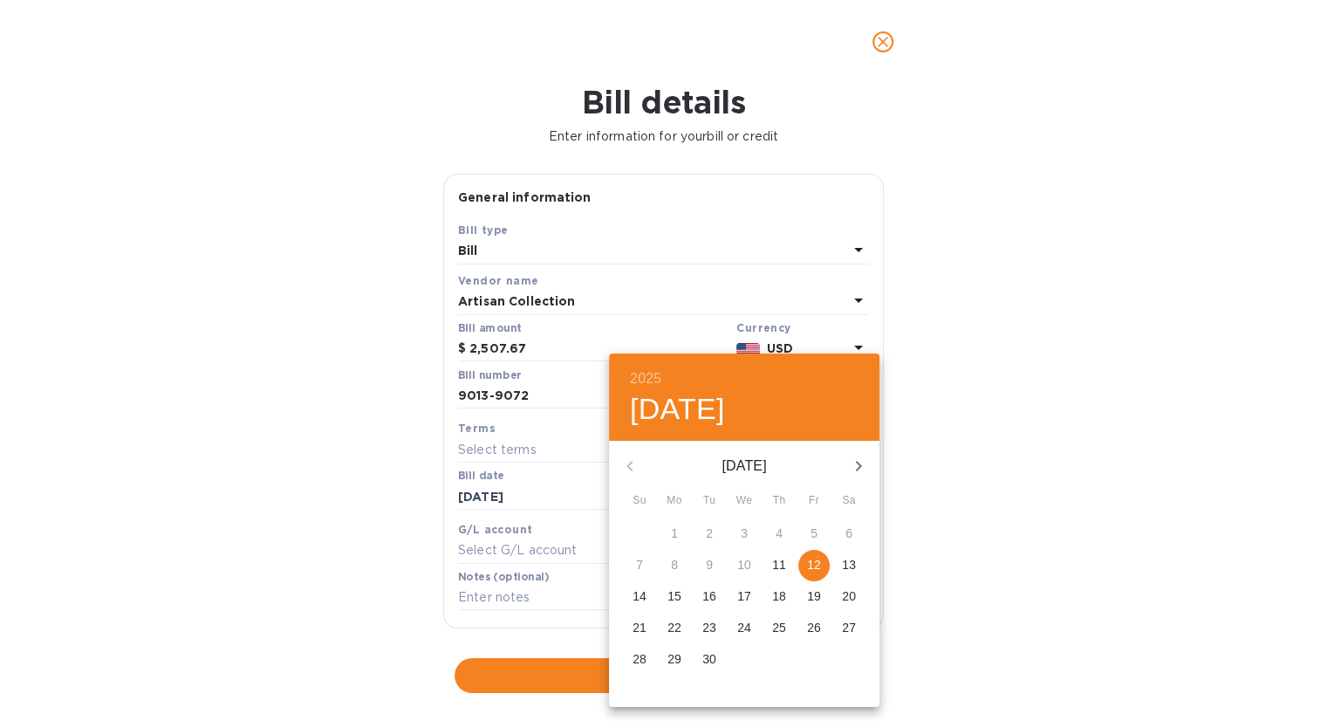
click at [812, 561] on p "12" at bounding box center [814, 564] width 14 height 17
type input "[DATE]"
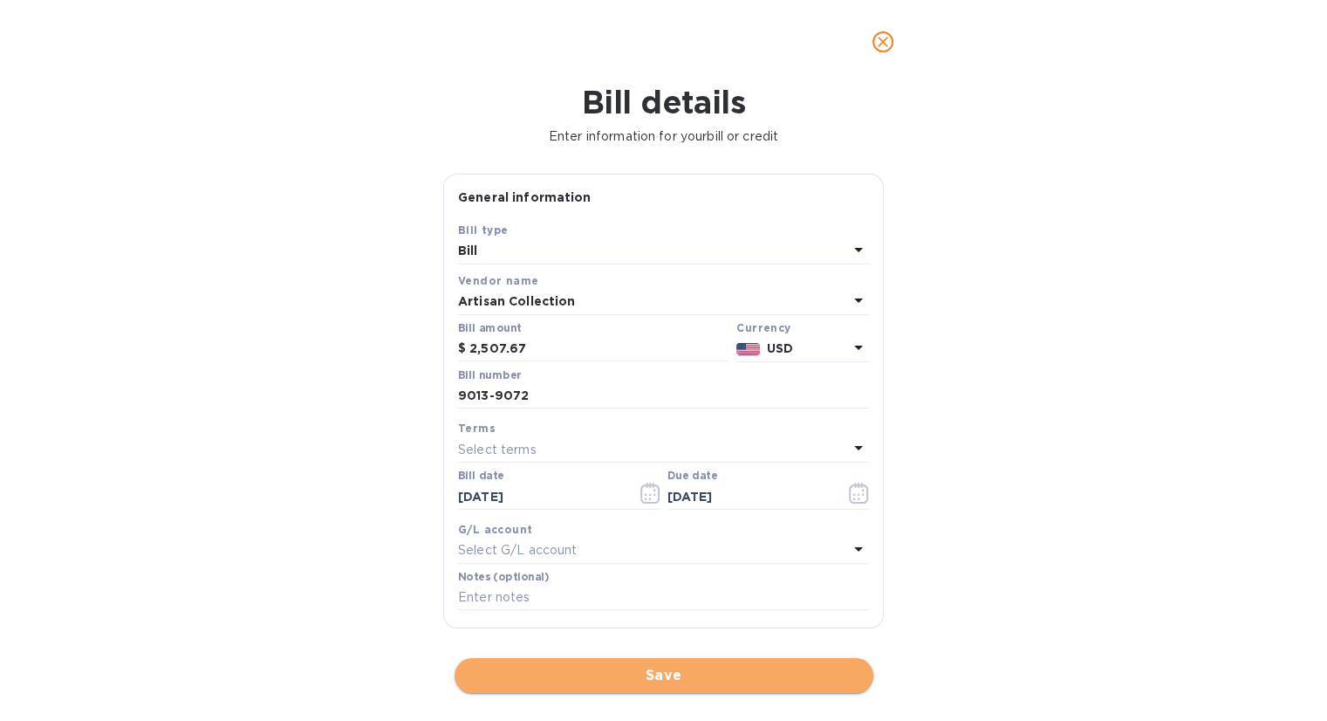
click at [650, 677] on span "Save" at bounding box center [664, 675] width 391 height 21
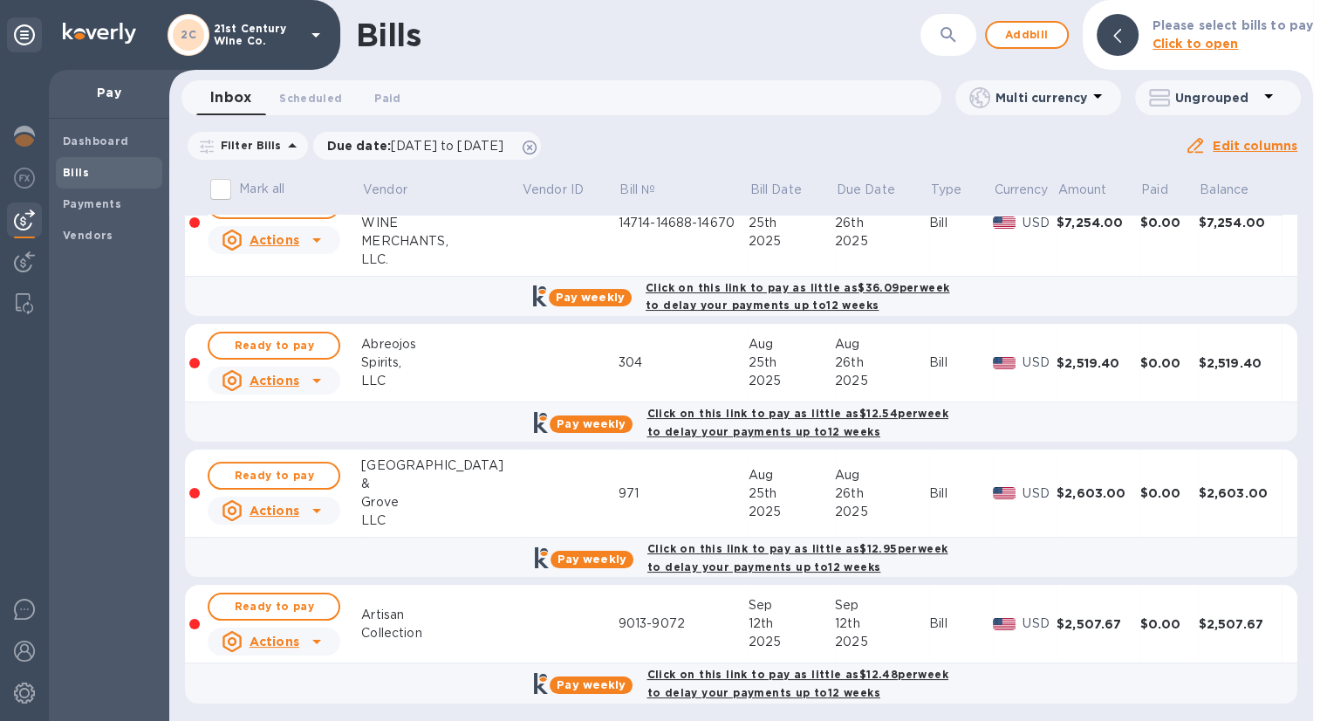
scroll to position [181, 0]
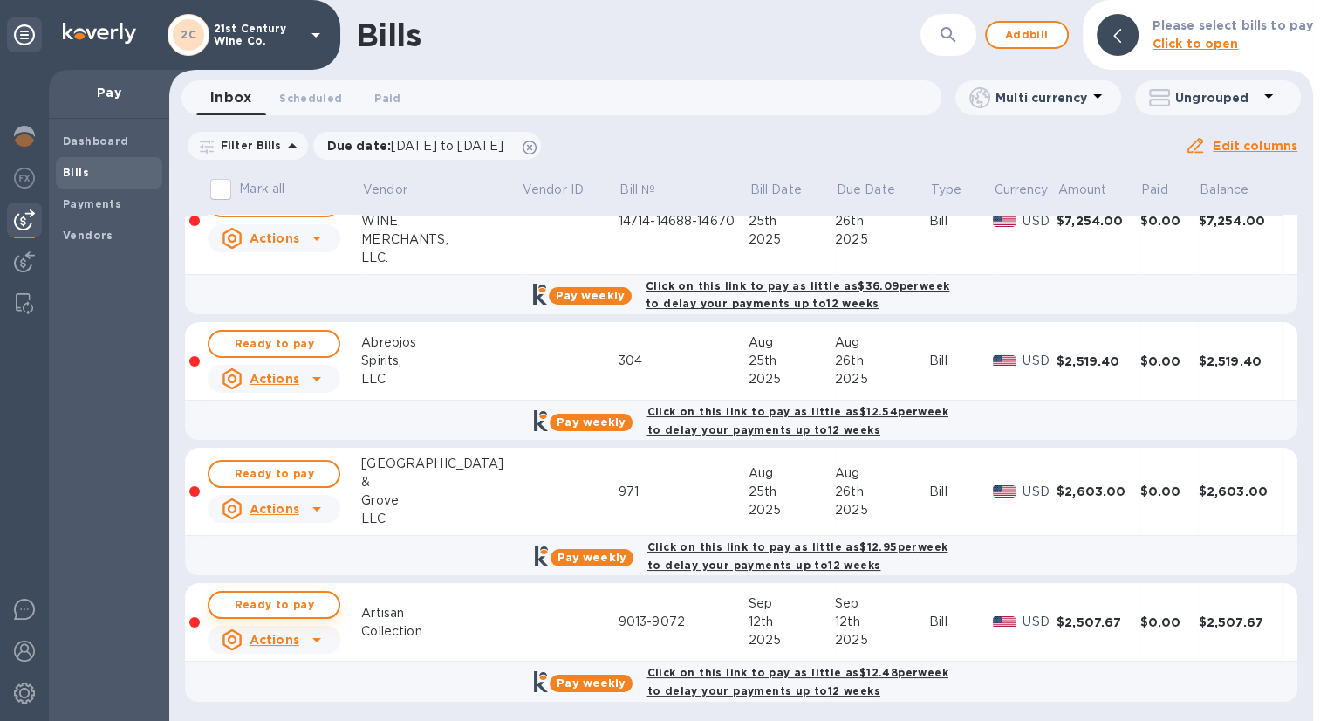
click at [299, 597] on span "Ready to pay" at bounding box center [273, 604] width 101 height 21
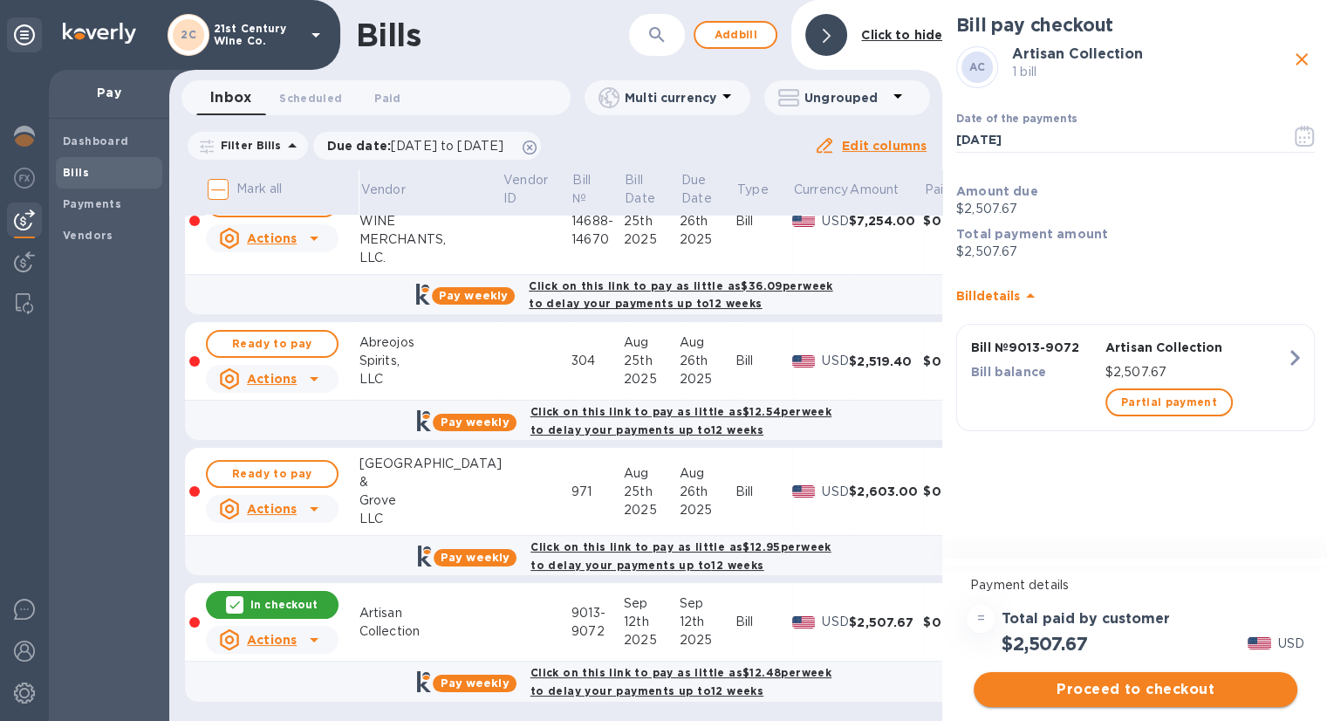
click at [1079, 688] on span "Proceed to checkout" at bounding box center [1136, 689] width 296 height 21
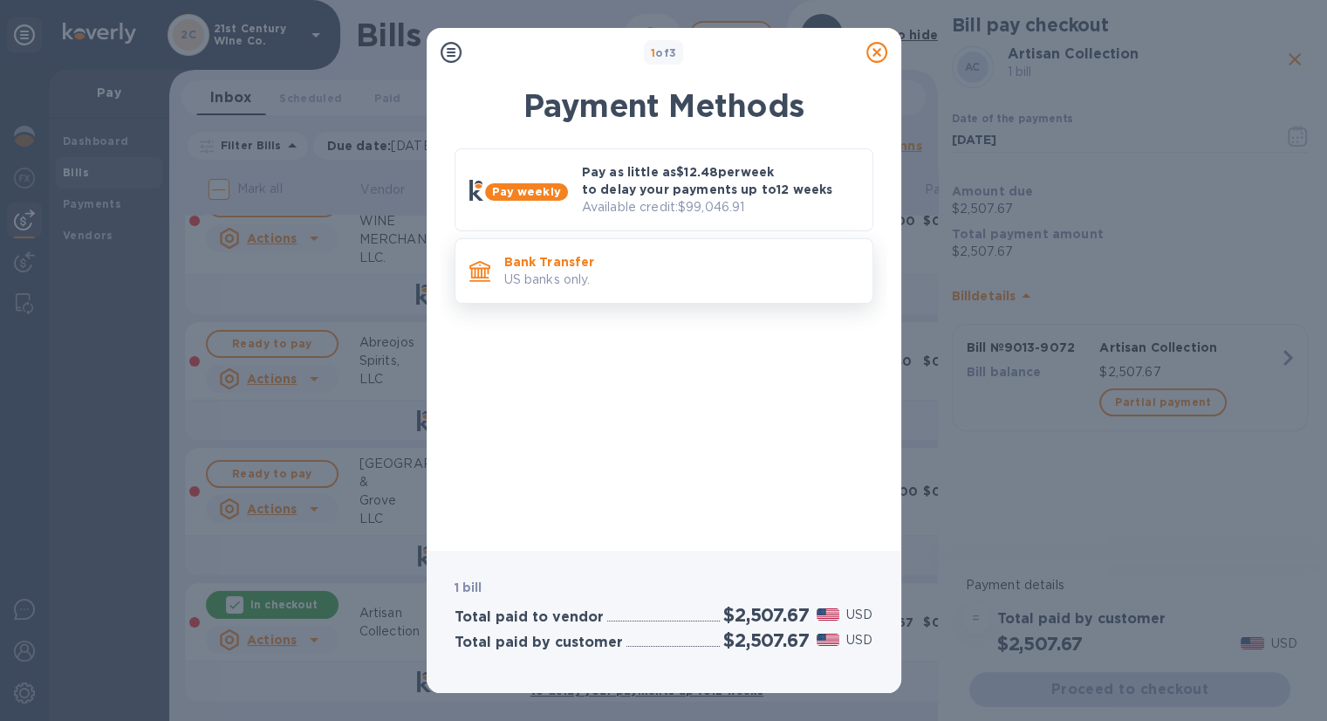
click at [662, 263] on p "Bank Transfer" at bounding box center [681, 261] width 354 height 17
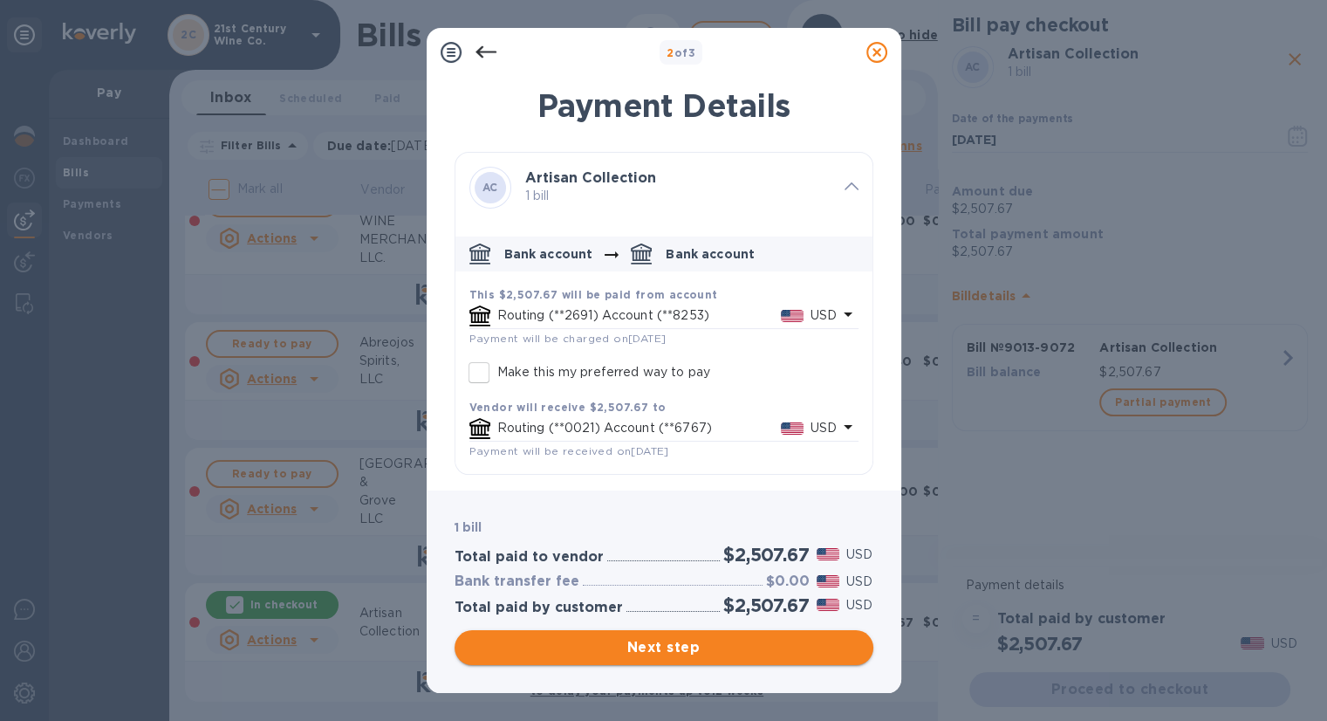
click at [720, 644] on span "Next step" at bounding box center [664, 647] width 391 height 21
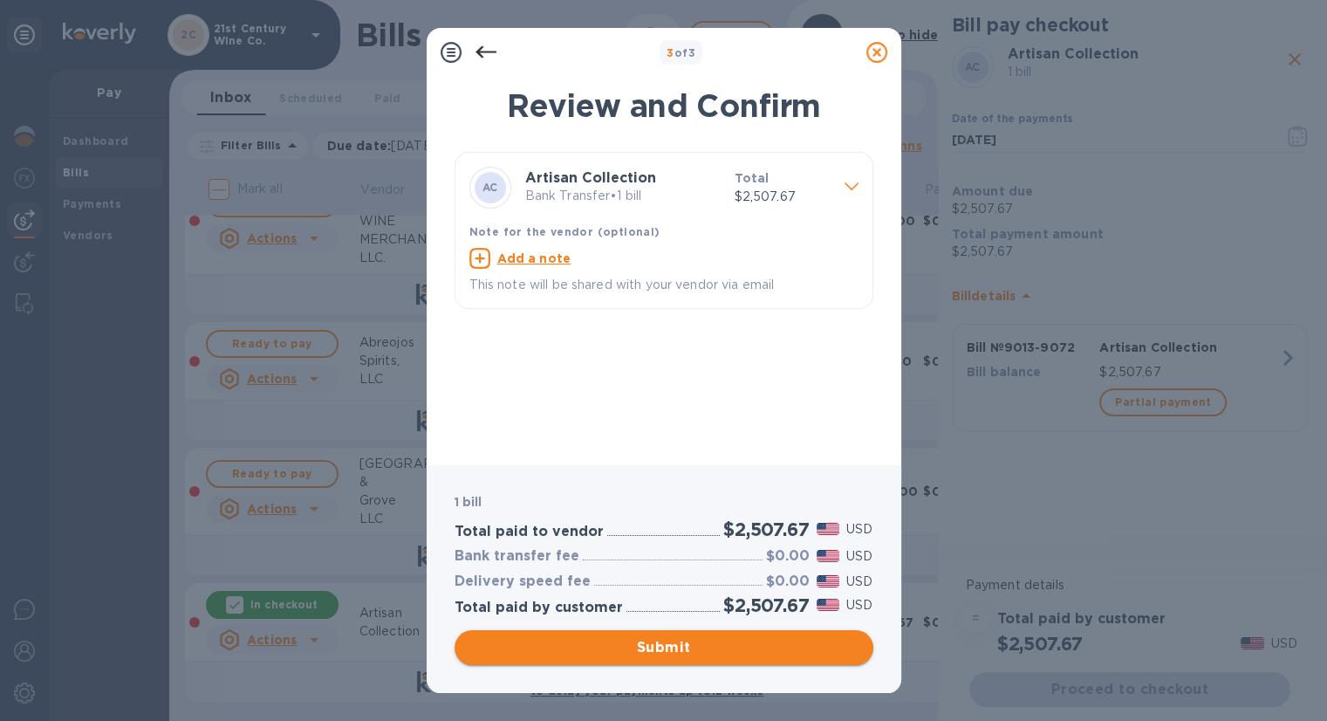
click at [717, 646] on span "Submit" at bounding box center [664, 647] width 391 height 21
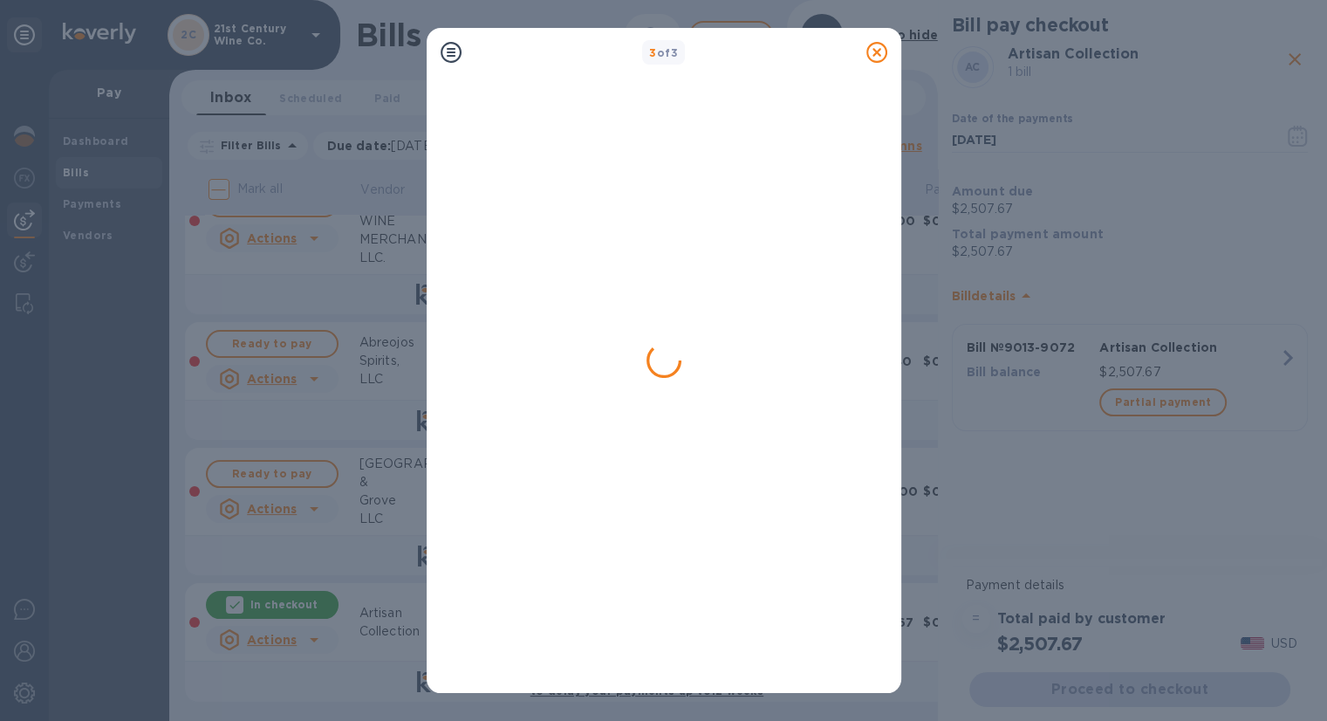
scroll to position [0, 0]
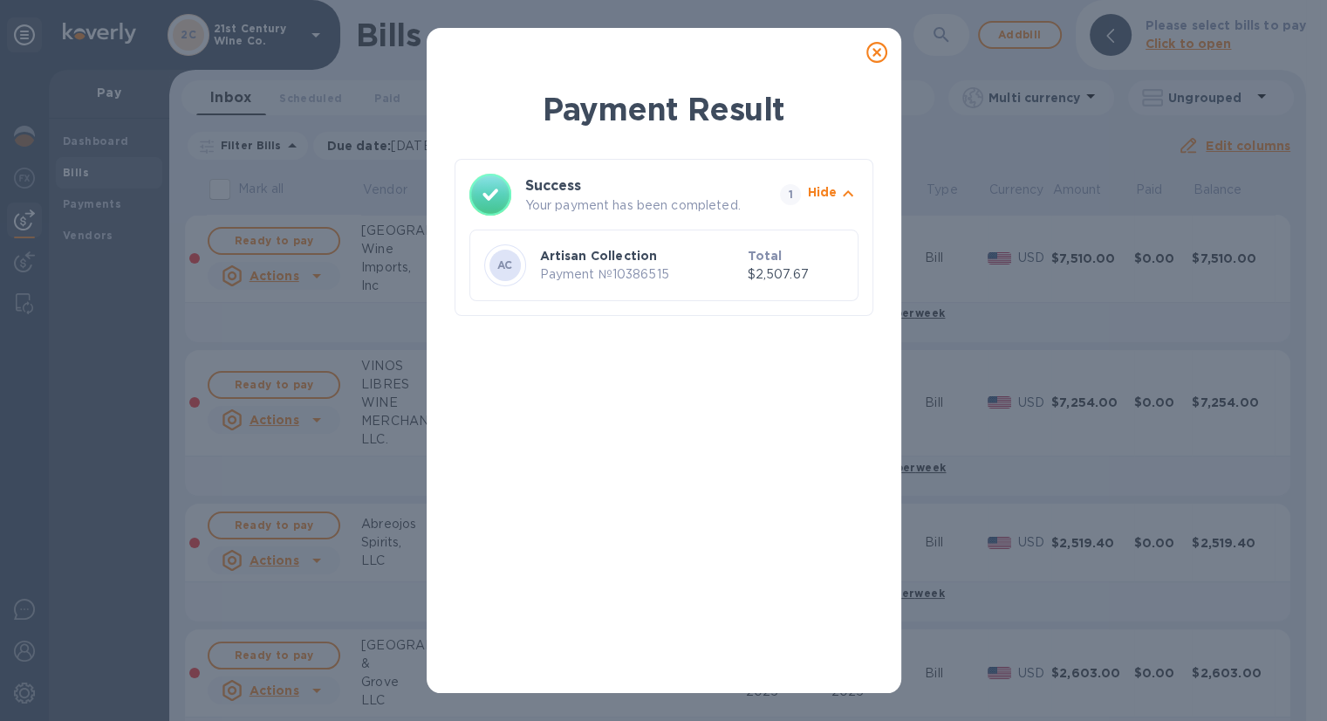
click at [876, 56] on icon at bounding box center [876, 52] width 21 height 21
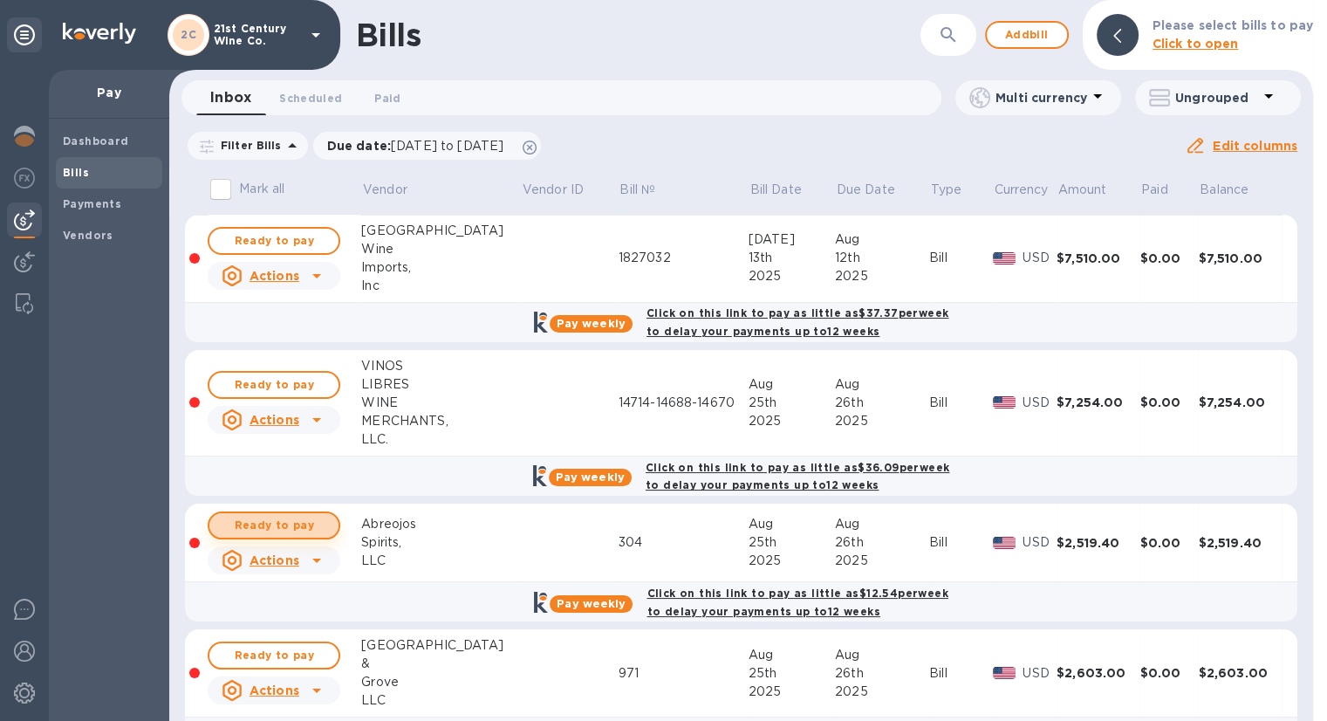
click at [310, 522] on span "Ready to pay" at bounding box center [273, 525] width 101 height 21
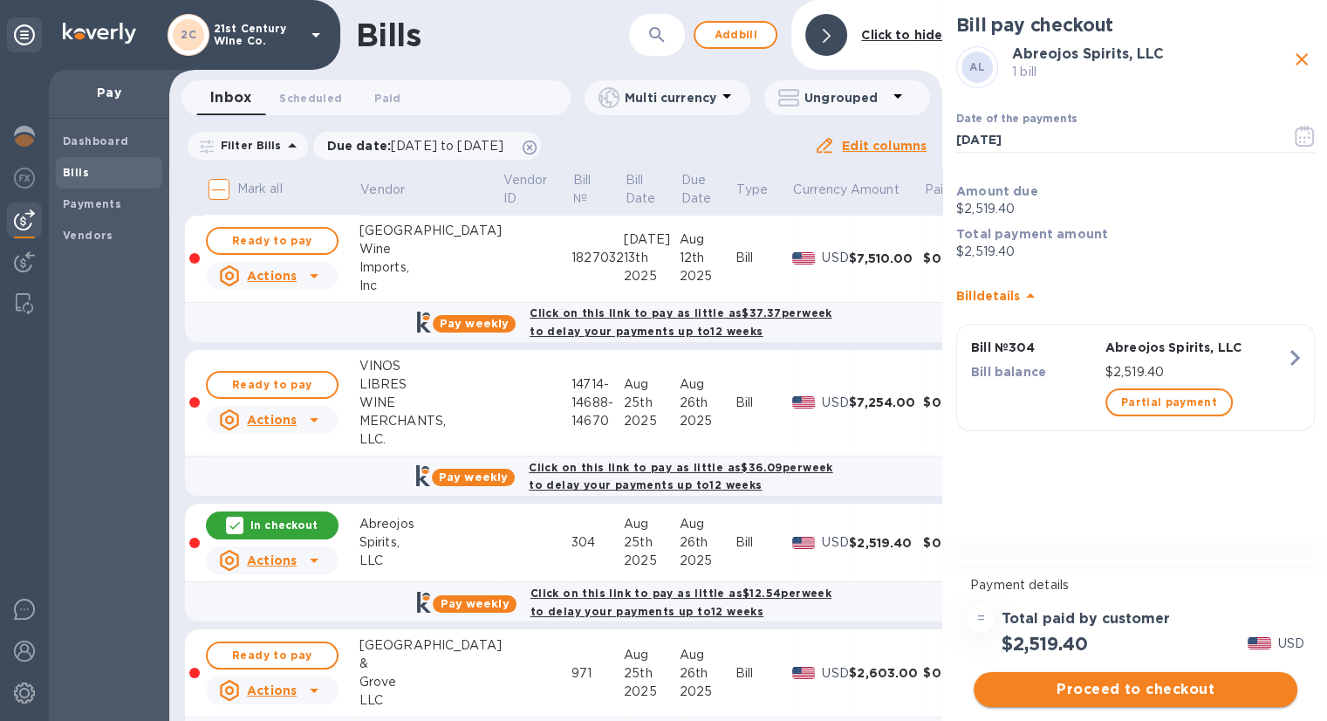
click at [1124, 683] on span "Proceed to checkout" at bounding box center [1136, 689] width 296 height 21
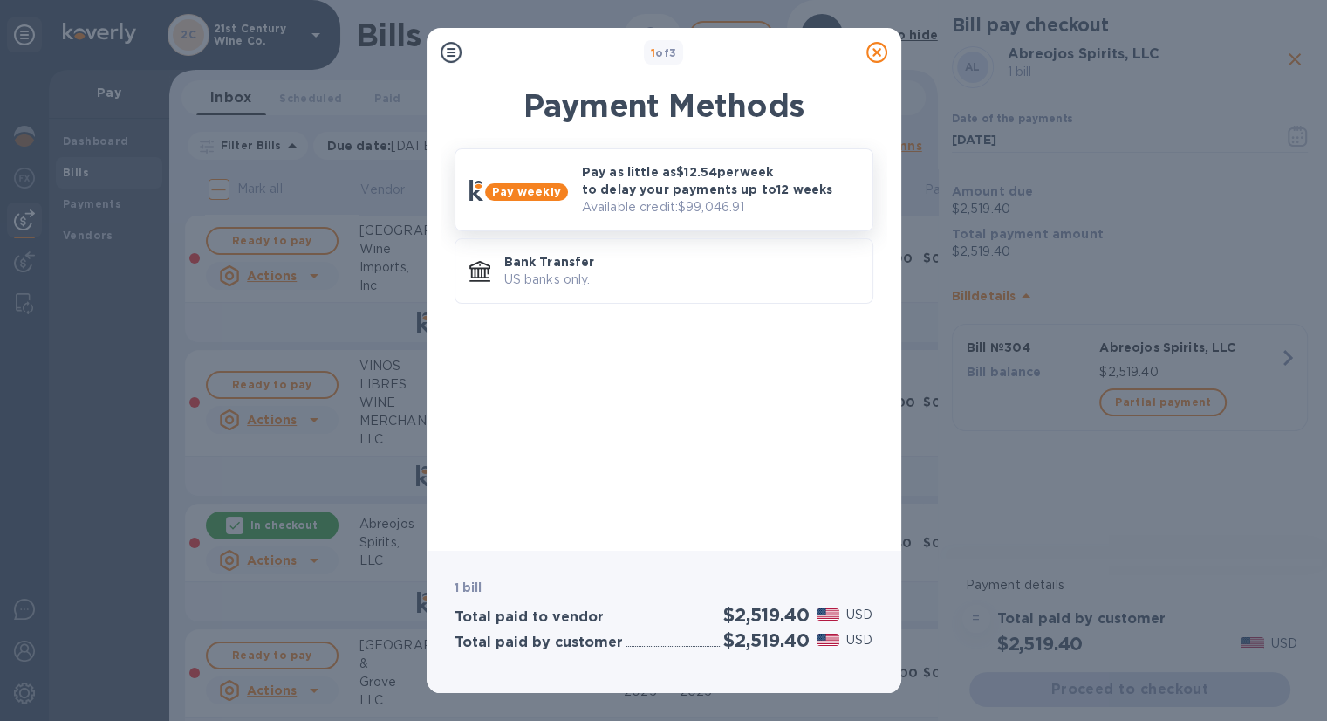
click at [738, 189] on p "Pay as little as $12.54 per week to delay your payments up to 12 weeks" at bounding box center [720, 180] width 277 height 35
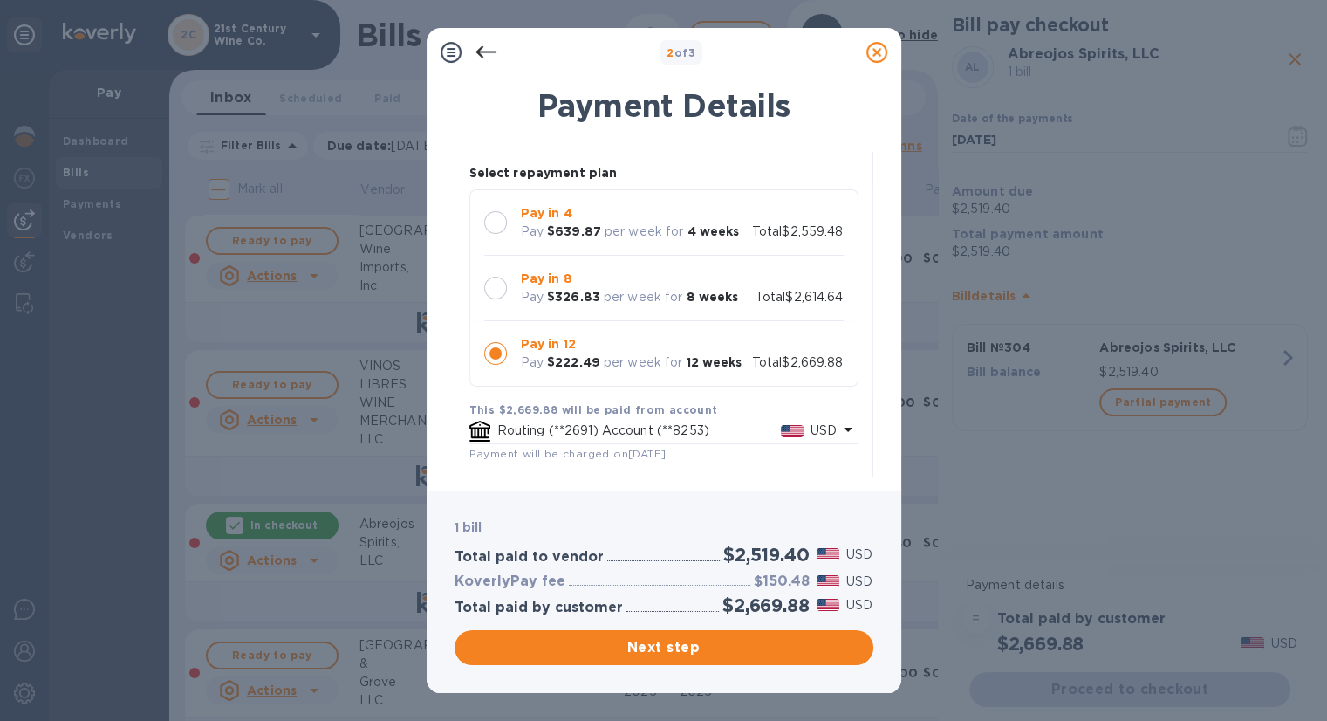
scroll to position [174, 0]
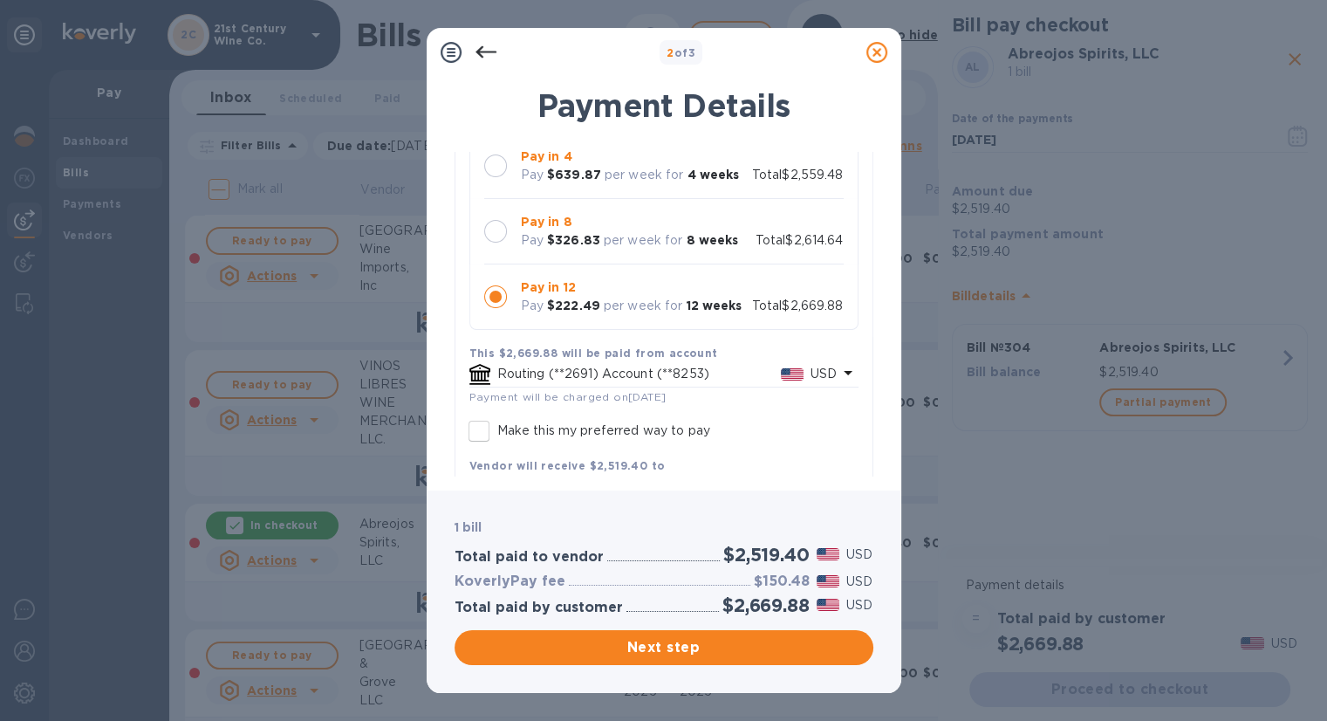
click at [483, 48] on icon at bounding box center [486, 52] width 21 height 21
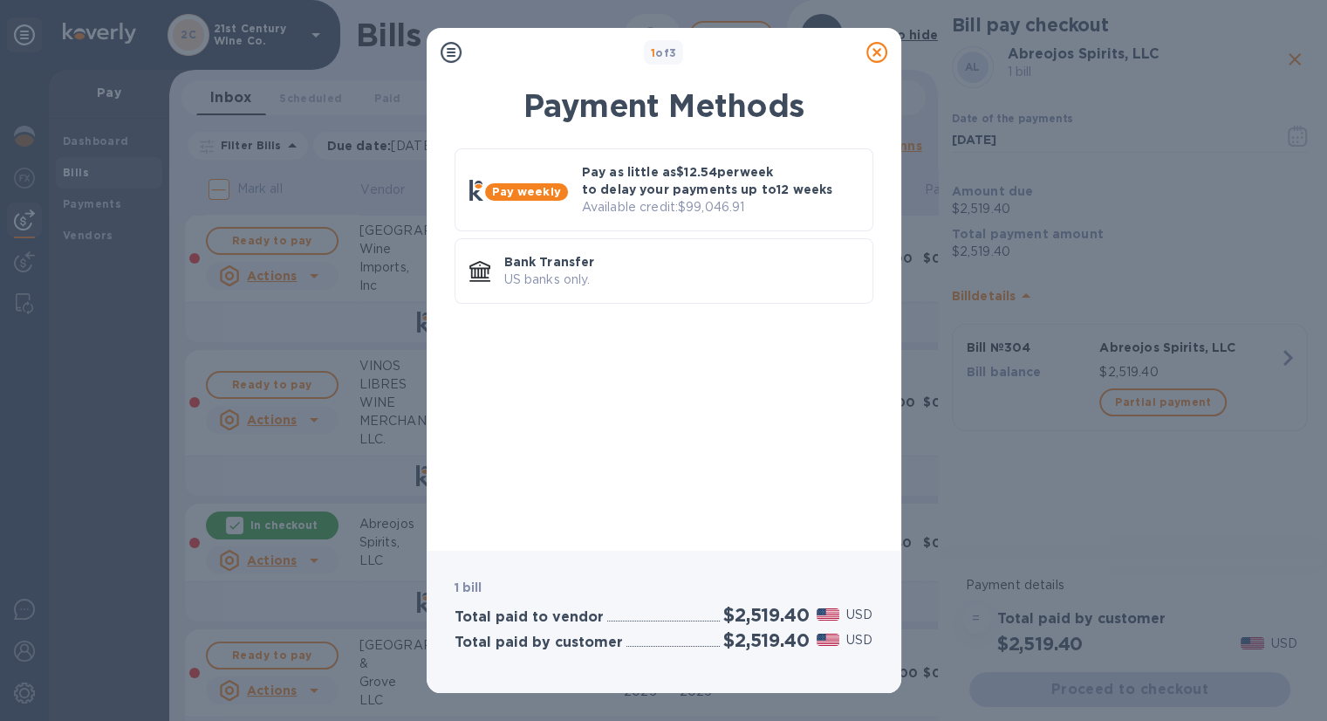
click at [872, 50] on icon at bounding box center [876, 52] width 21 height 21
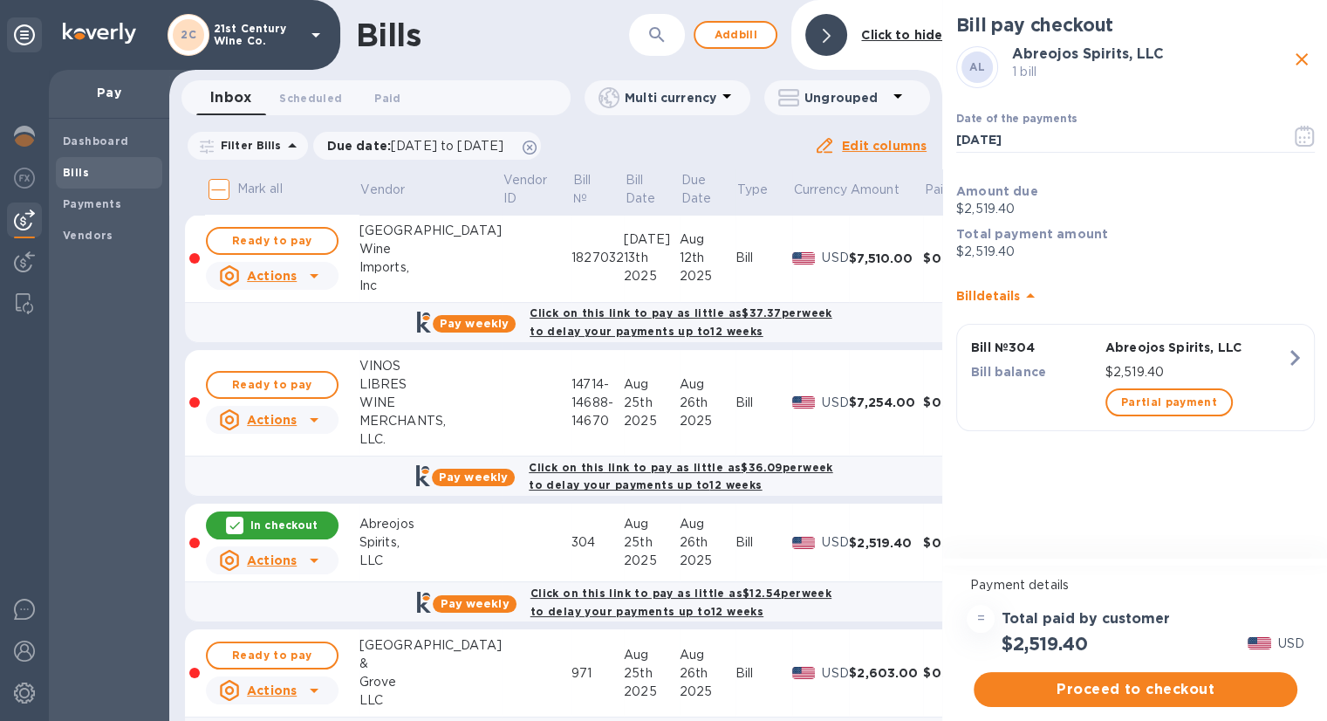
click at [239, 522] on icon at bounding box center [234, 525] width 10 height 8
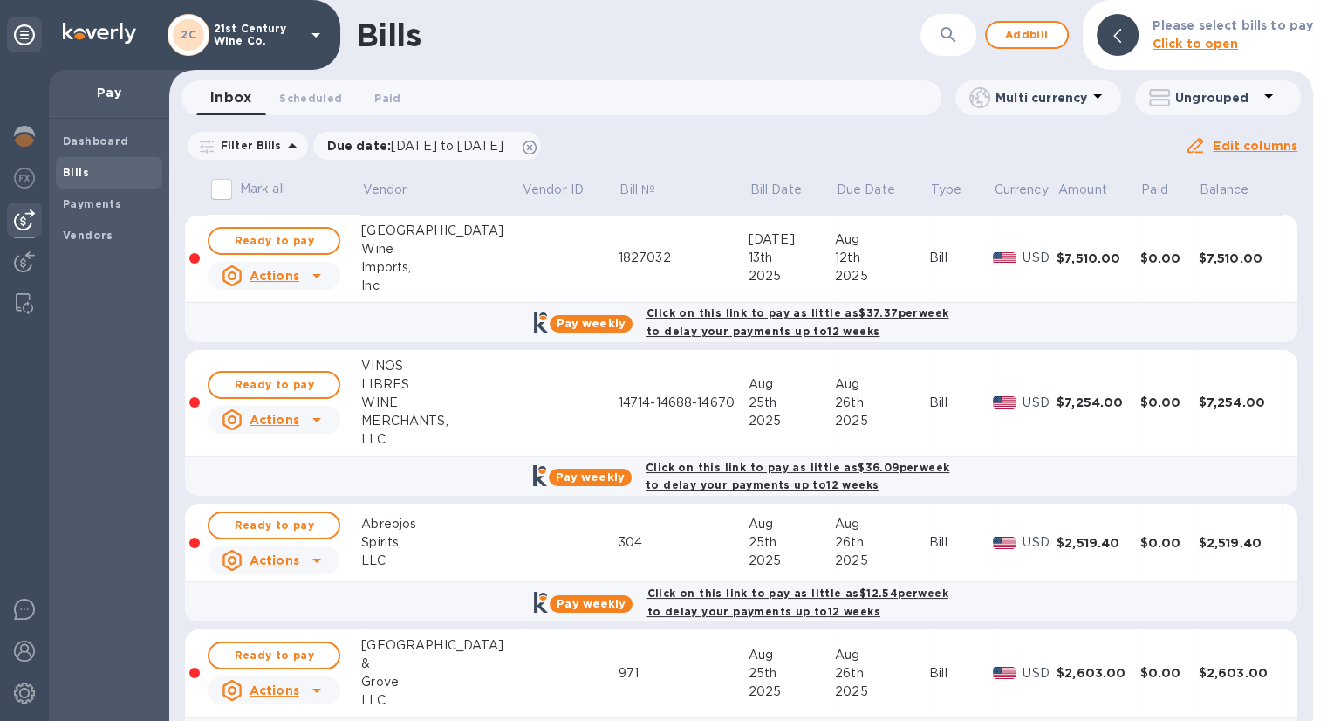
scroll to position [57, 0]
